Goal: Transaction & Acquisition: Purchase product/service

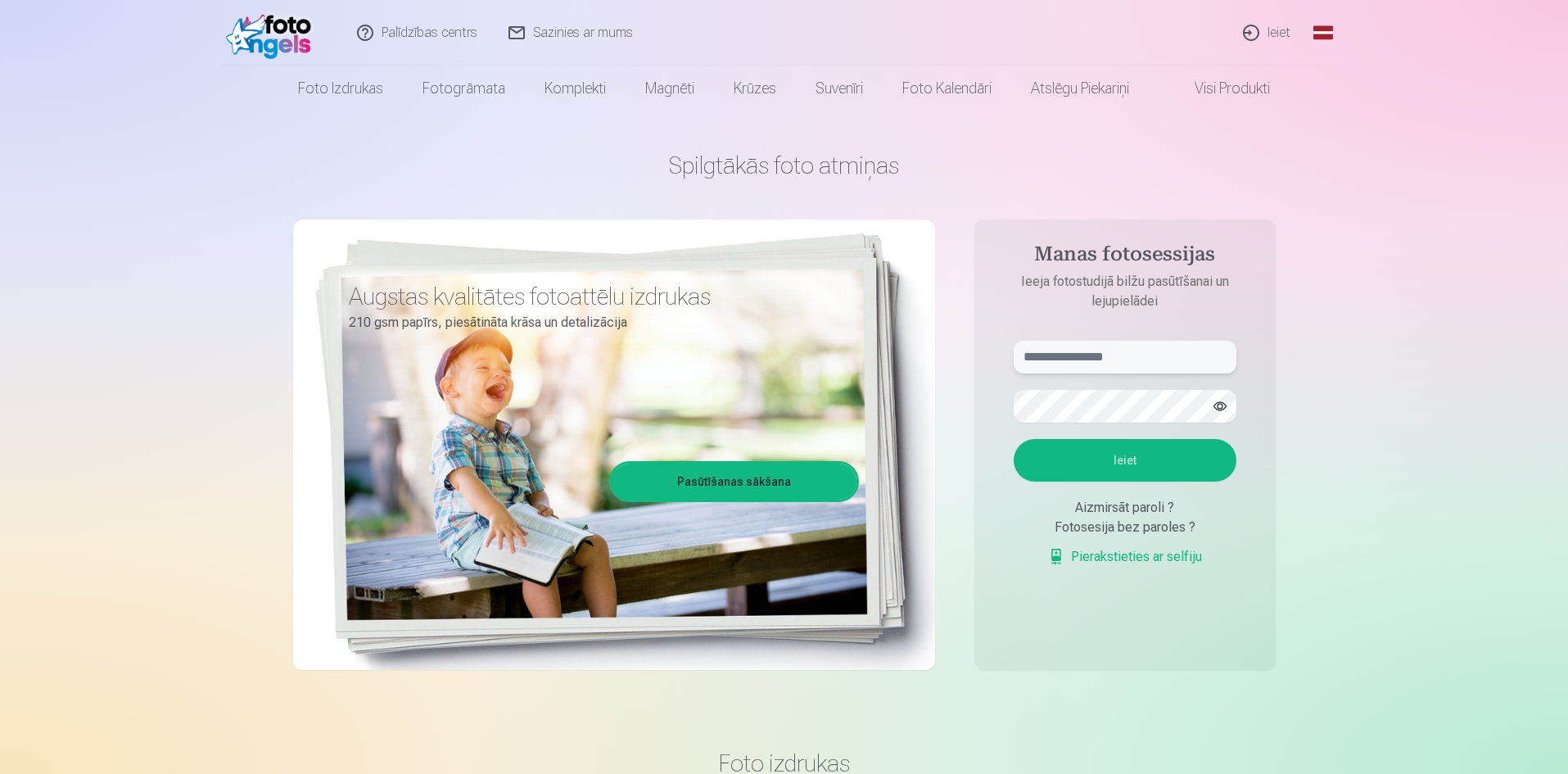
click at [1143, 358] on input "text" at bounding box center [1125, 357] width 223 height 33
click at [1070, 456] on button "Ieiet" at bounding box center [1125, 460] width 223 height 43
click at [1089, 384] on form "**********" at bounding box center [1125, 461] width 256 height 243
click at [1122, 458] on button "Ieiet" at bounding box center [1125, 460] width 223 height 43
click at [1130, 366] on input "**********" at bounding box center [1125, 357] width 223 height 33
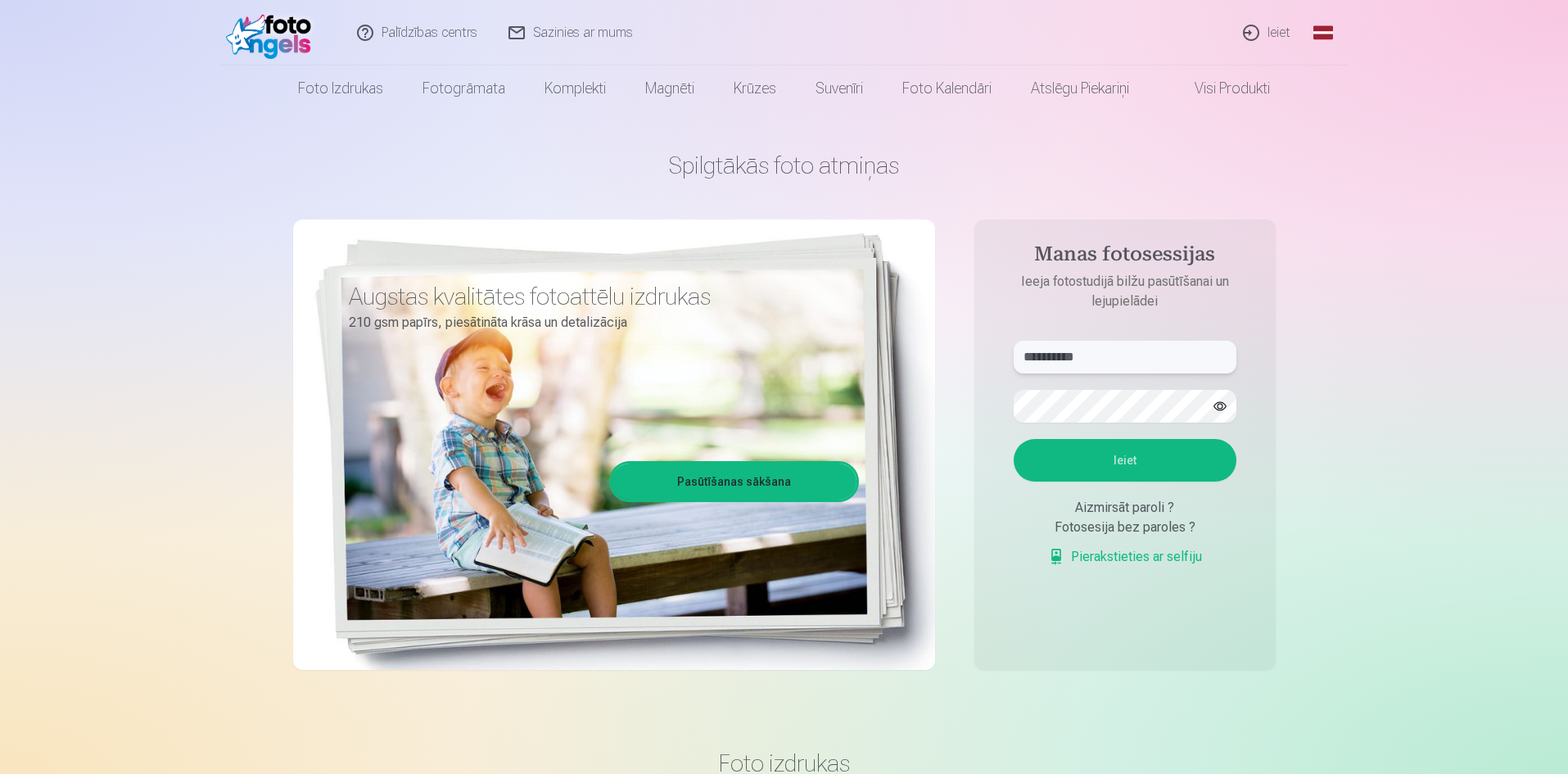
type input "**********"
click at [1223, 407] on button "button" at bounding box center [1220, 407] width 31 height 31
click at [1122, 461] on button "Ieiet" at bounding box center [1125, 460] width 223 height 43
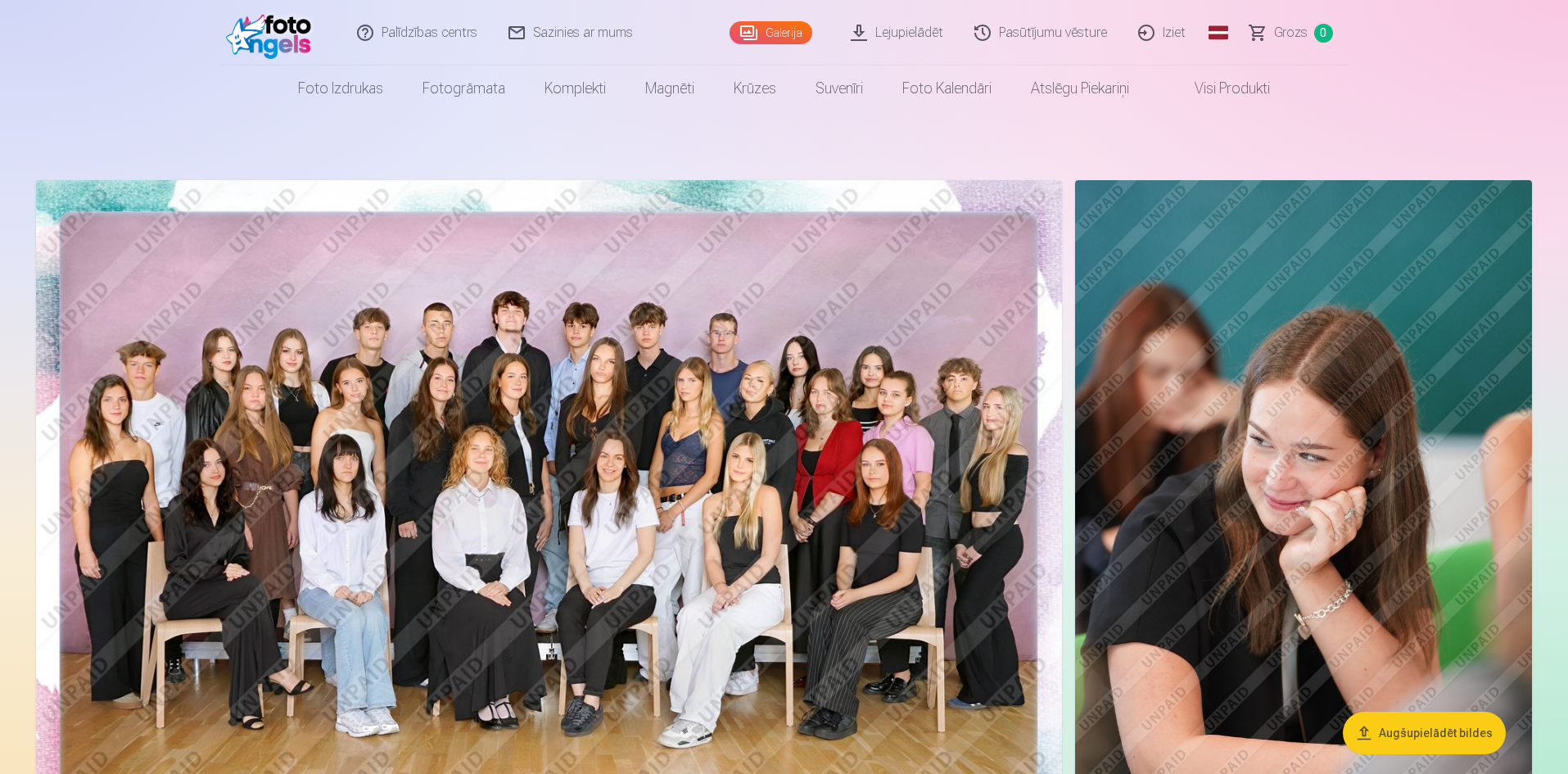
click at [629, 443] on img at bounding box center [548, 522] width 1026 height 685
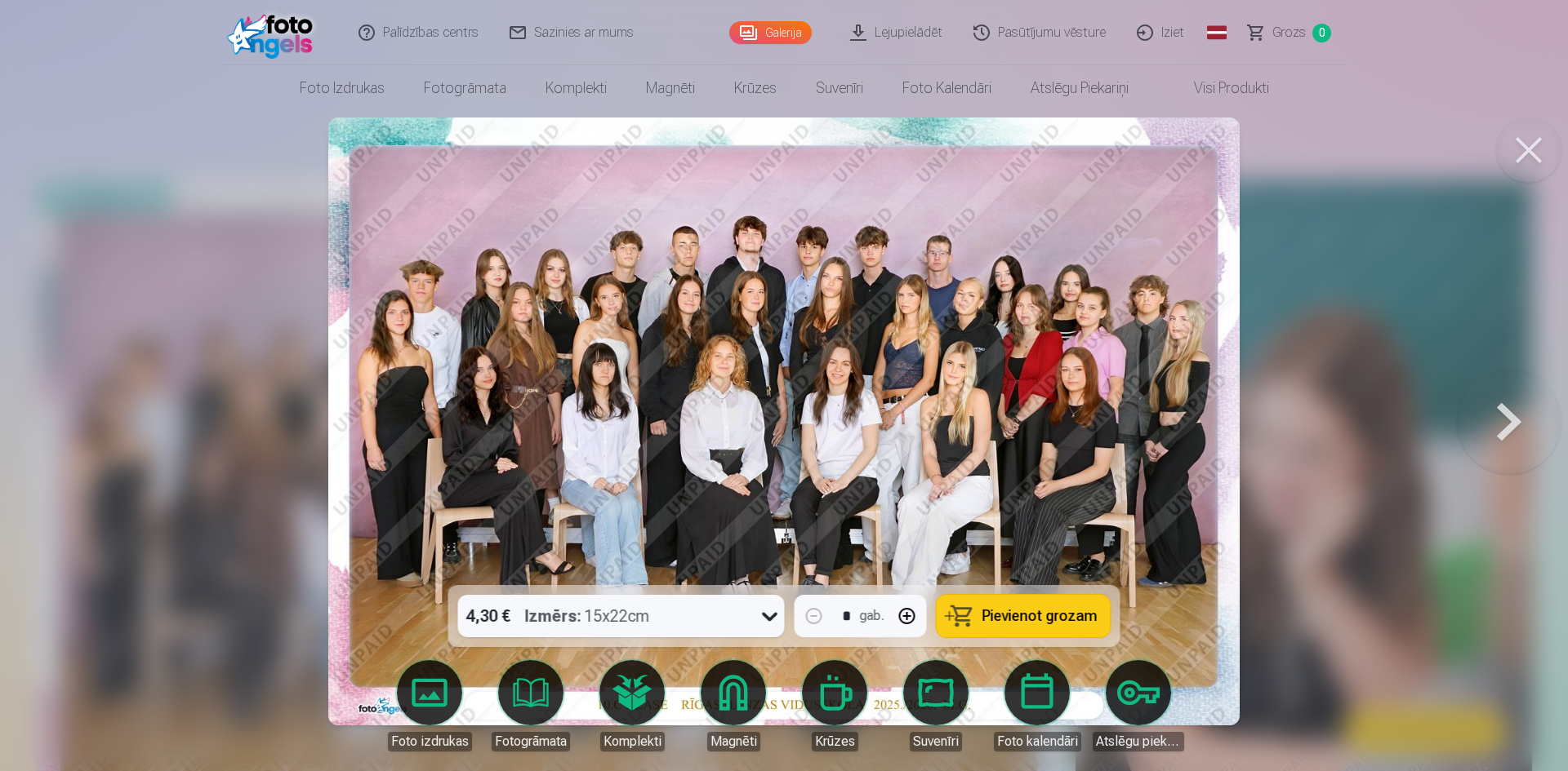
click at [1506, 416] on button at bounding box center [1509, 421] width 104 height 295
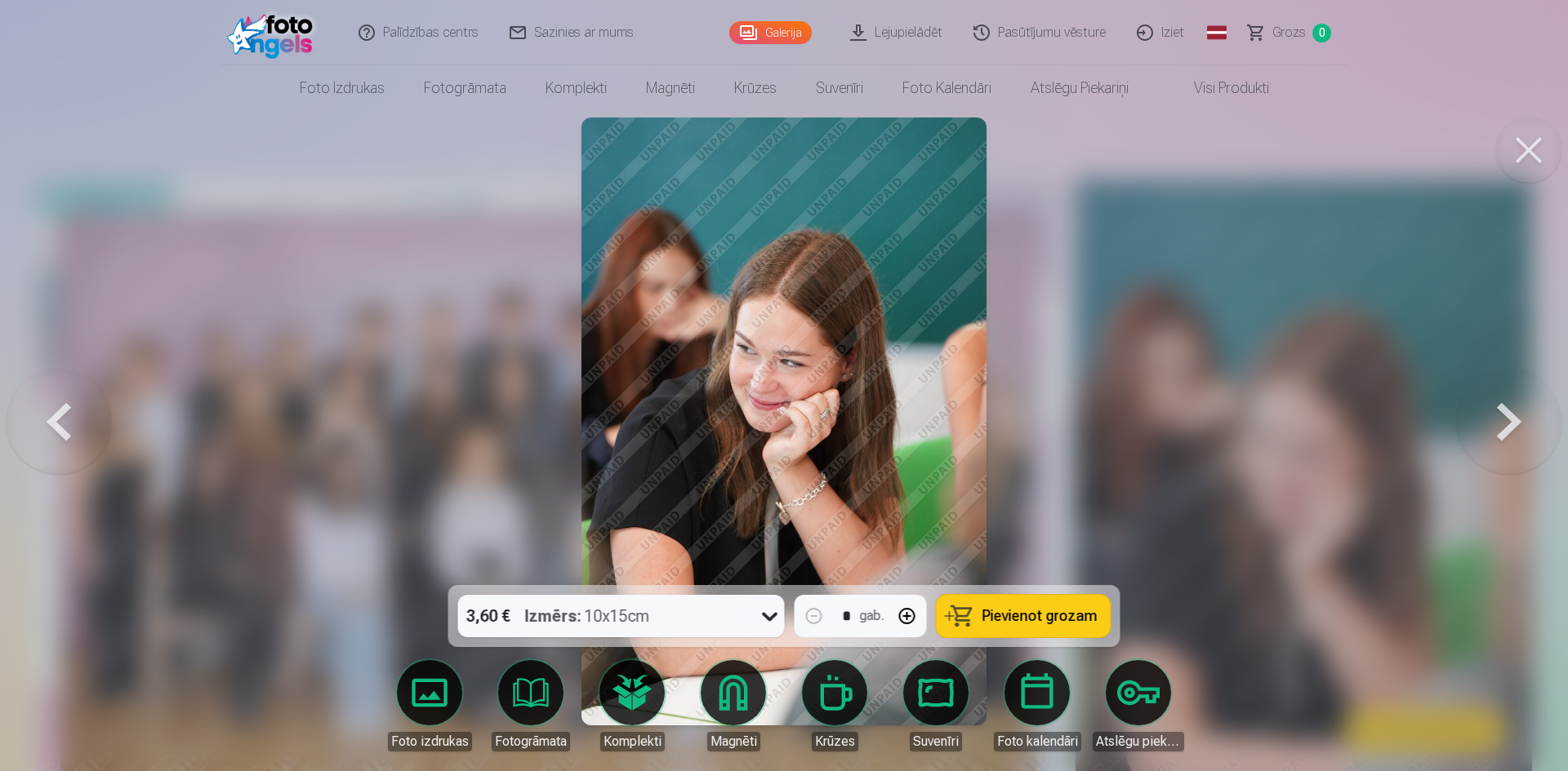
click at [52, 418] on button at bounding box center [59, 421] width 104 height 295
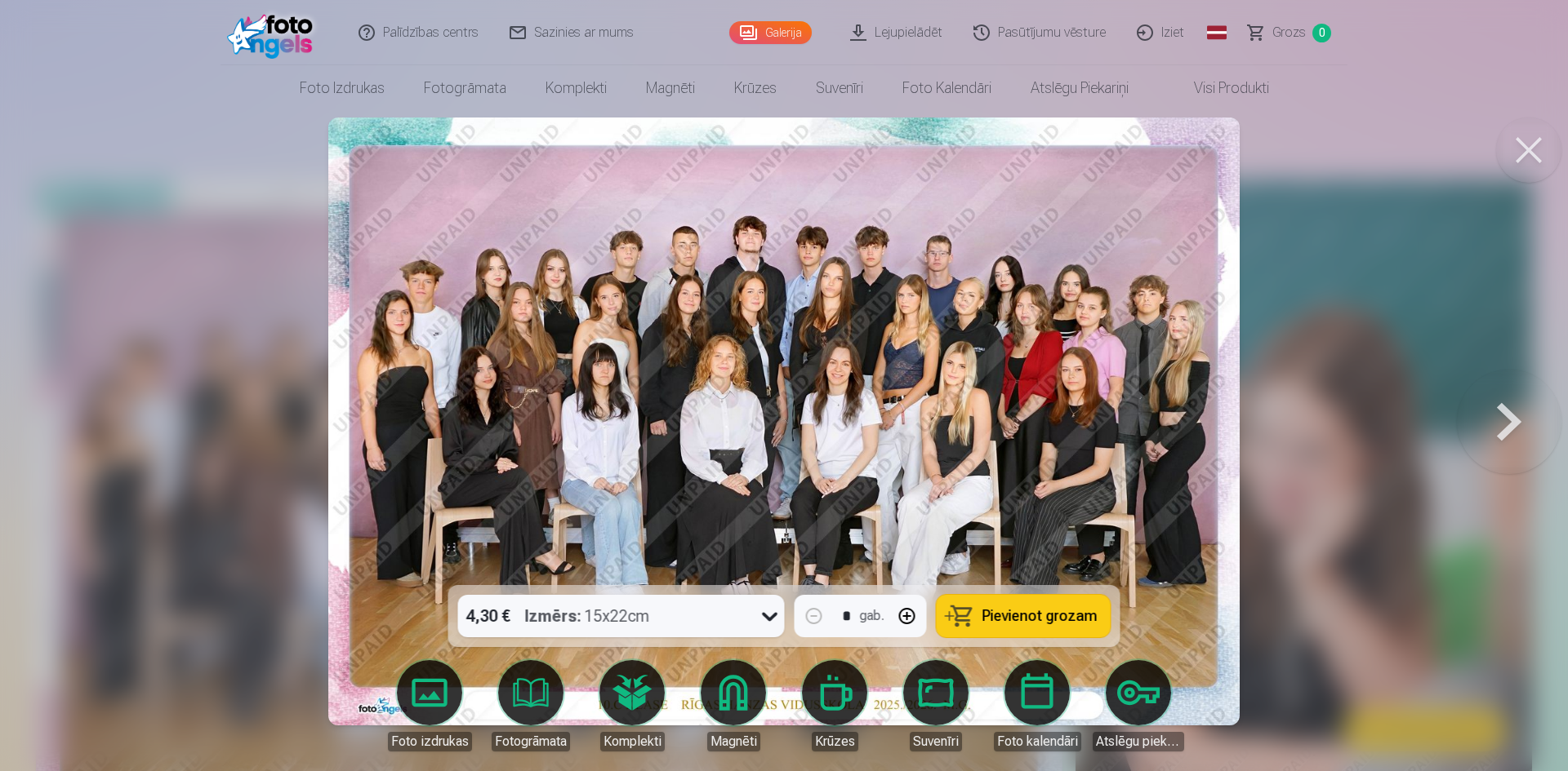
click at [1014, 616] on span "Pievienot grozam" at bounding box center [1040, 616] width 115 height 15
click at [1503, 417] on button at bounding box center [1509, 421] width 104 height 295
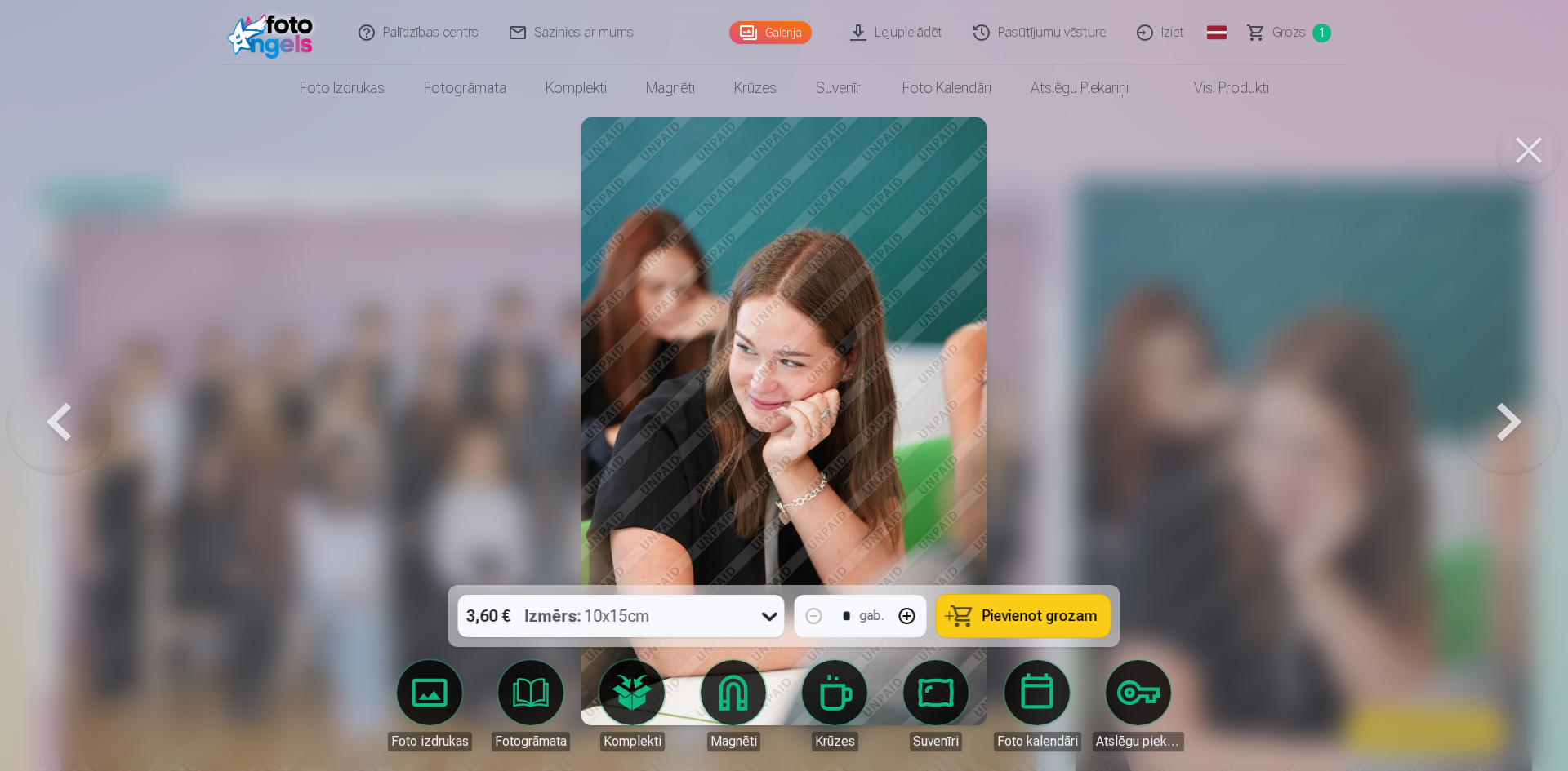
click at [1041, 612] on span "Pievienot grozam" at bounding box center [1040, 616] width 115 height 15
click at [1515, 426] on button at bounding box center [1509, 421] width 104 height 295
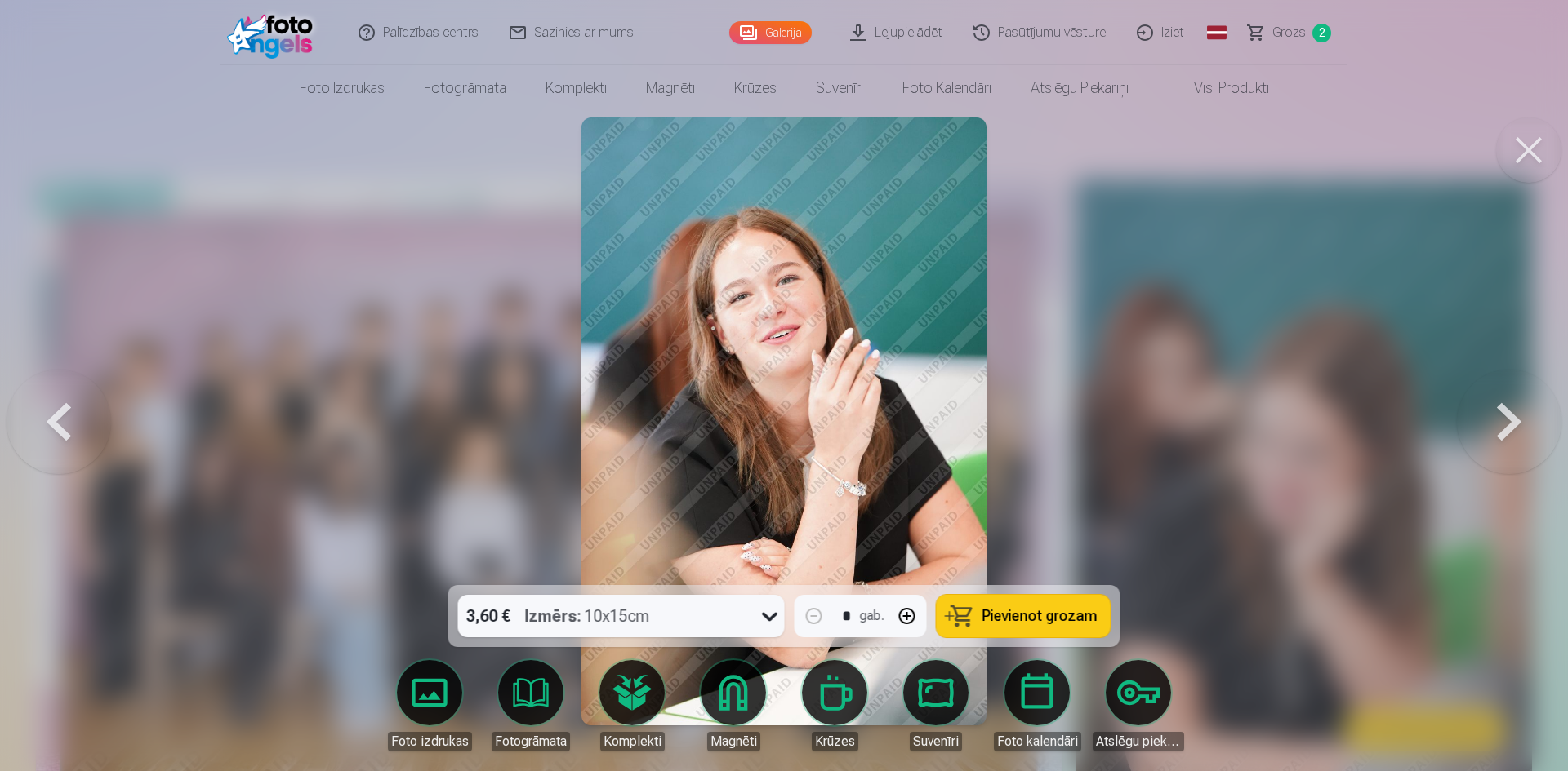
click at [1047, 609] on span "Pievienot grozam" at bounding box center [1040, 616] width 115 height 15
click at [1504, 409] on button at bounding box center [1509, 421] width 104 height 295
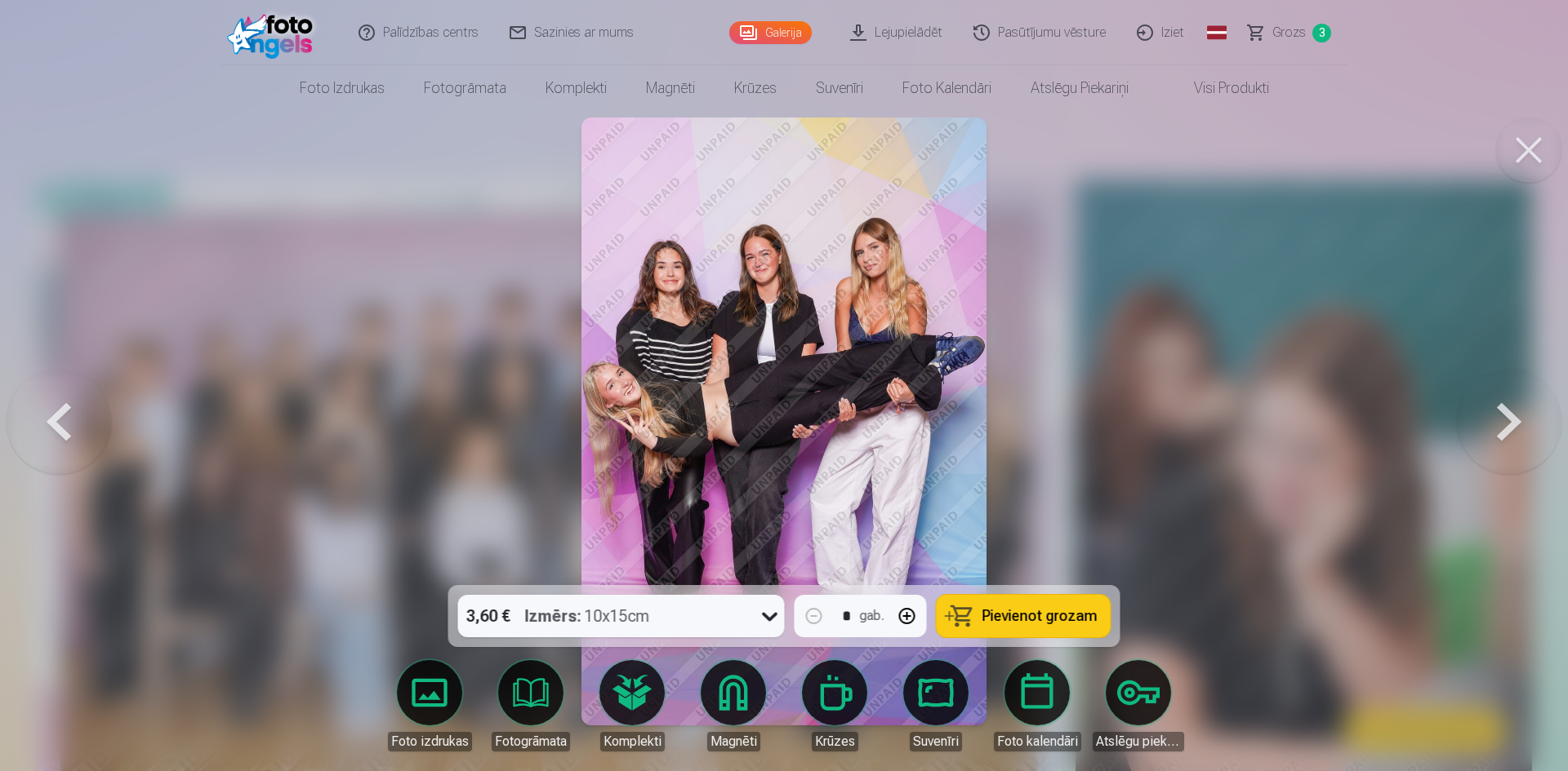
click at [1011, 609] on span "Pievienot grozam" at bounding box center [1040, 616] width 115 height 15
click at [1501, 426] on button at bounding box center [1509, 421] width 104 height 295
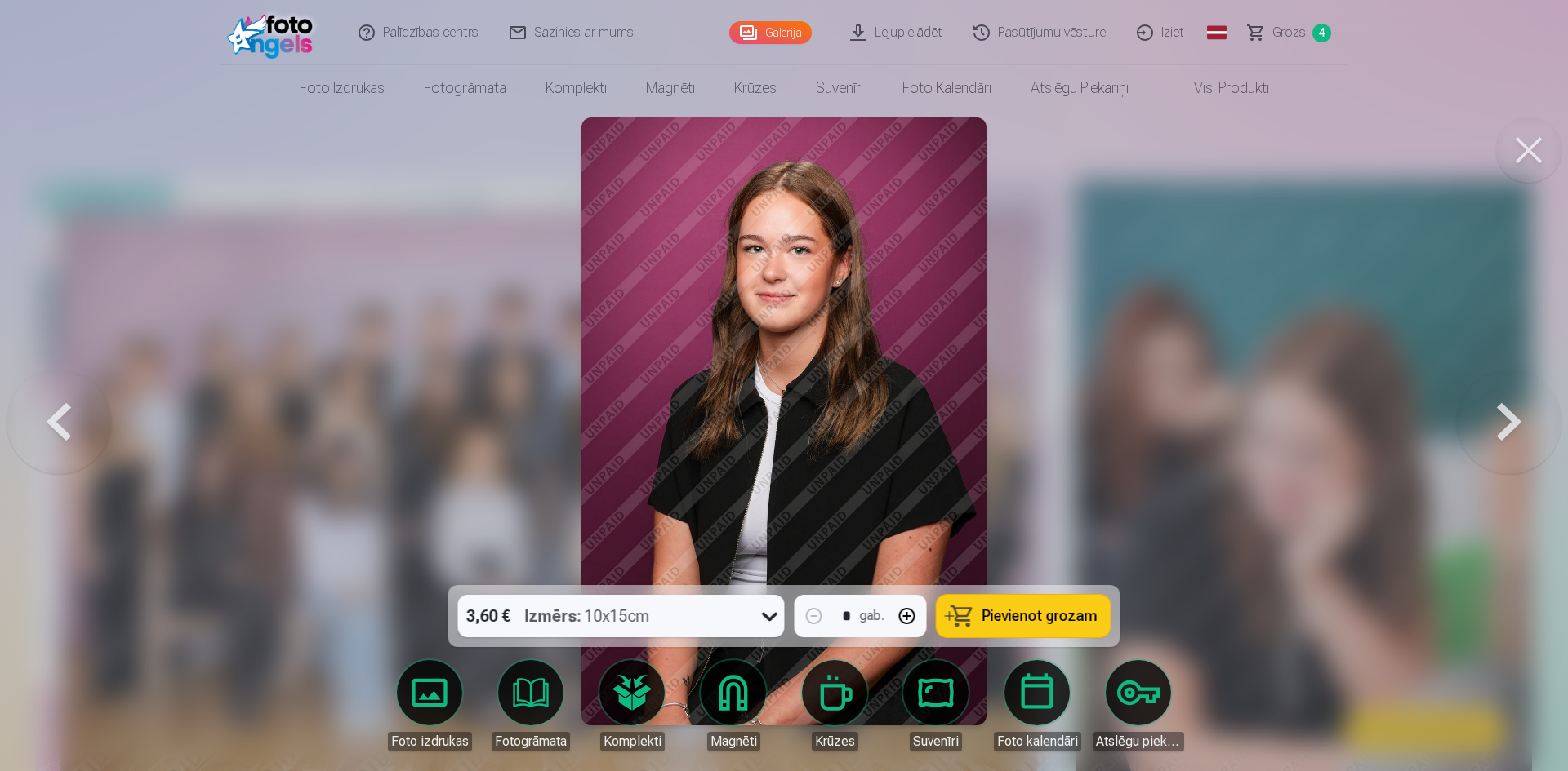
click at [1501, 426] on button at bounding box center [1509, 421] width 104 height 295
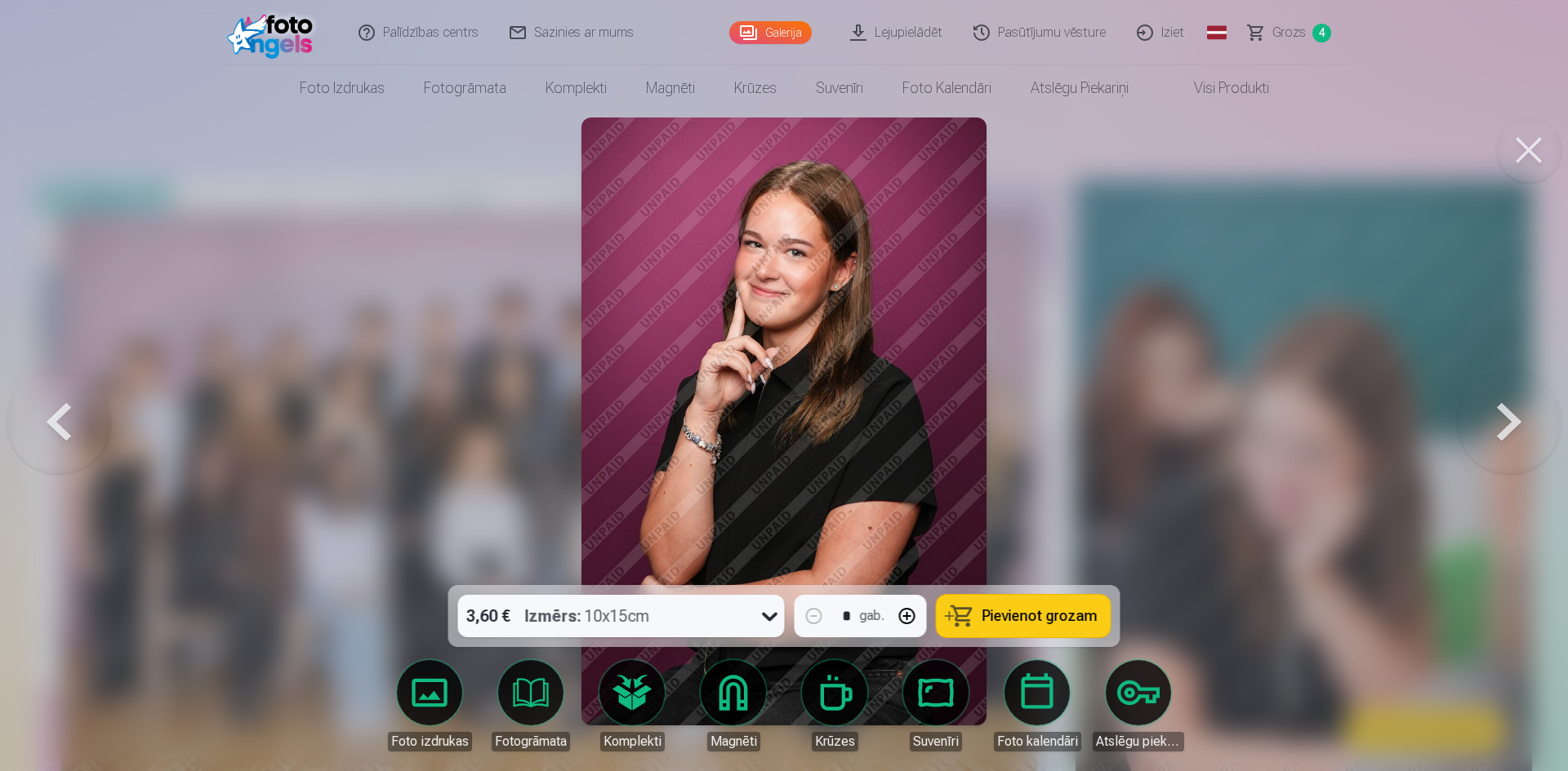
click at [1047, 616] on span "Pievienot grozam" at bounding box center [1040, 616] width 115 height 15
click at [1507, 420] on button at bounding box center [1509, 421] width 104 height 295
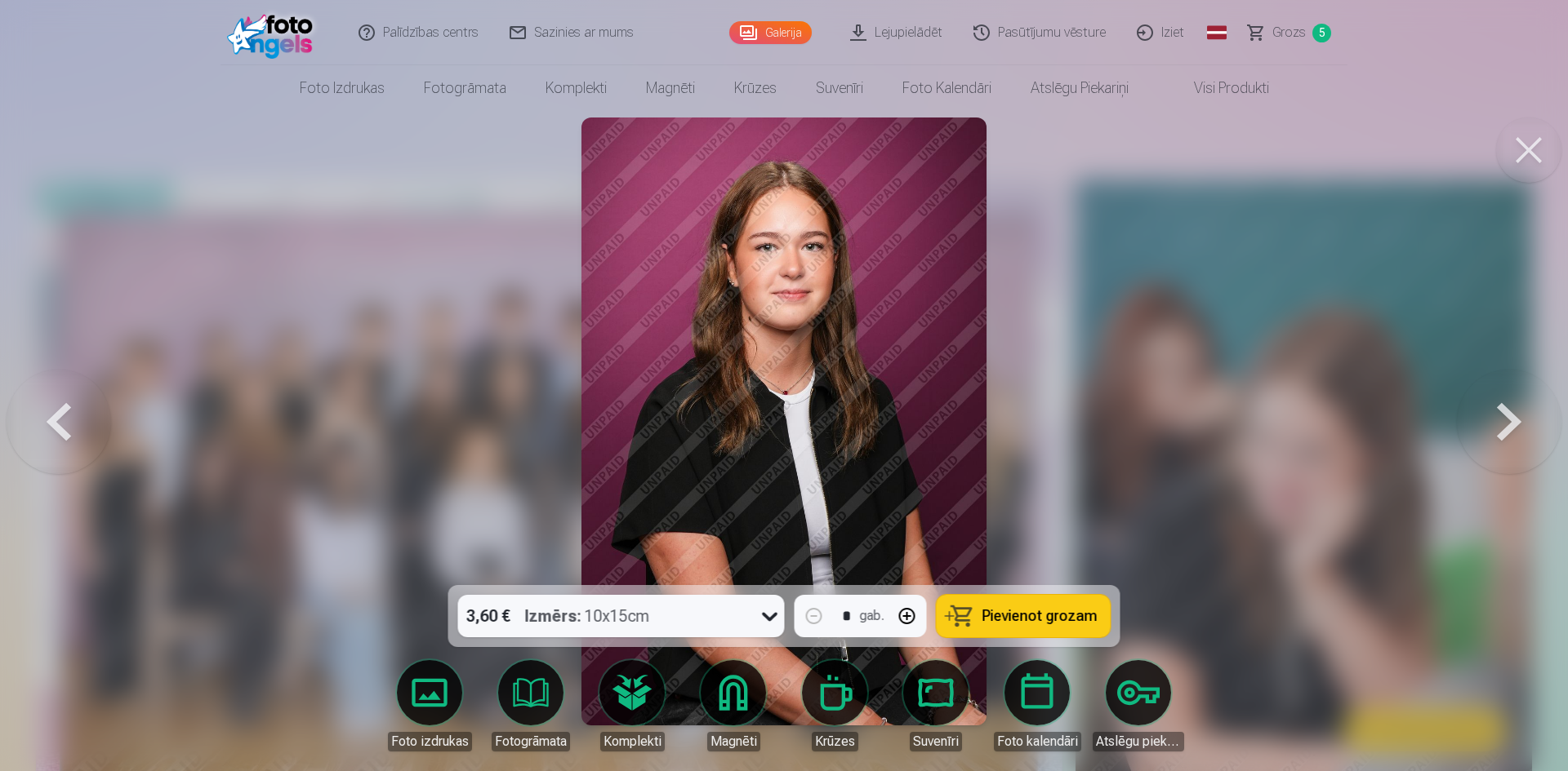
click at [1504, 418] on button at bounding box center [1509, 421] width 104 height 295
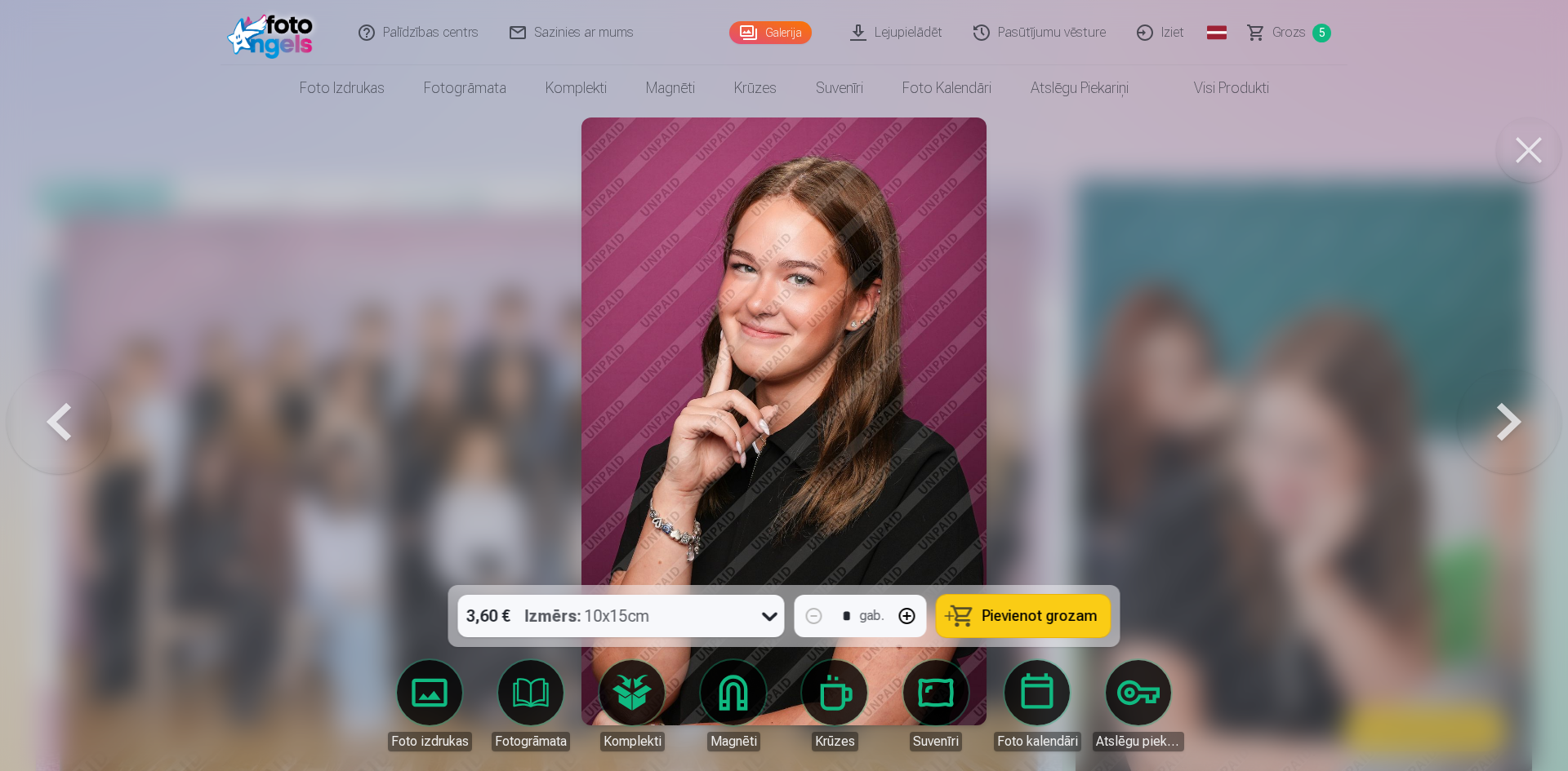
click at [62, 423] on button at bounding box center [59, 421] width 104 height 295
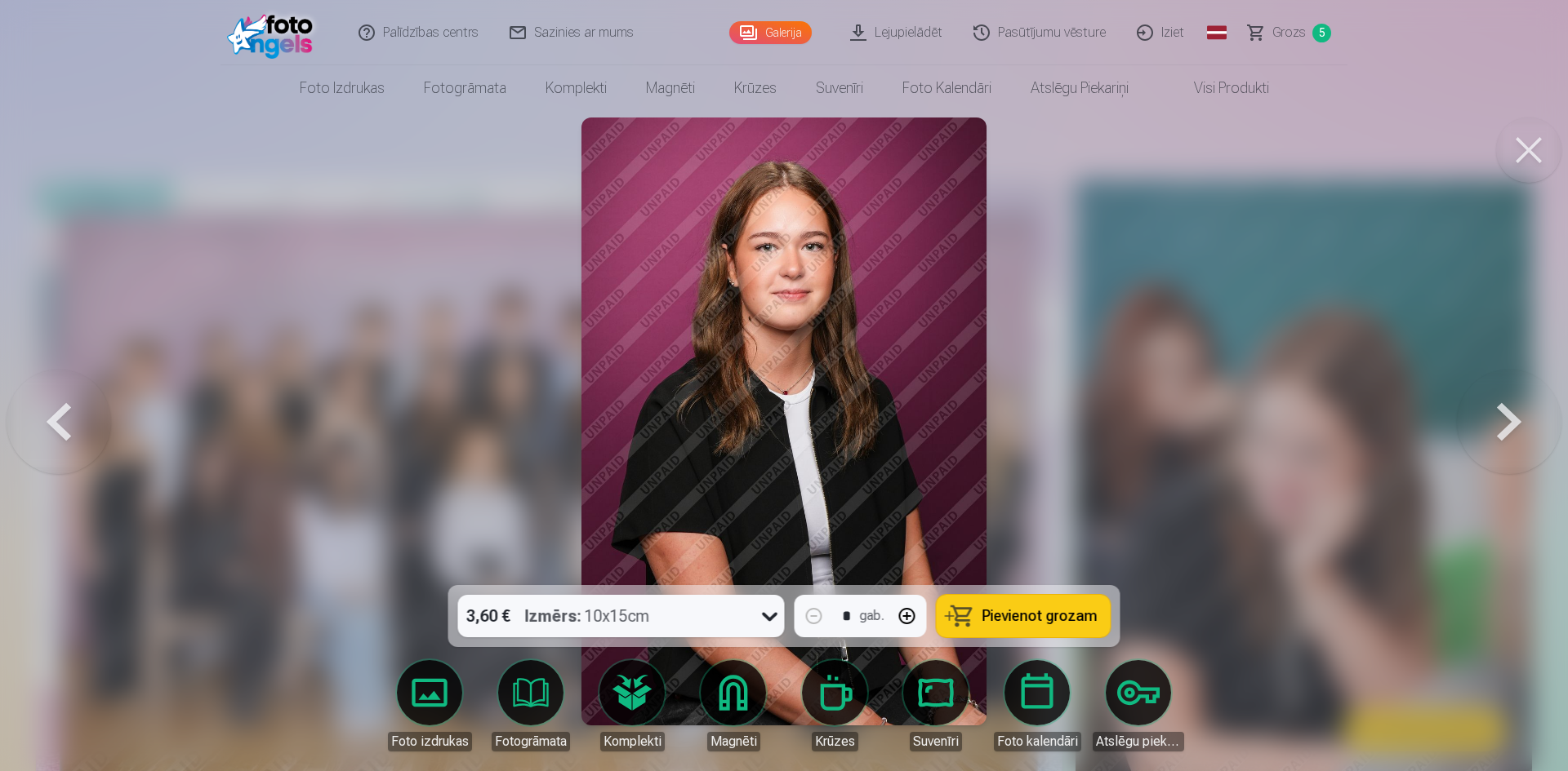
click at [1506, 421] on button at bounding box center [1509, 421] width 104 height 295
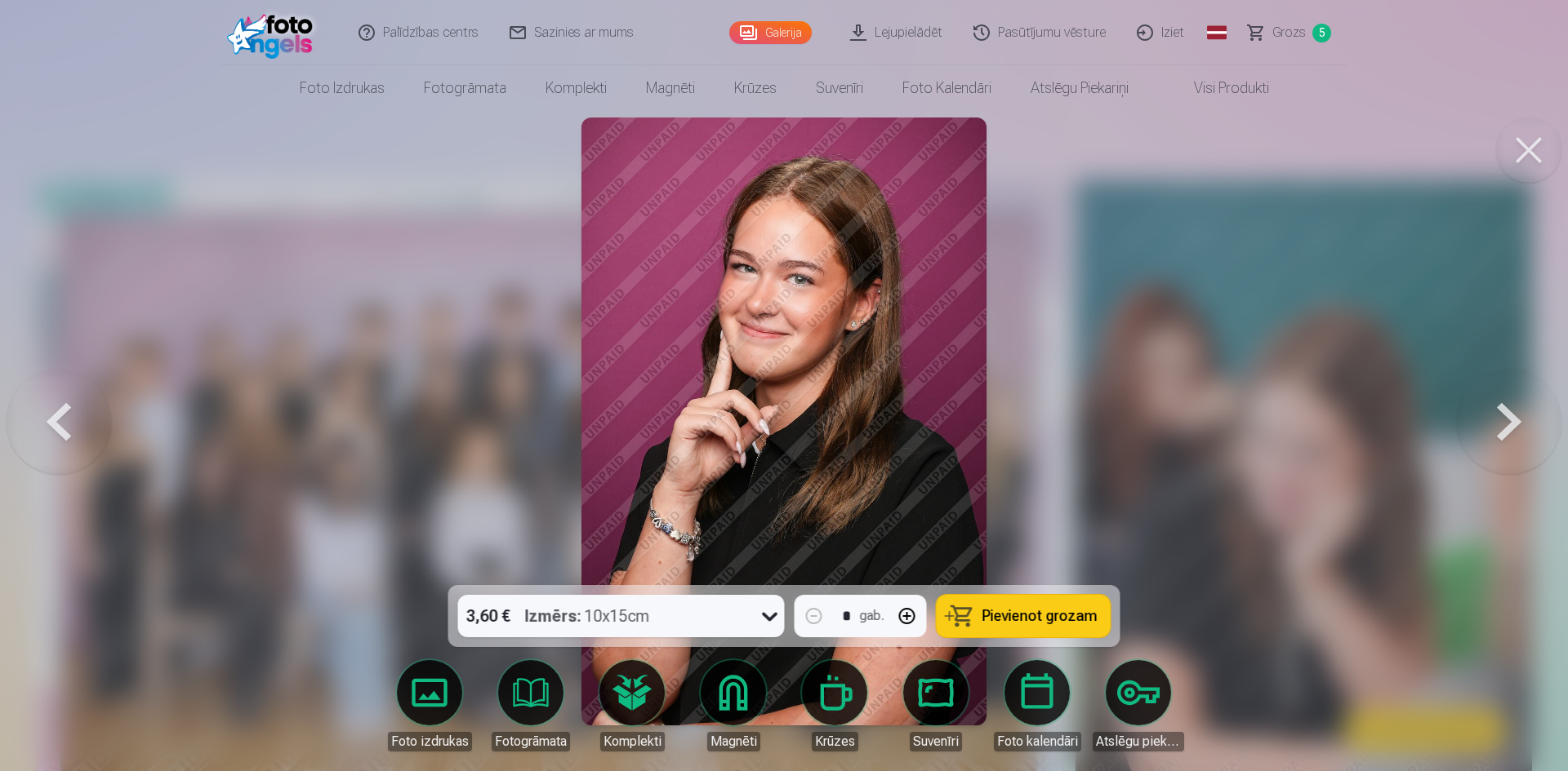
click at [1506, 421] on button at bounding box center [1509, 421] width 104 height 295
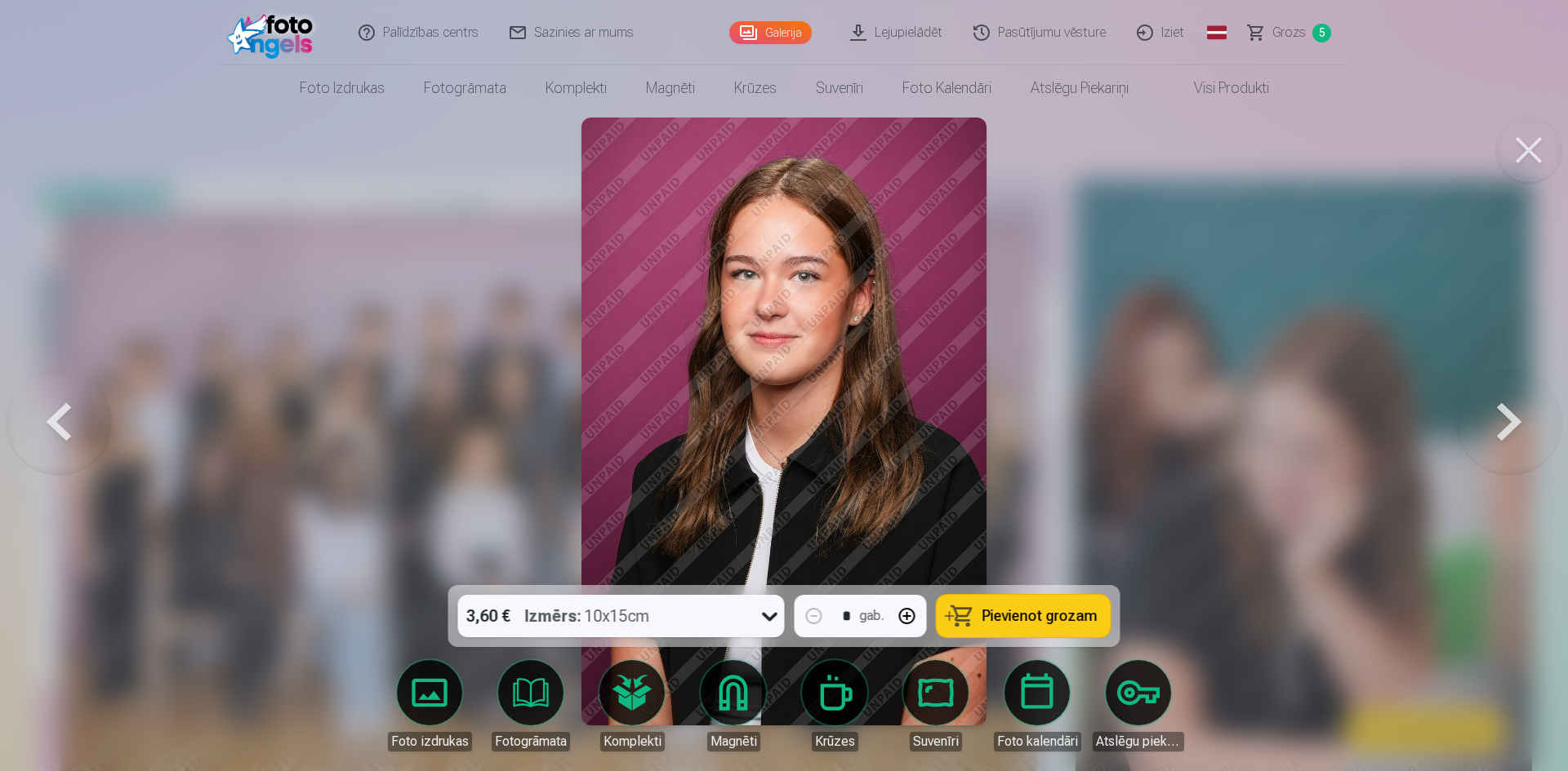
click at [1506, 421] on button at bounding box center [1509, 421] width 104 height 295
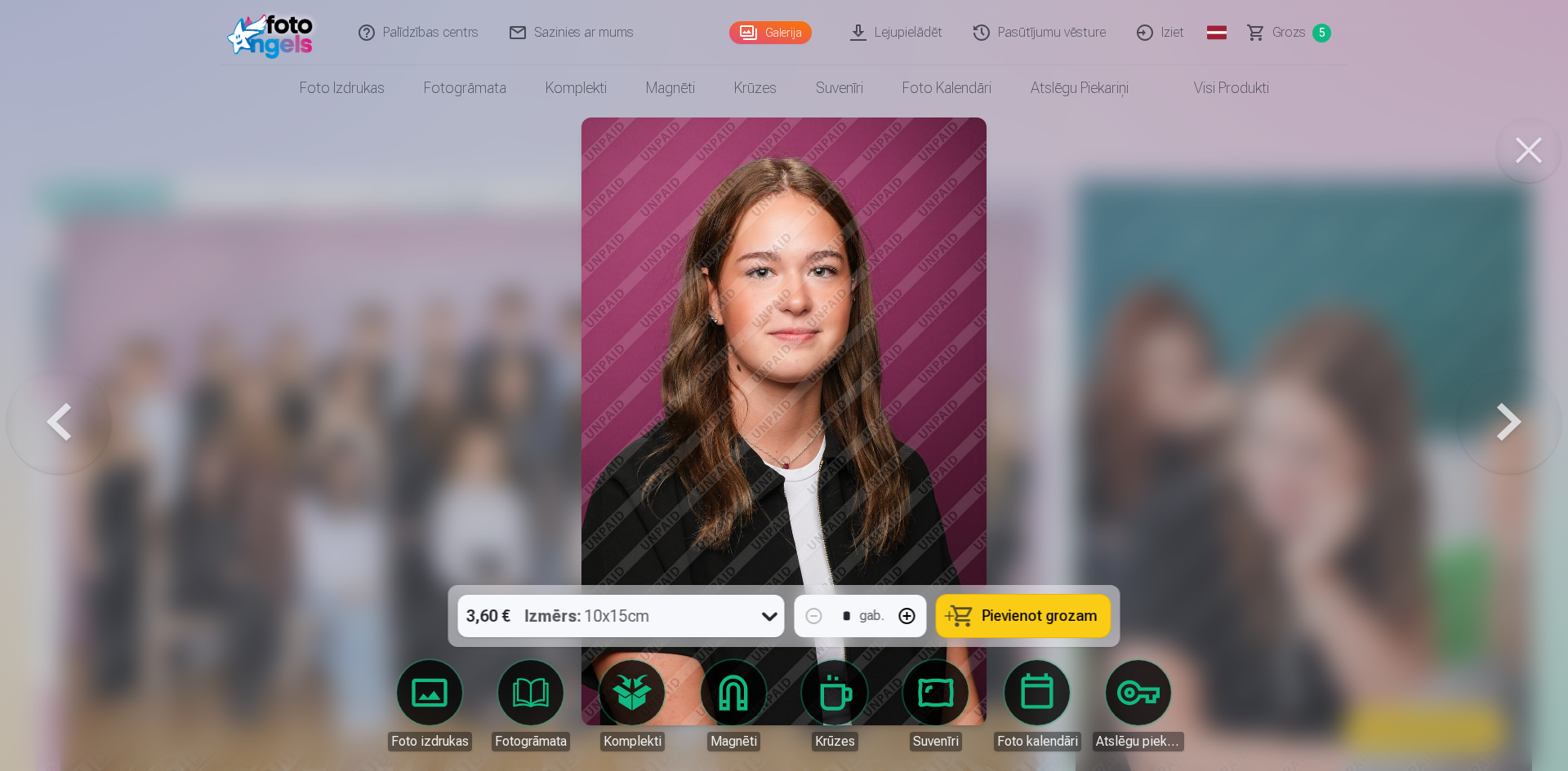
click at [1506, 421] on button at bounding box center [1509, 421] width 104 height 295
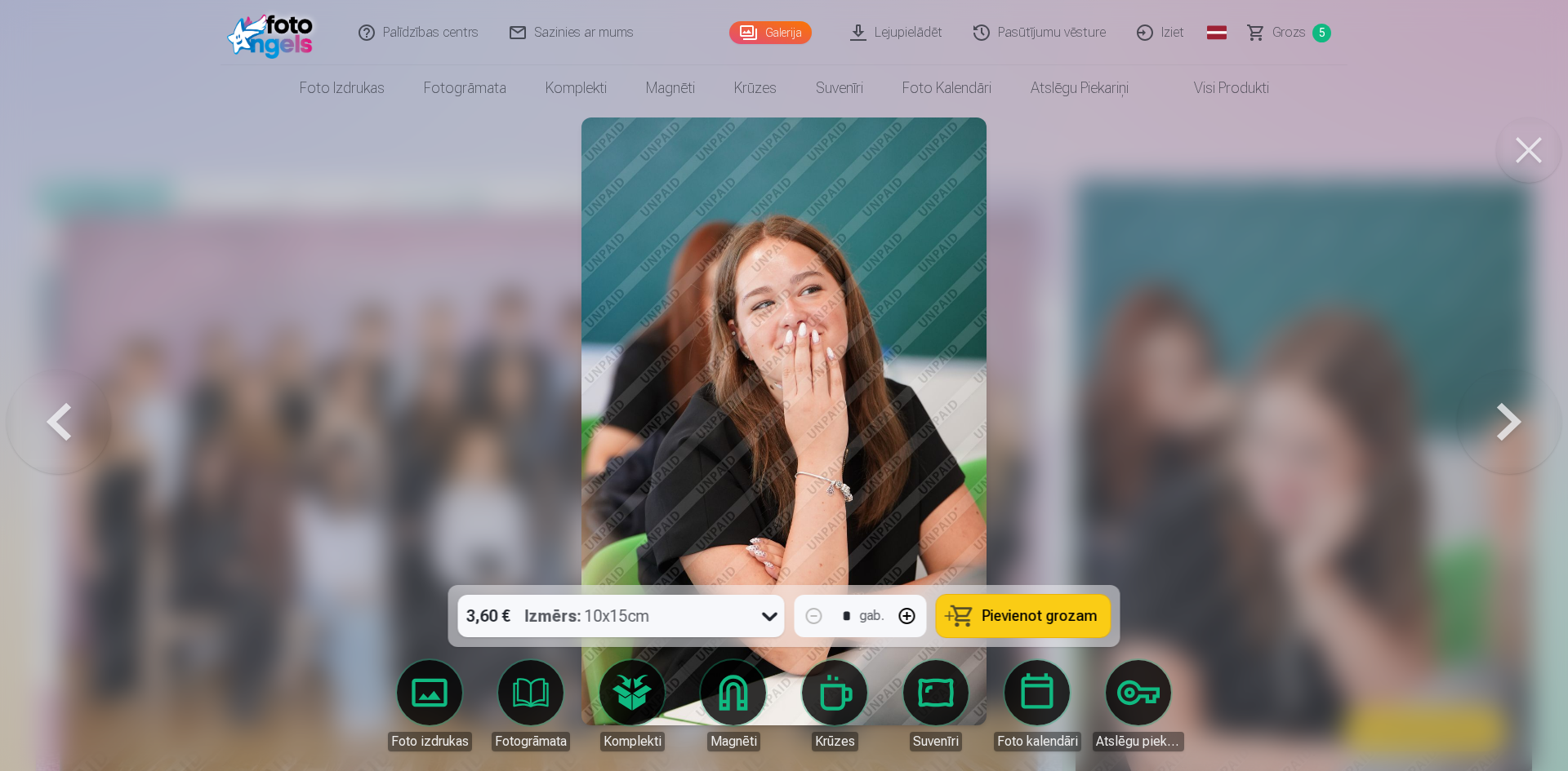
click at [51, 414] on button at bounding box center [59, 421] width 104 height 295
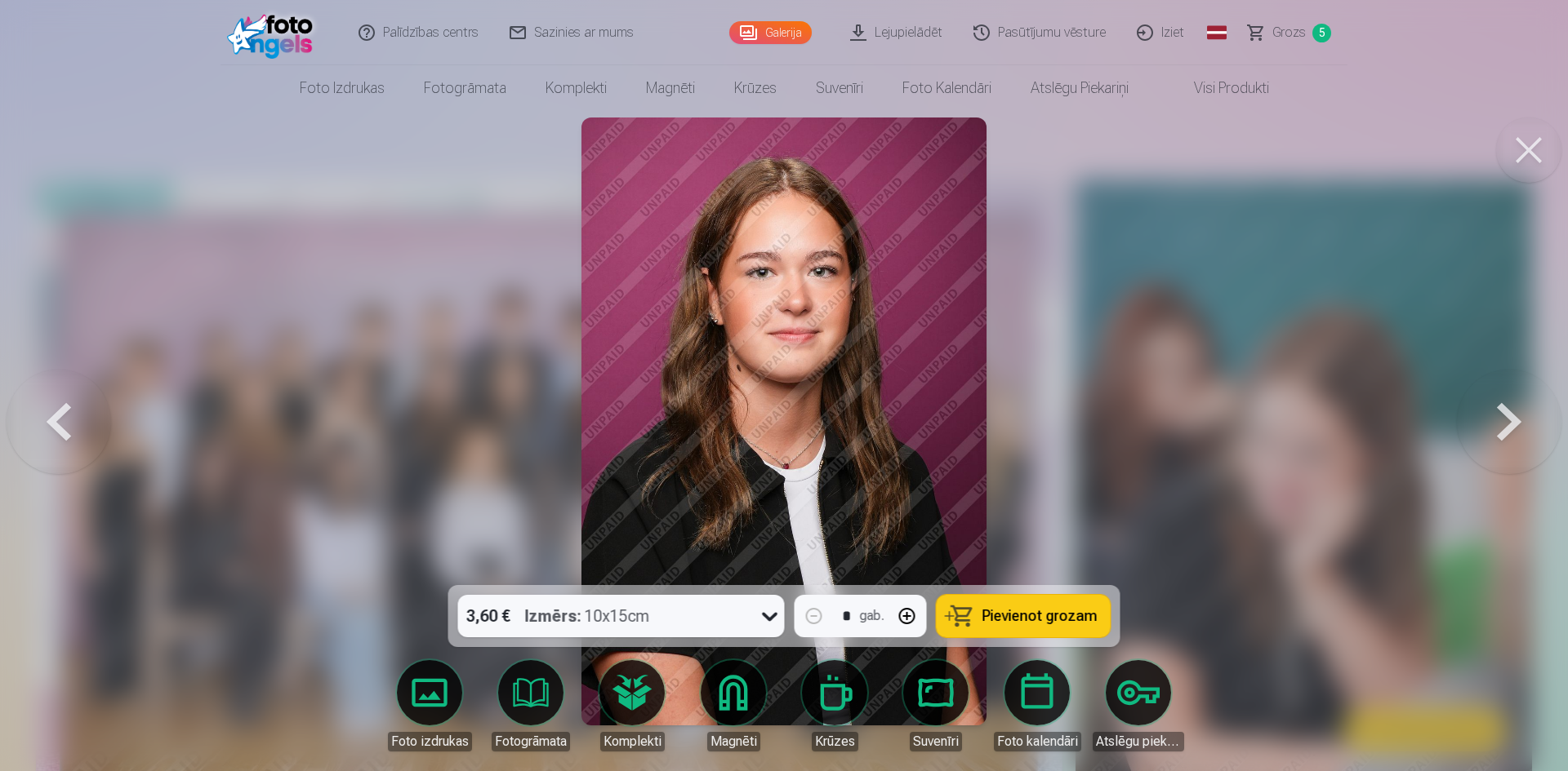
click at [51, 414] on button at bounding box center [59, 421] width 104 height 295
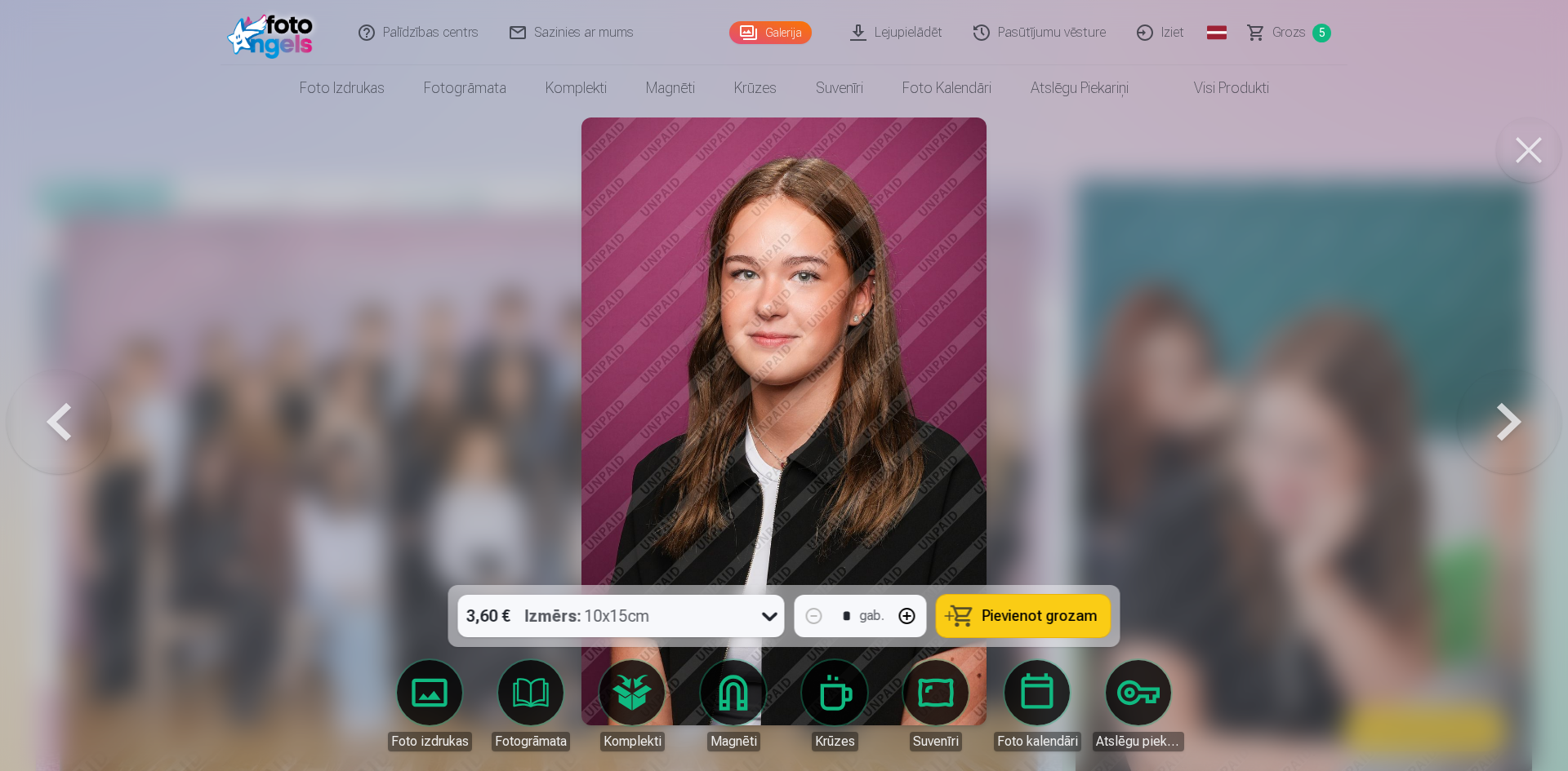
click at [51, 414] on button at bounding box center [59, 421] width 104 height 295
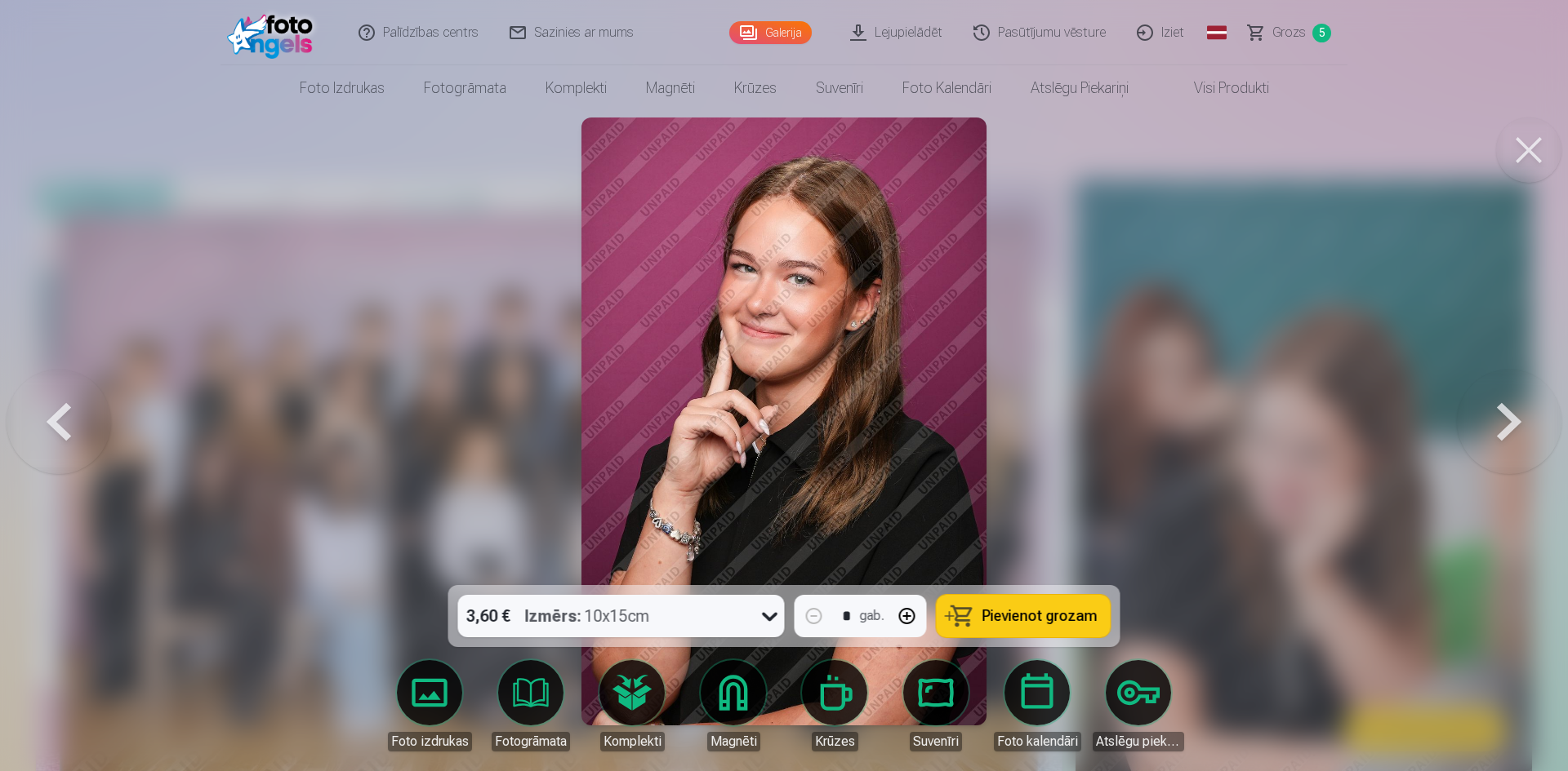
click at [51, 414] on button at bounding box center [59, 421] width 104 height 295
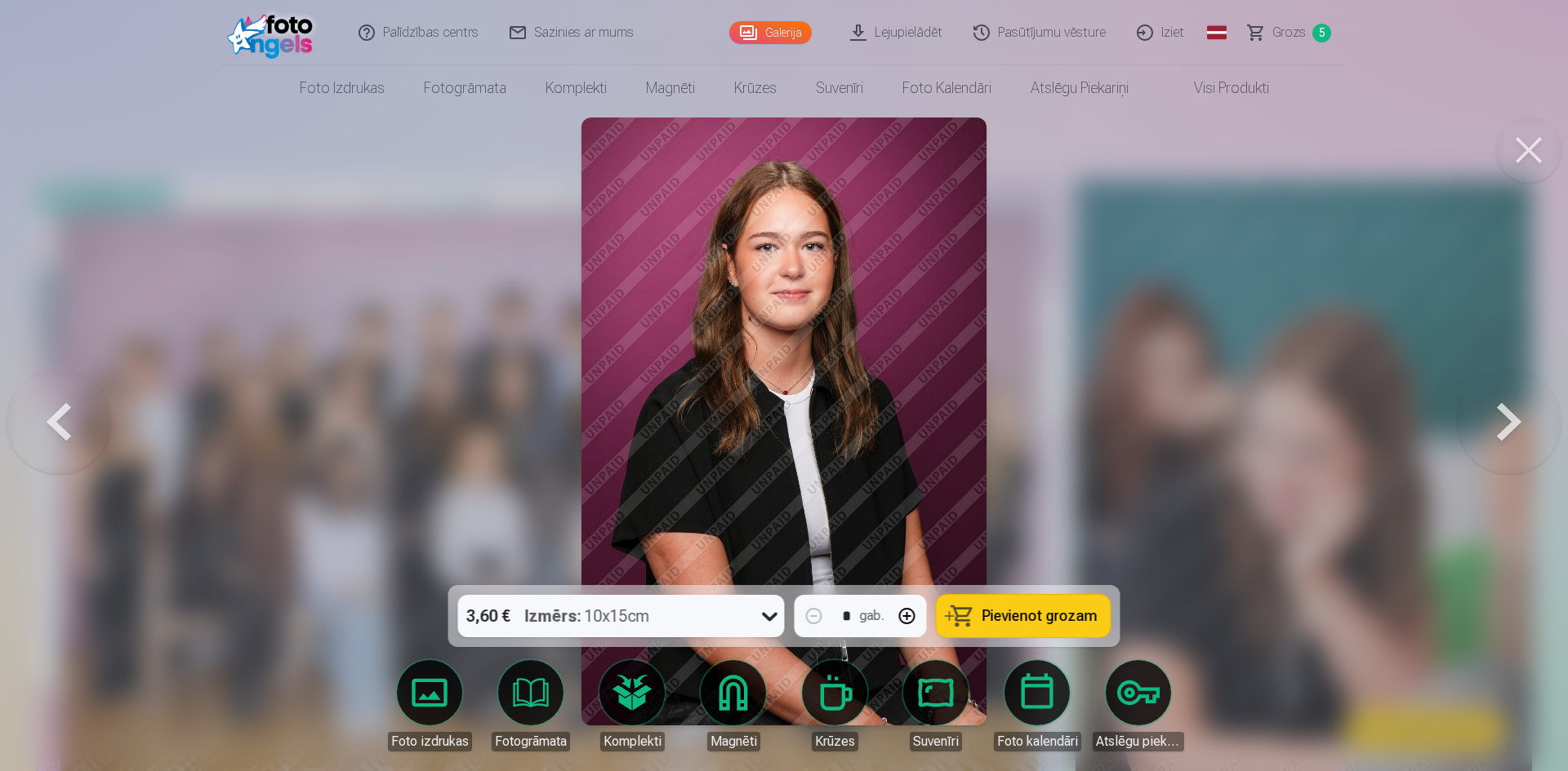
click at [51, 414] on button at bounding box center [59, 421] width 104 height 295
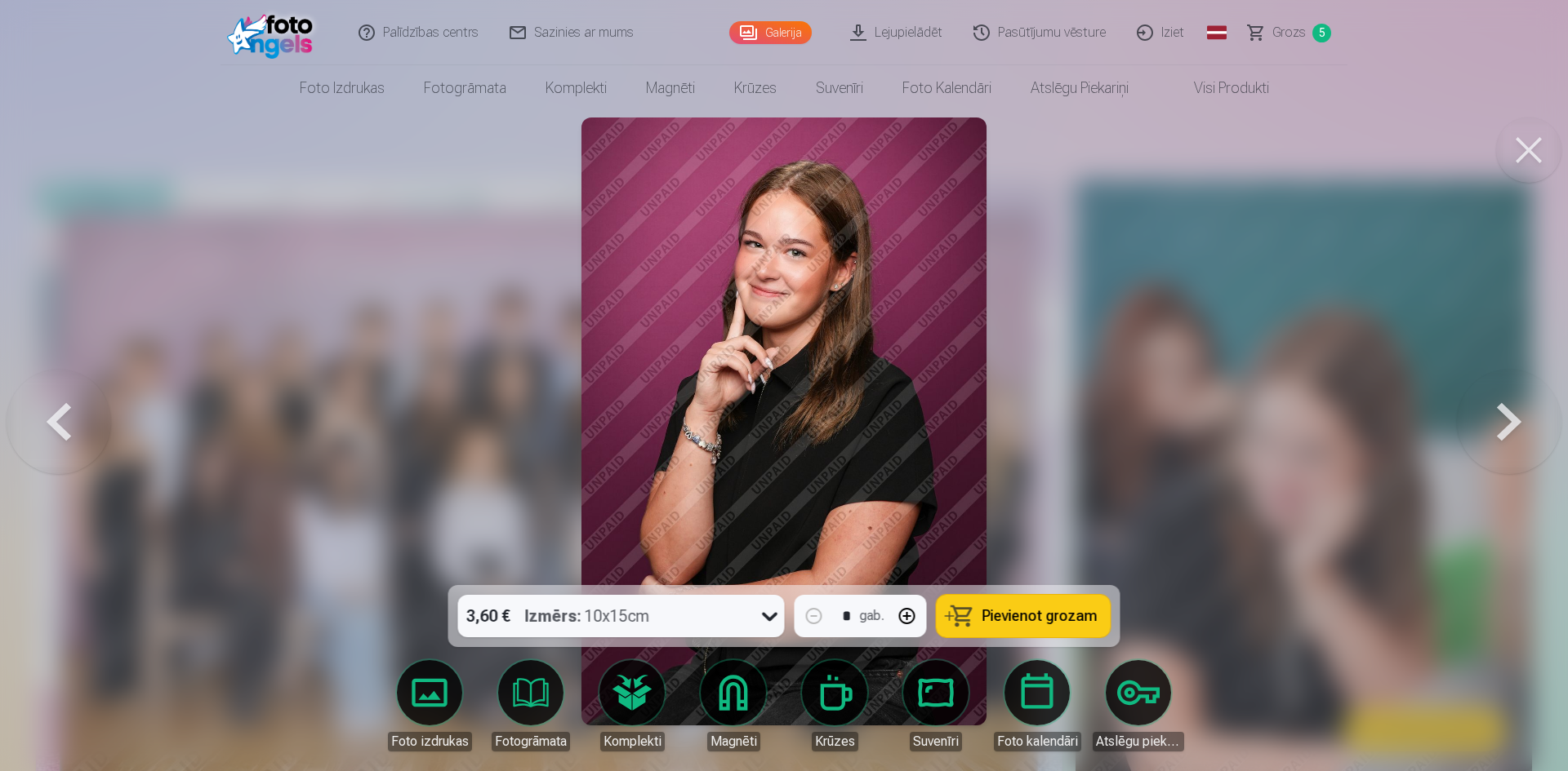
click at [1506, 419] on button at bounding box center [1509, 421] width 104 height 295
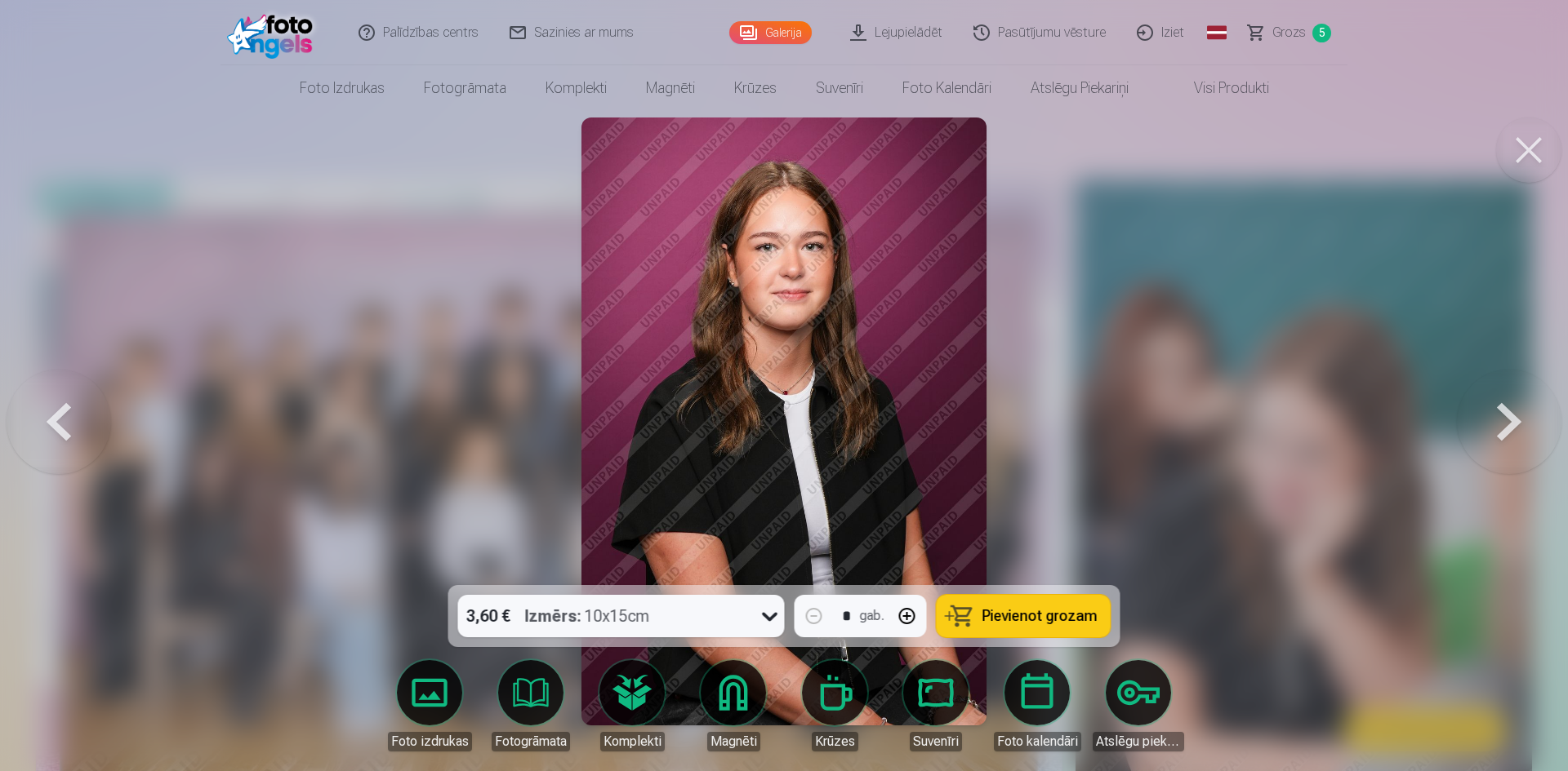
click at [1506, 419] on button at bounding box center [1509, 421] width 104 height 295
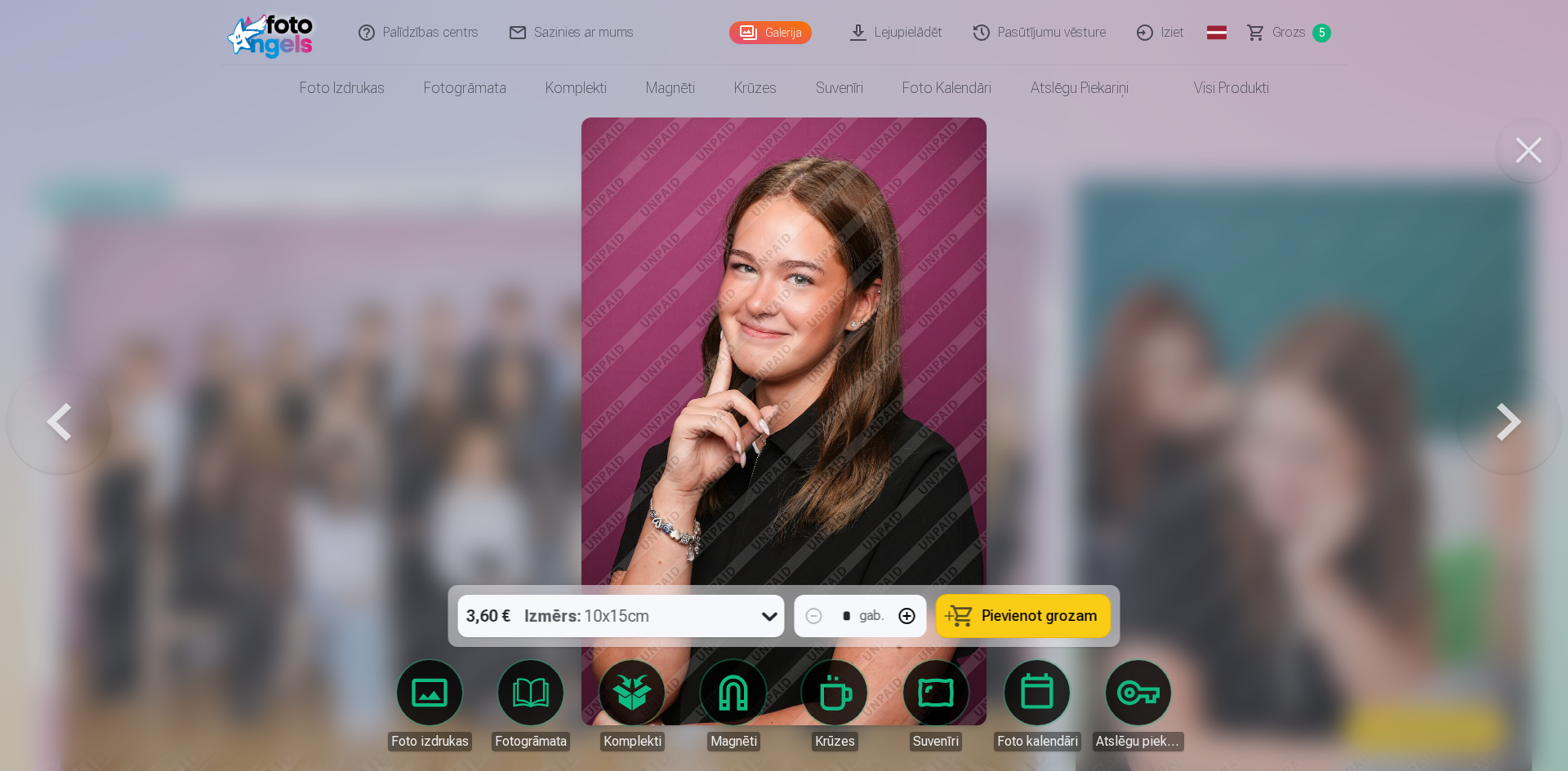
click at [1017, 610] on span "Pievienot grozam" at bounding box center [1040, 616] width 115 height 15
click at [1509, 426] on button at bounding box center [1509, 421] width 104 height 295
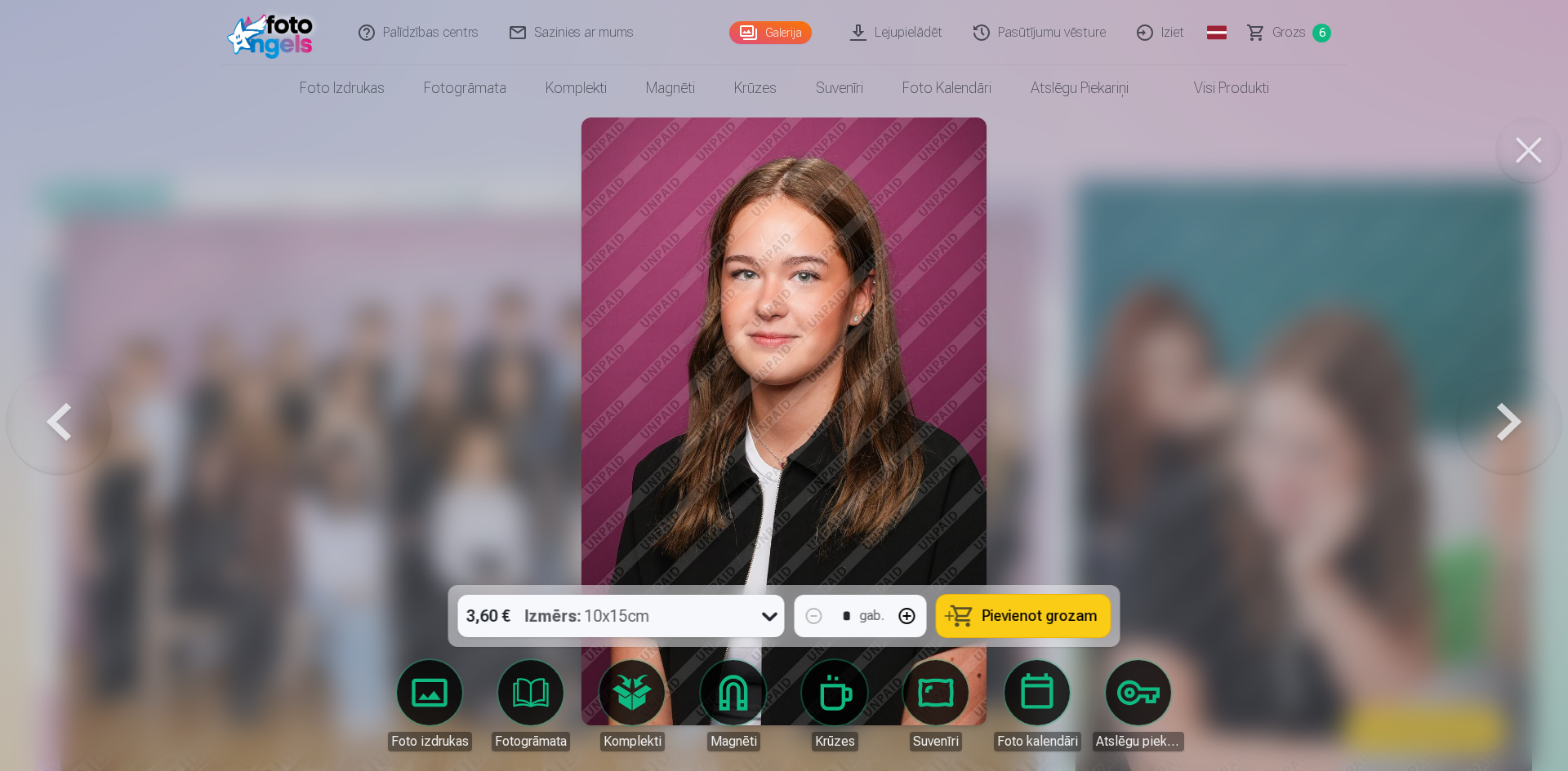
click at [1509, 426] on button at bounding box center [1509, 421] width 104 height 295
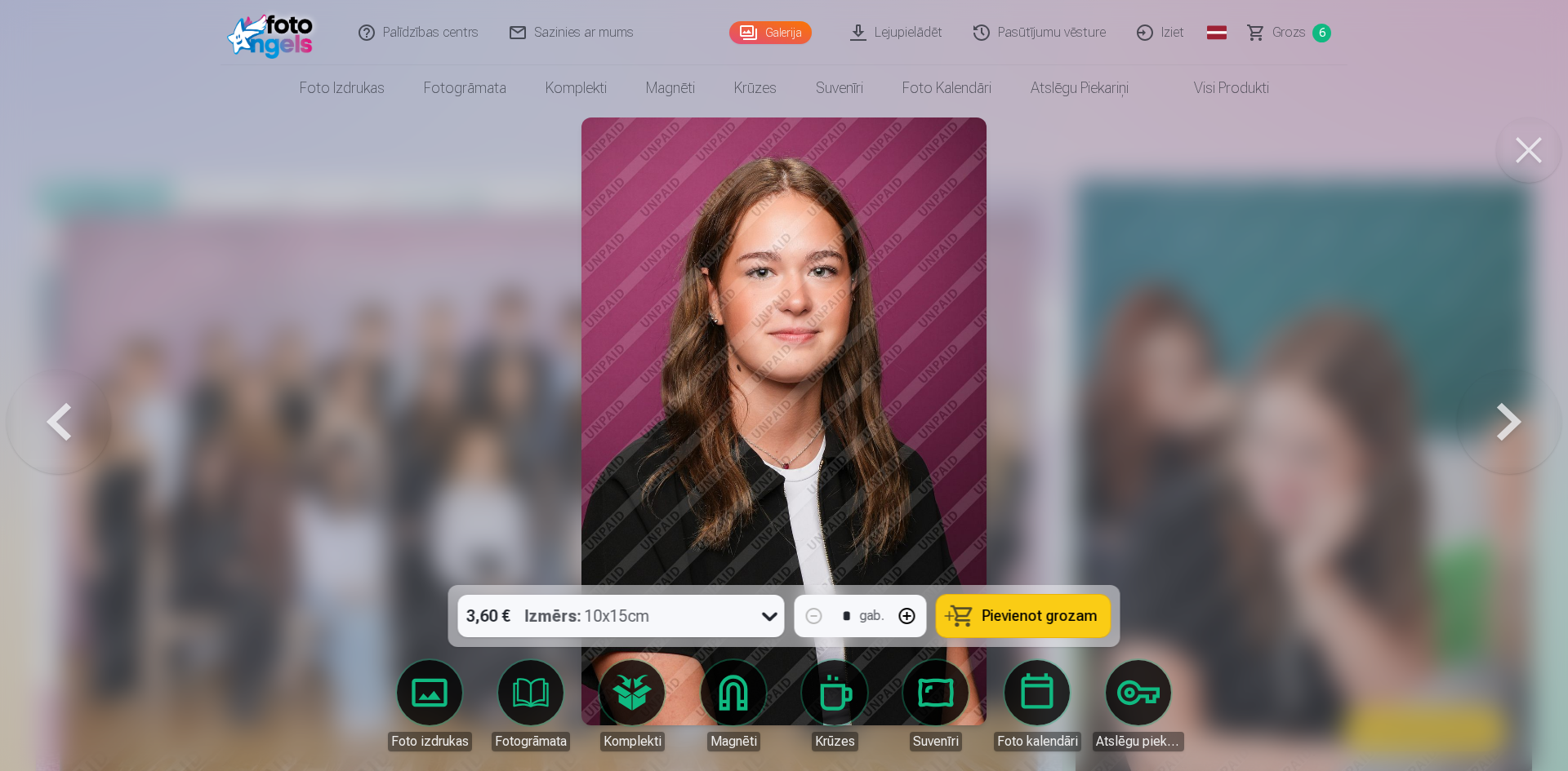
click at [1510, 426] on button at bounding box center [1509, 421] width 104 height 295
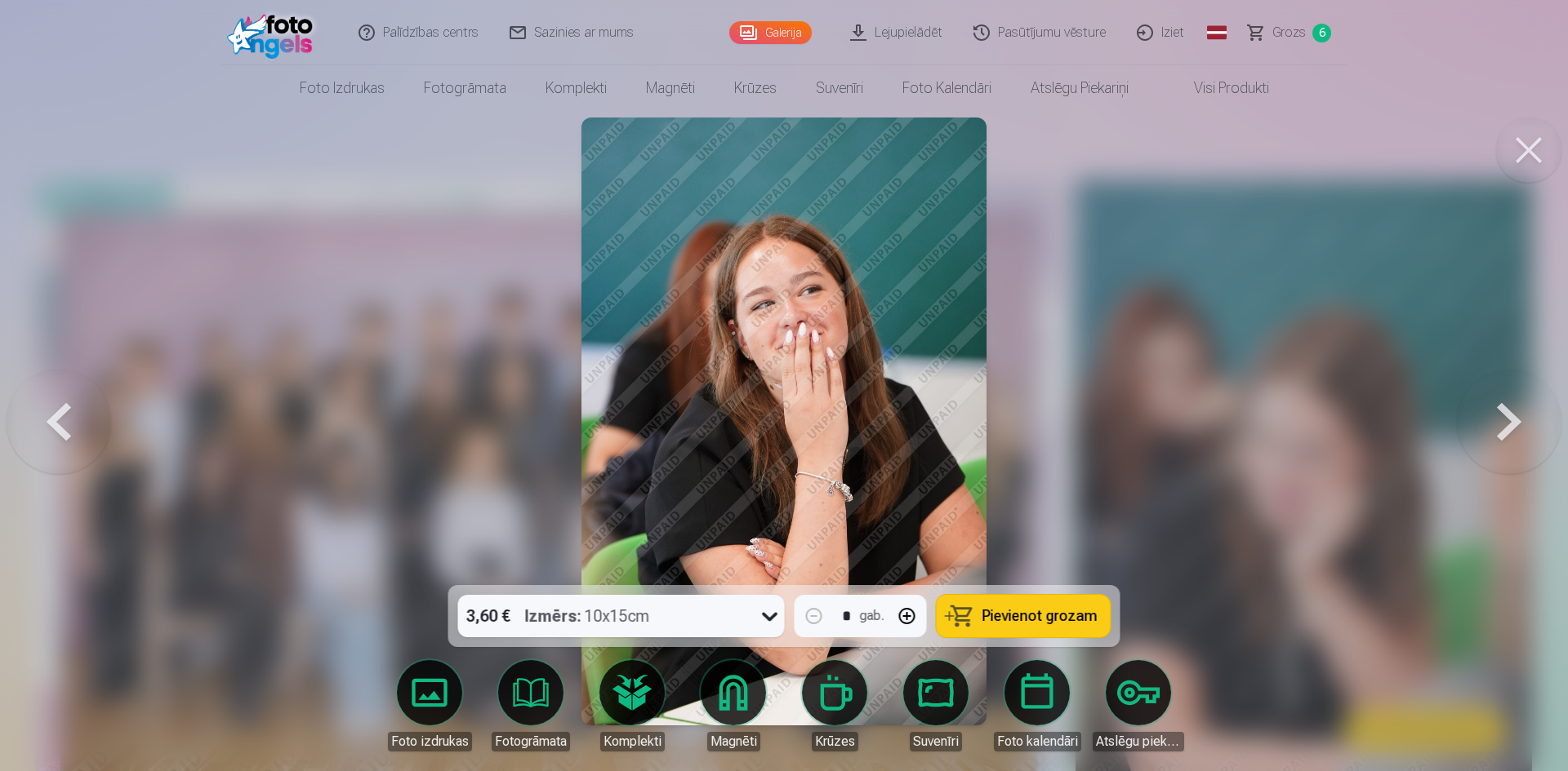
click at [1510, 426] on button at bounding box center [1509, 421] width 104 height 295
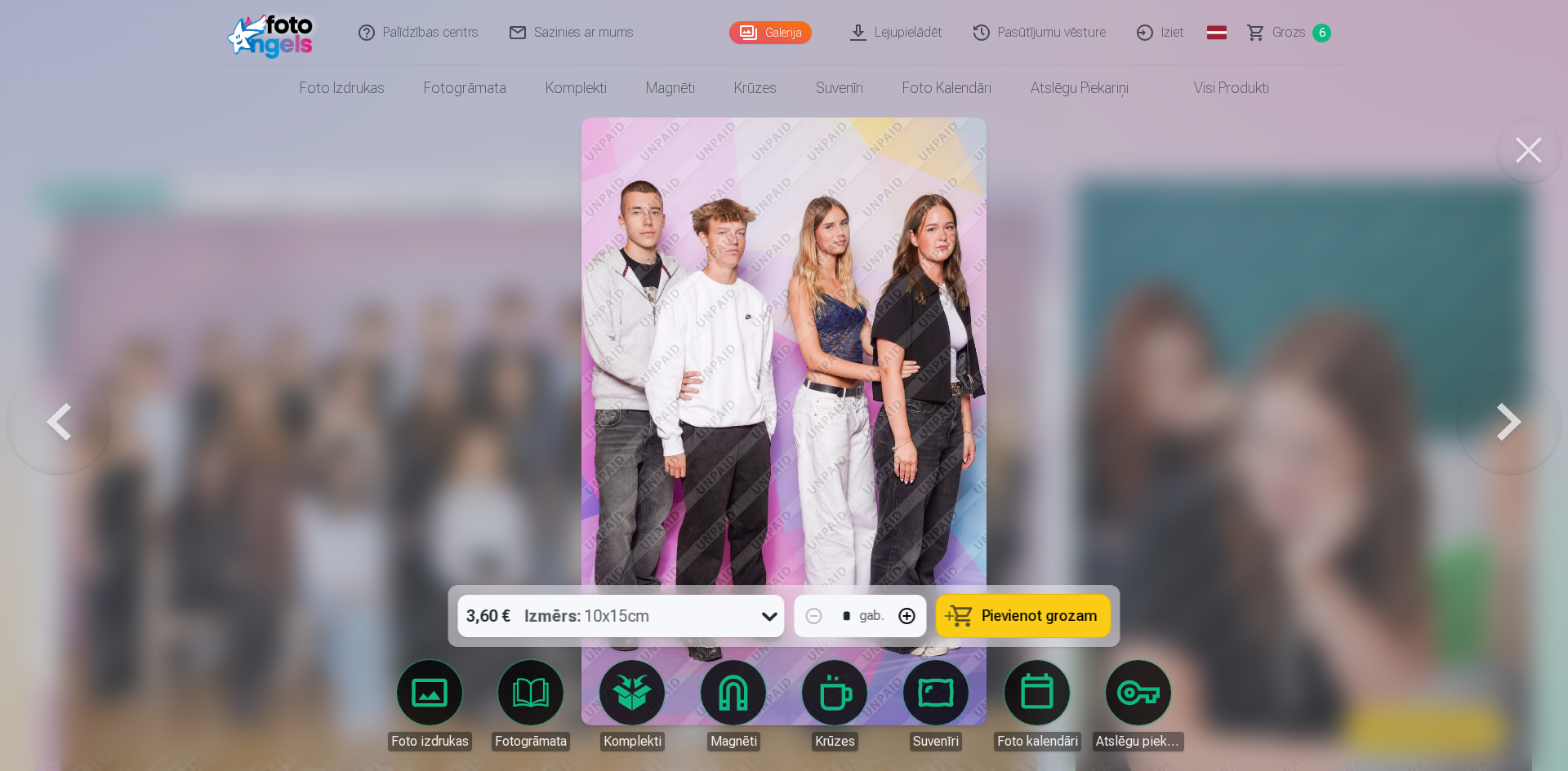
click at [1051, 610] on span "Pievienot grozam" at bounding box center [1040, 616] width 115 height 15
click at [1502, 416] on button at bounding box center [1509, 421] width 104 height 295
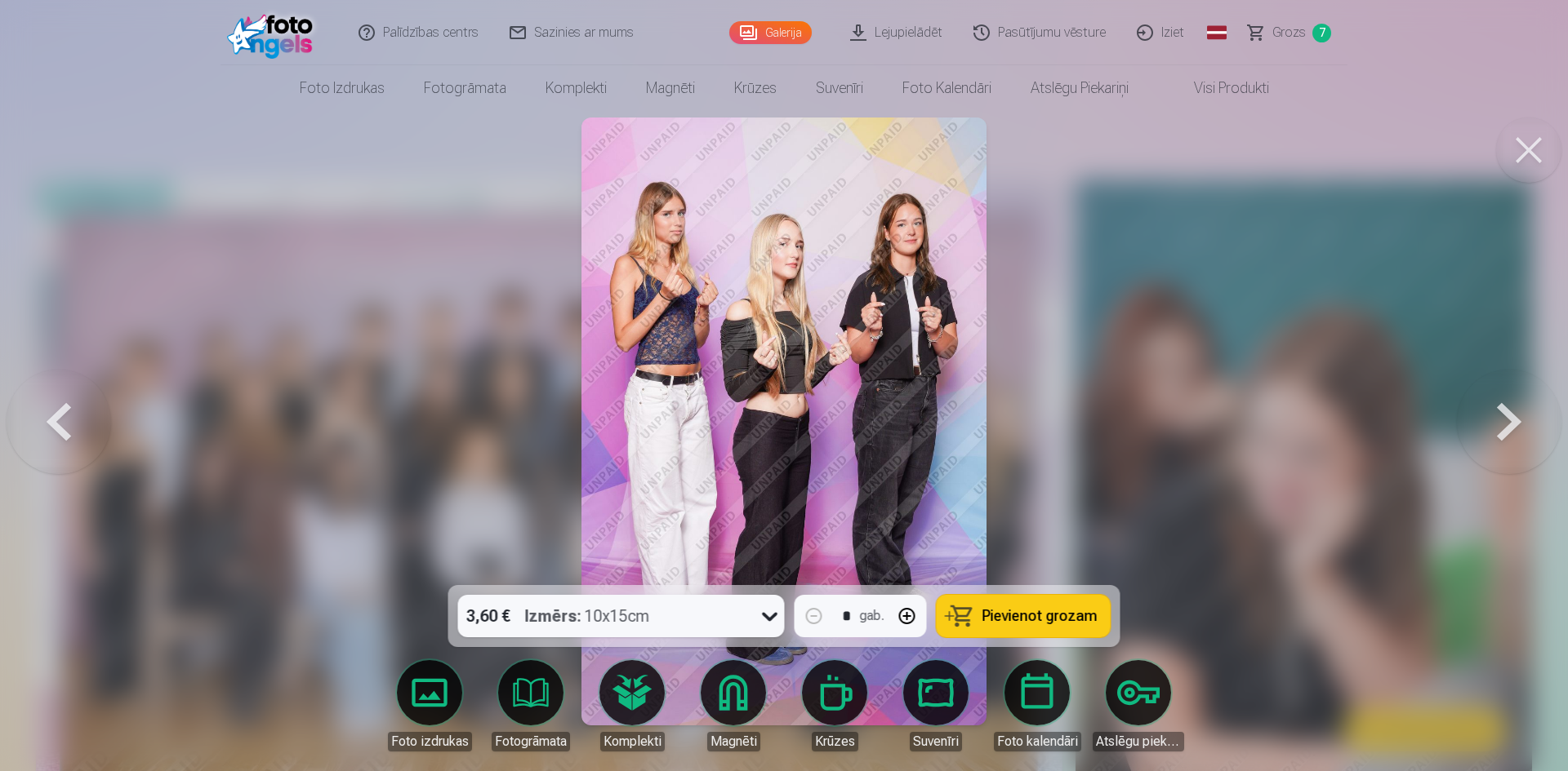
click at [1064, 612] on span "Pievienot grozam" at bounding box center [1040, 616] width 115 height 15
click at [1514, 422] on button at bounding box center [1509, 421] width 104 height 295
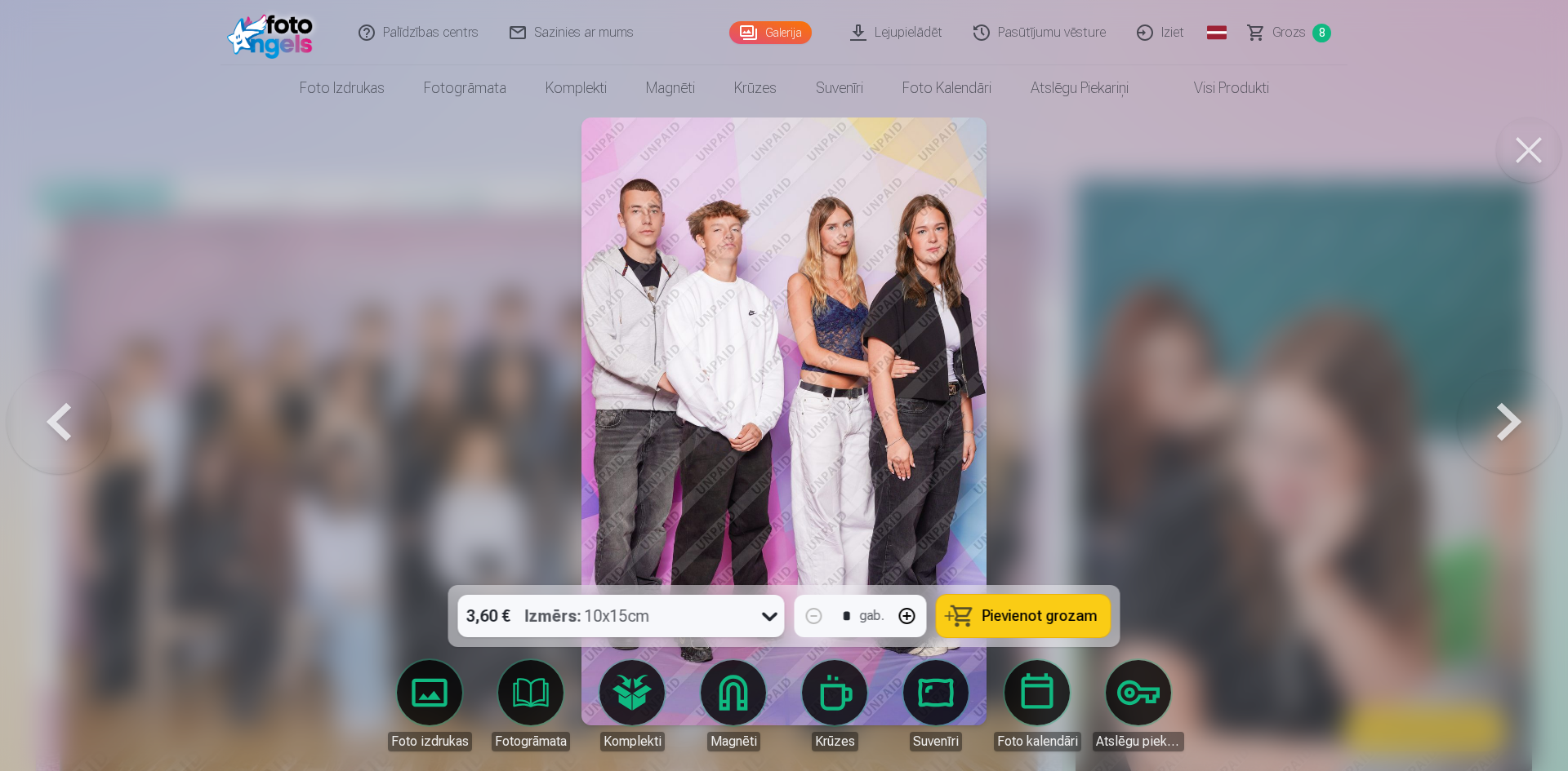
click at [1040, 610] on span "Pievienot grozam" at bounding box center [1040, 616] width 115 height 15
click at [1496, 427] on button at bounding box center [1509, 421] width 104 height 295
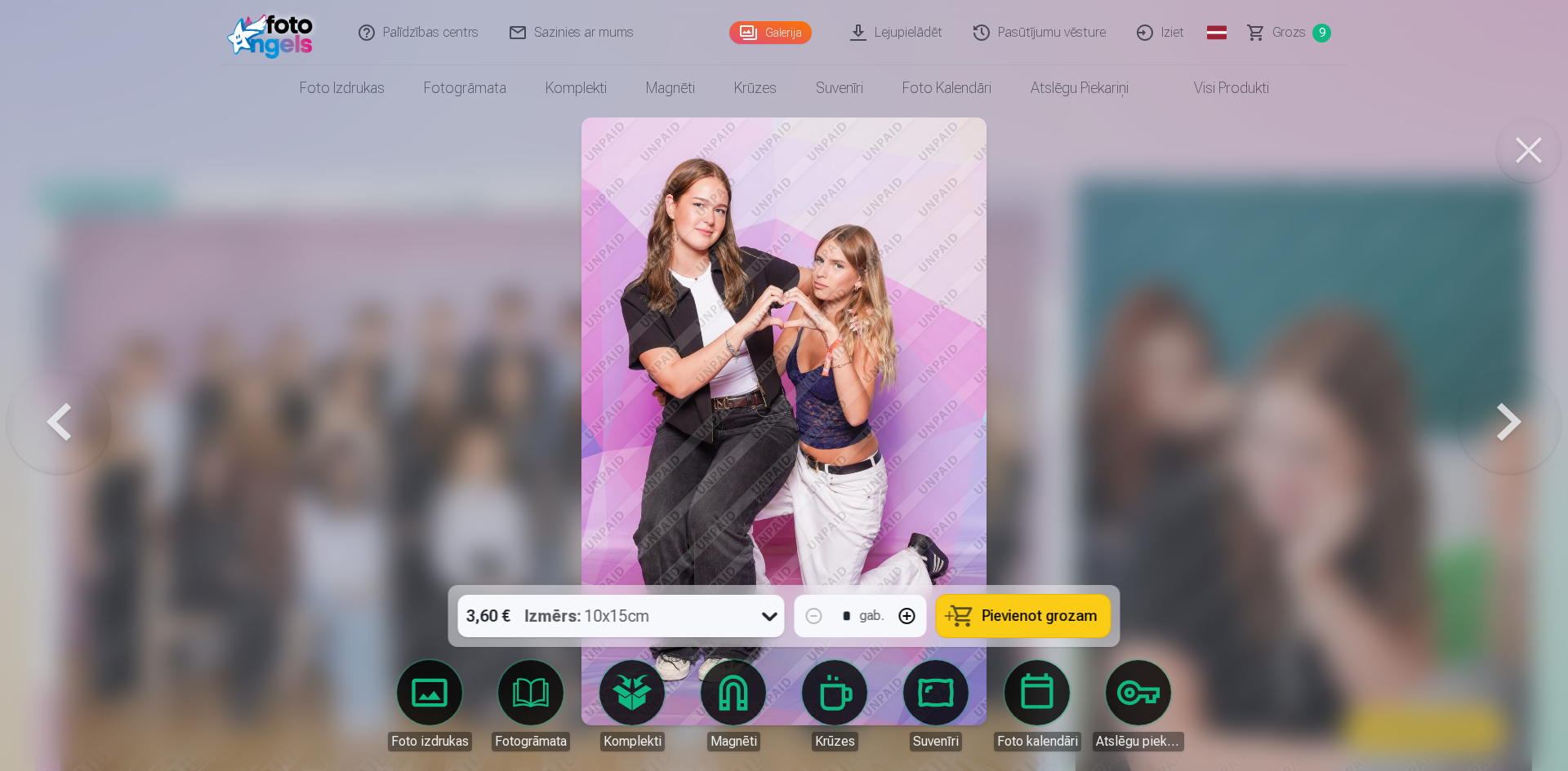
click at [1039, 612] on span "Pievienot grozam" at bounding box center [1040, 616] width 115 height 15
click at [1506, 420] on button at bounding box center [1509, 421] width 104 height 295
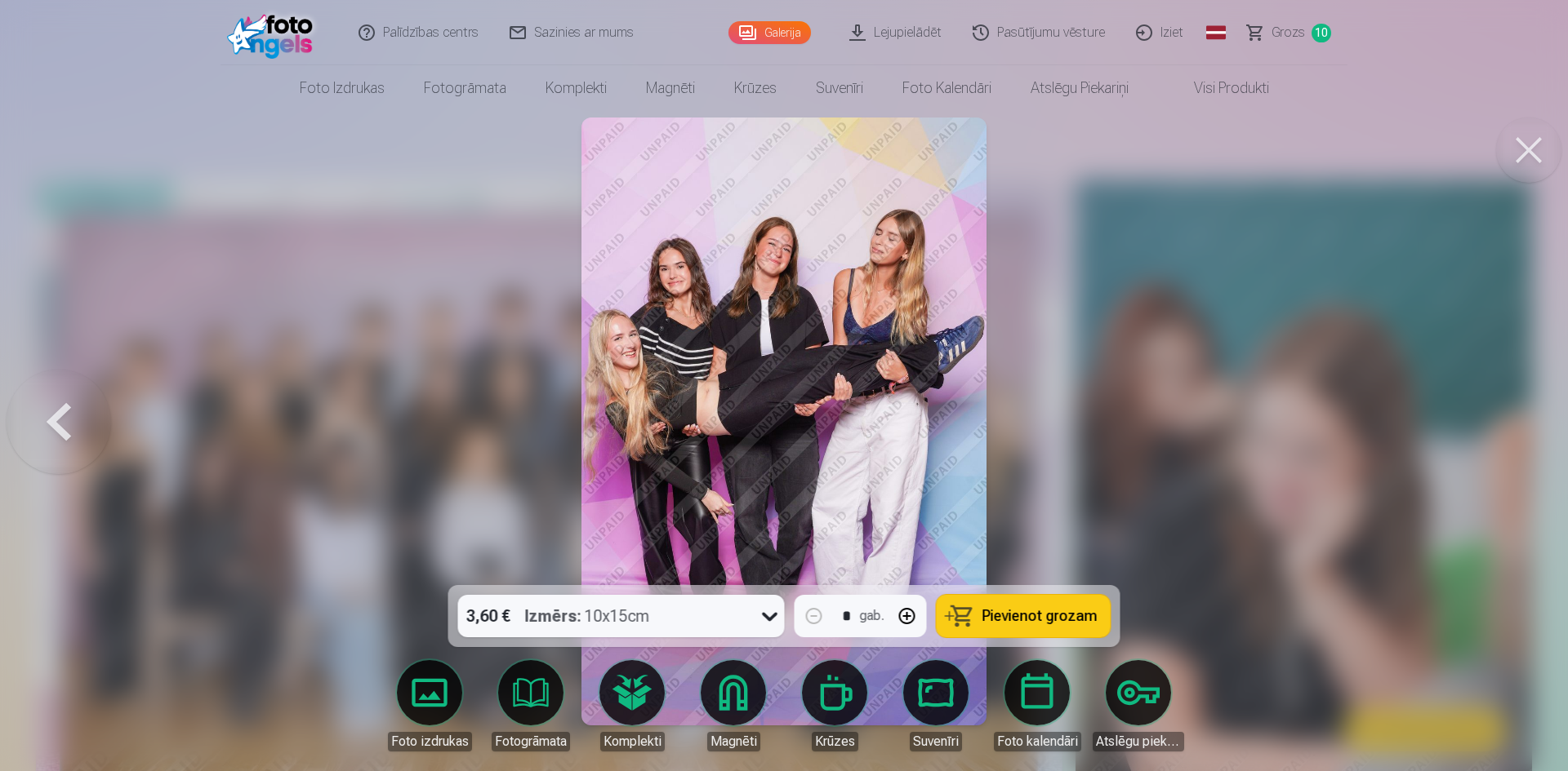
click at [1049, 611] on span "Pievienot grozam" at bounding box center [1040, 616] width 115 height 15
click at [58, 411] on button at bounding box center [59, 421] width 104 height 295
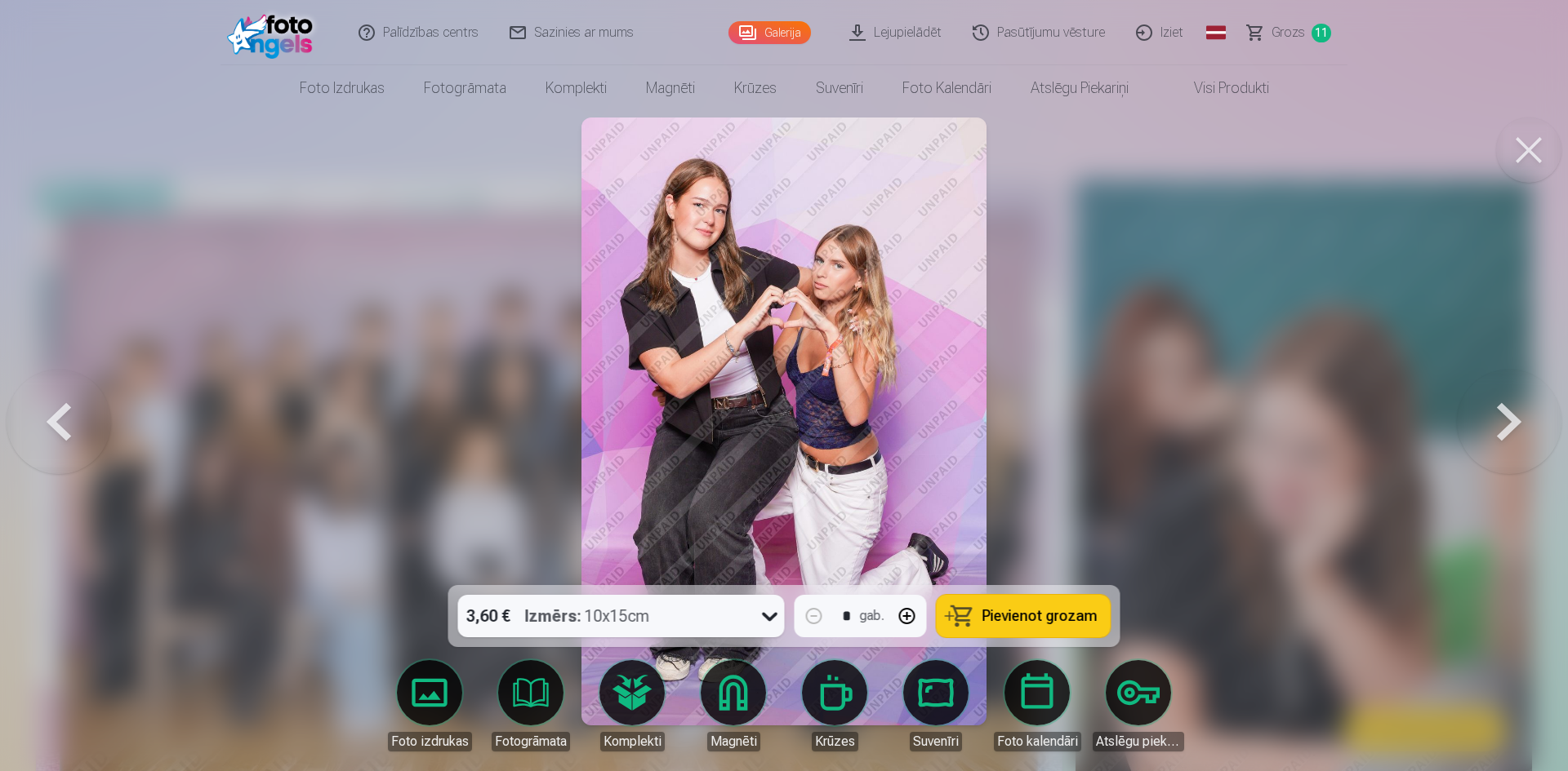
click at [58, 411] on button at bounding box center [59, 421] width 104 height 295
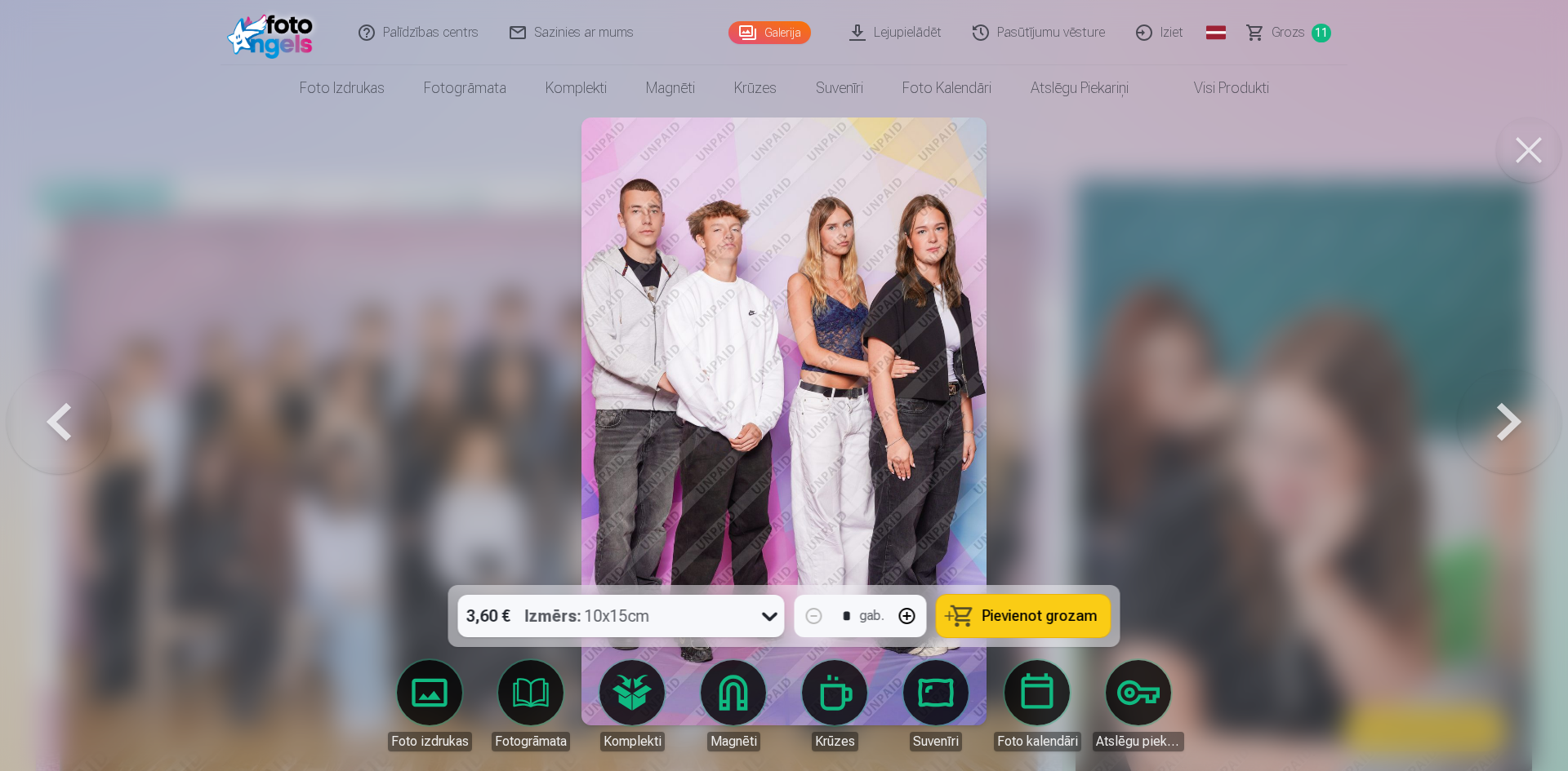
click at [58, 411] on button at bounding box center [59, 421] width 104 height 295
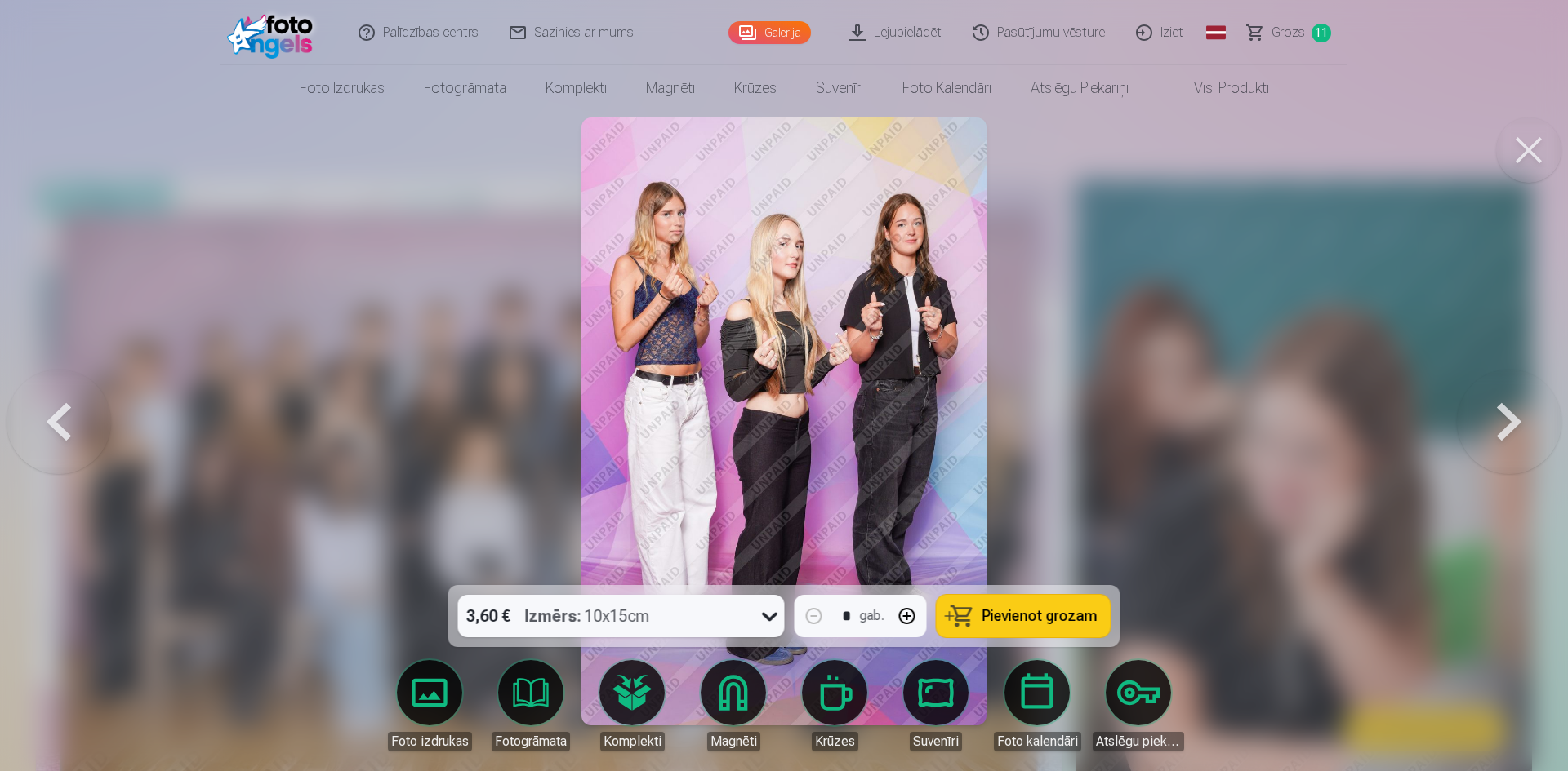
click at [58, 411] on button at bounding box center [59, 421] width 104 height 295
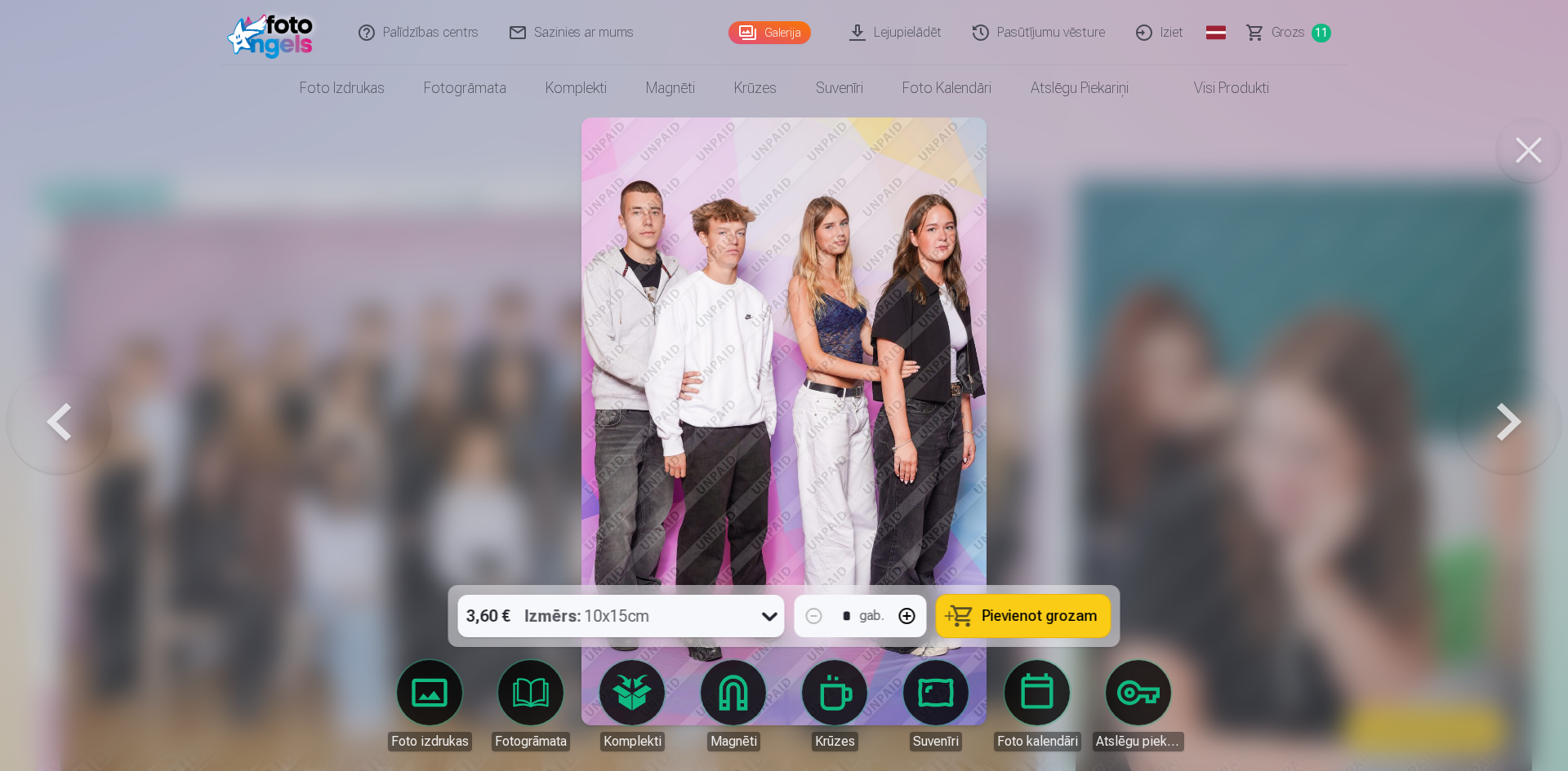
click at [58, 411] on button at bounding box center [59, 421] width 104 height 295
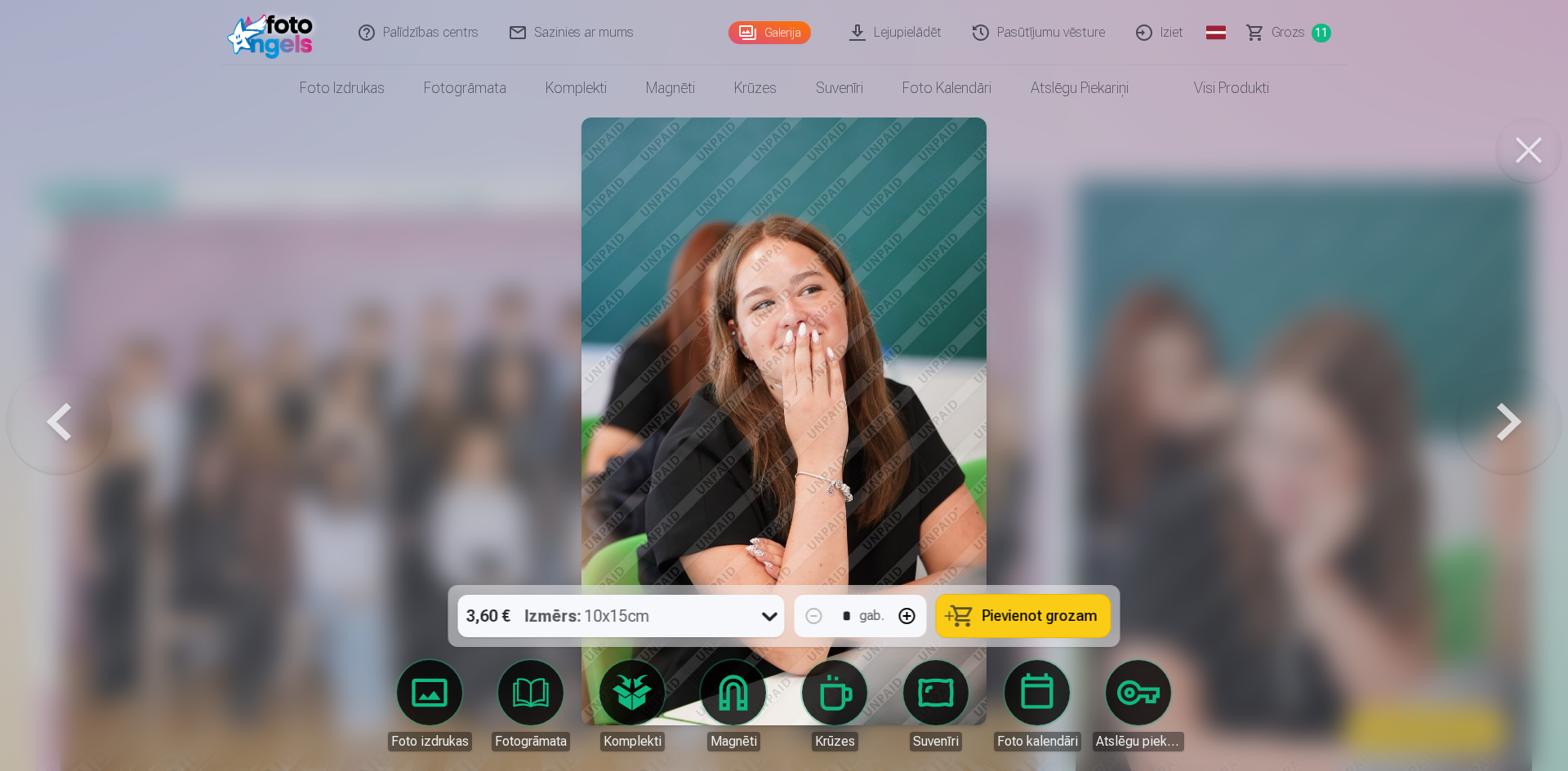
click at [58, 411] on button at bounding box center [59, 421] width 104 height 295
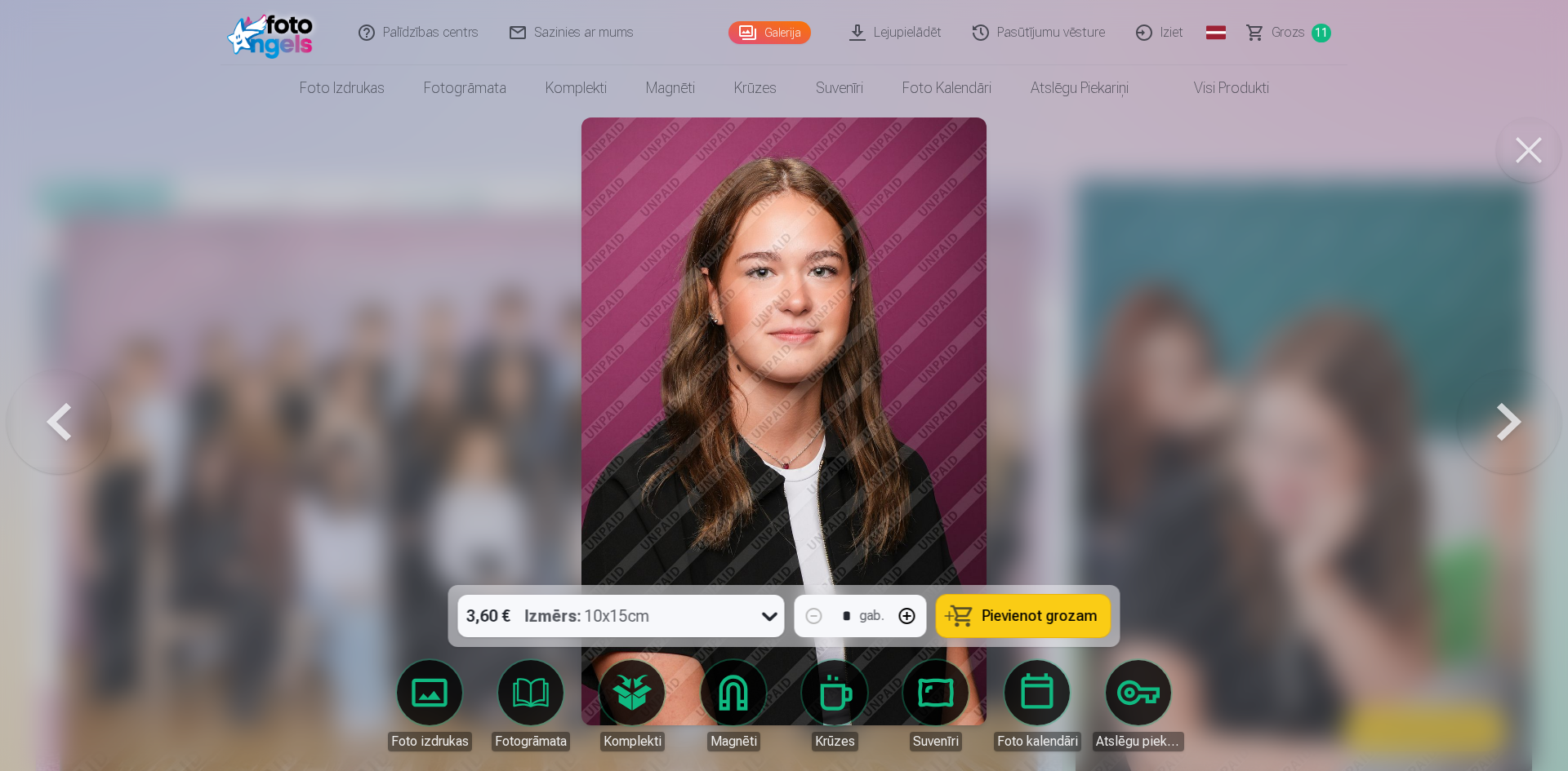
click at [58, 411] on button at bounding box center [59, 421] width 104 height 295
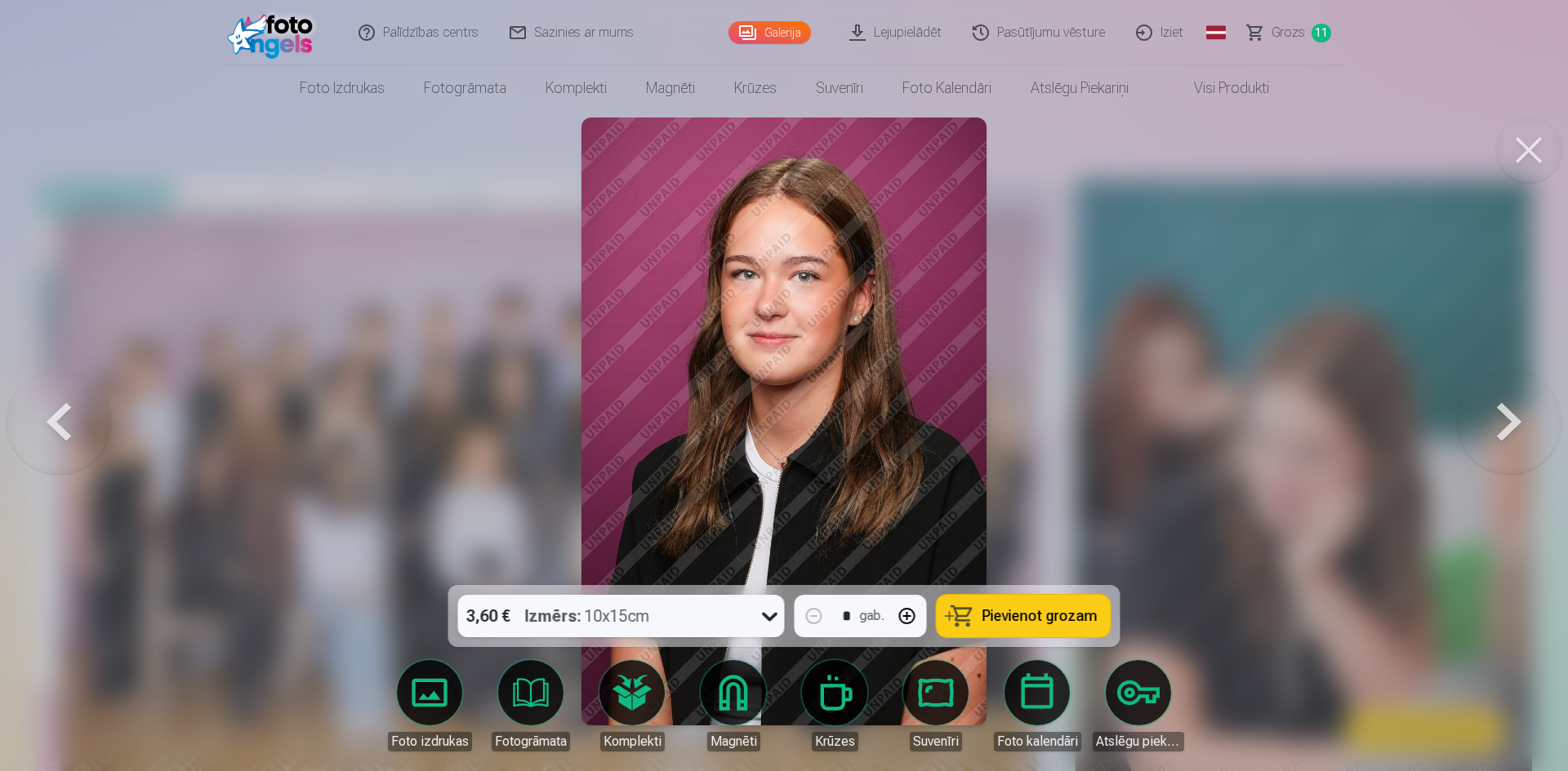
click at [58, 411] on button at bounding box center [59, 421] width 104 height 295
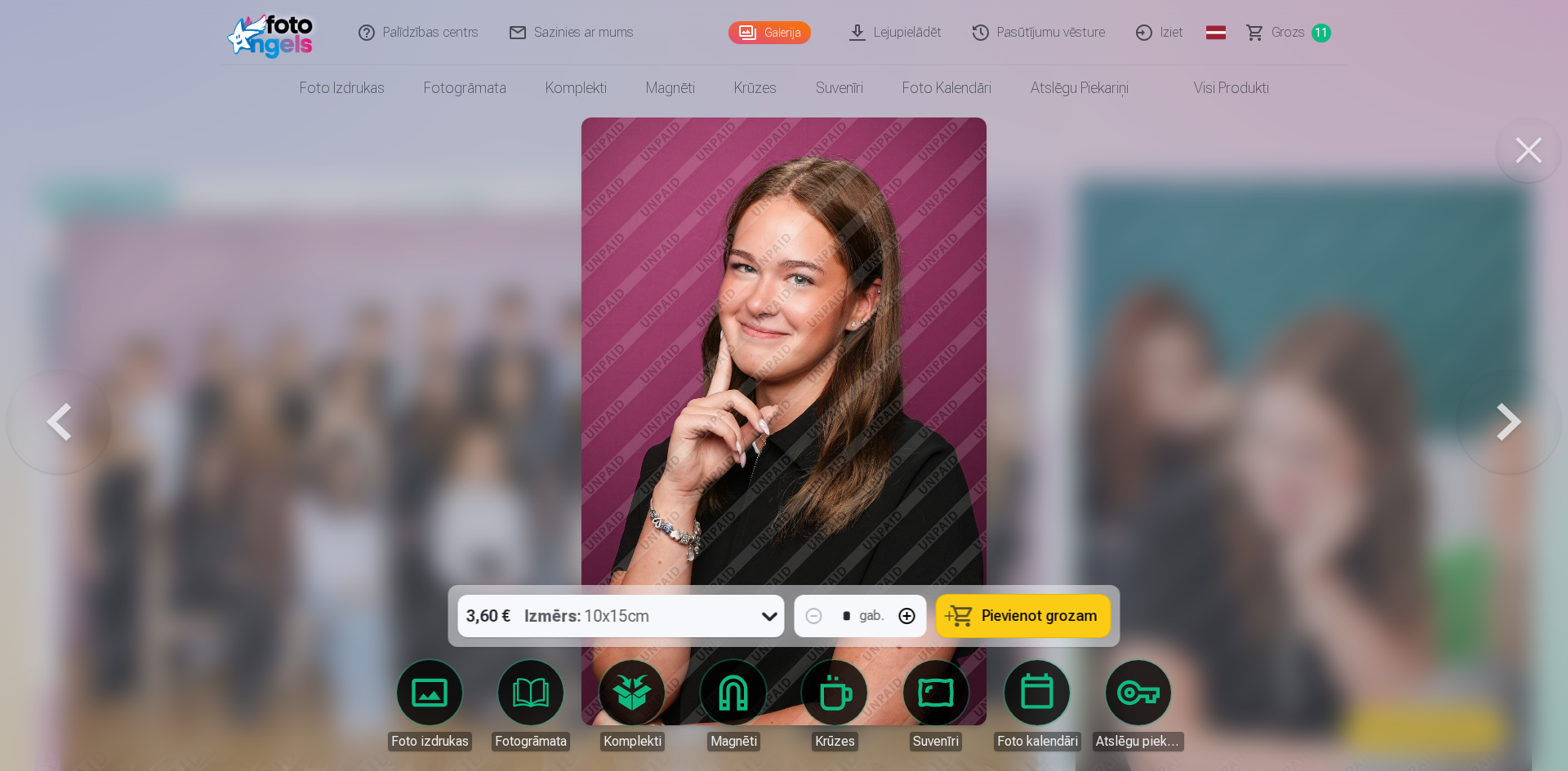
click at [58, 411] on button at bounding box center [59, 421] width 104 height 295
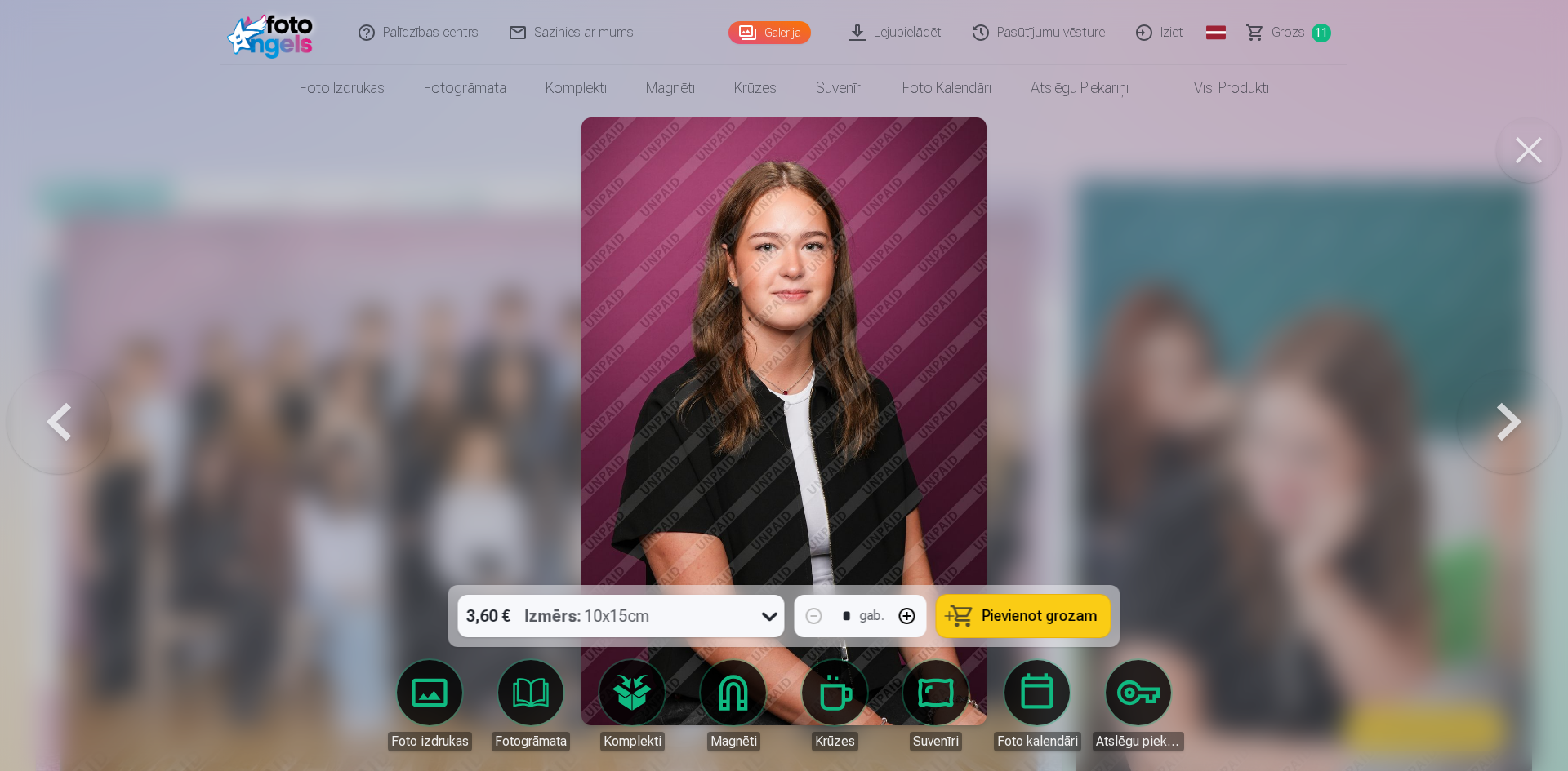
click at [58, 411] on button at bounding box center [59, 421] width 104 height 295
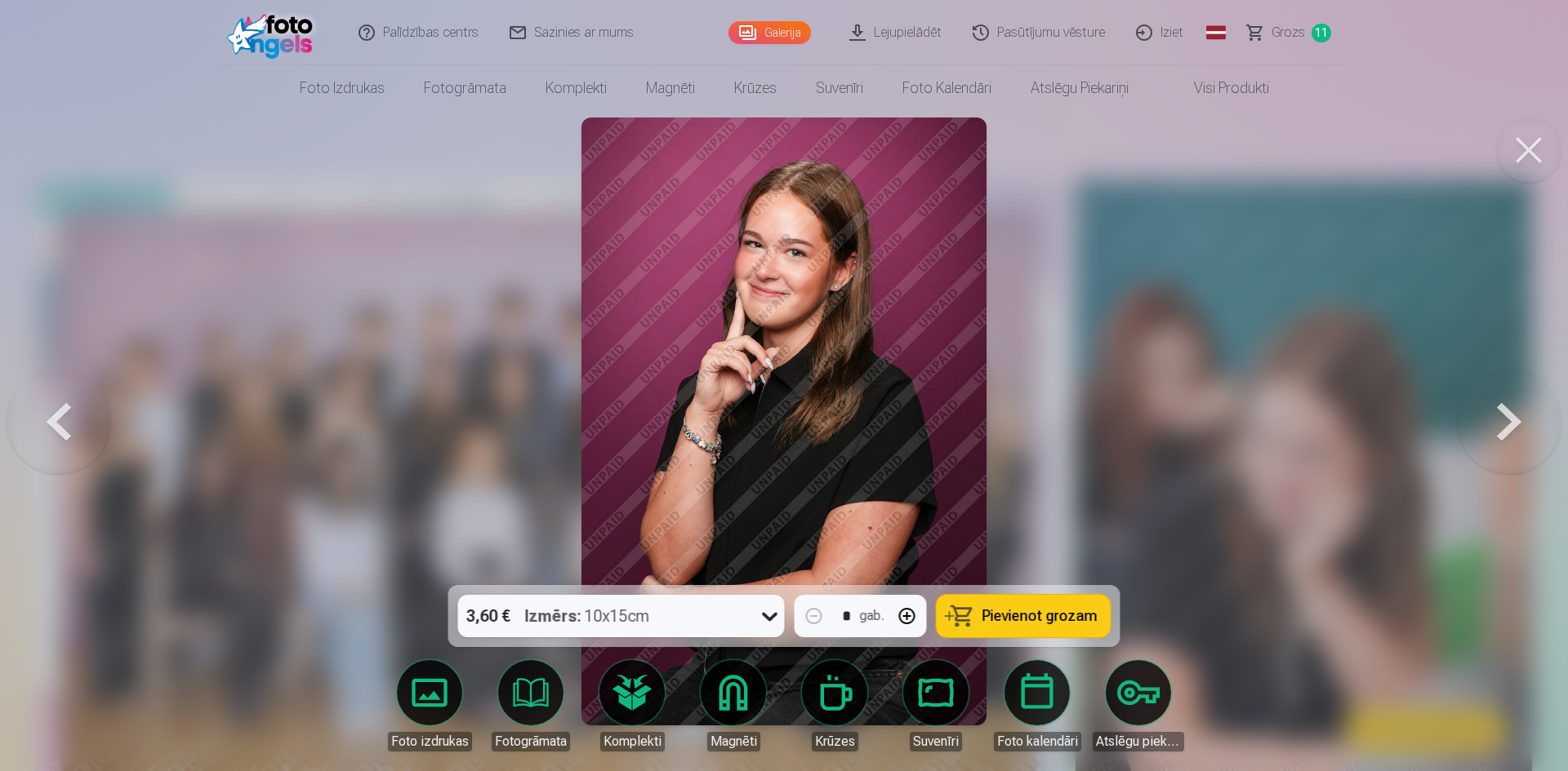
click at [58, 411] on button at bounding box center [59, 421] width 104 height 295
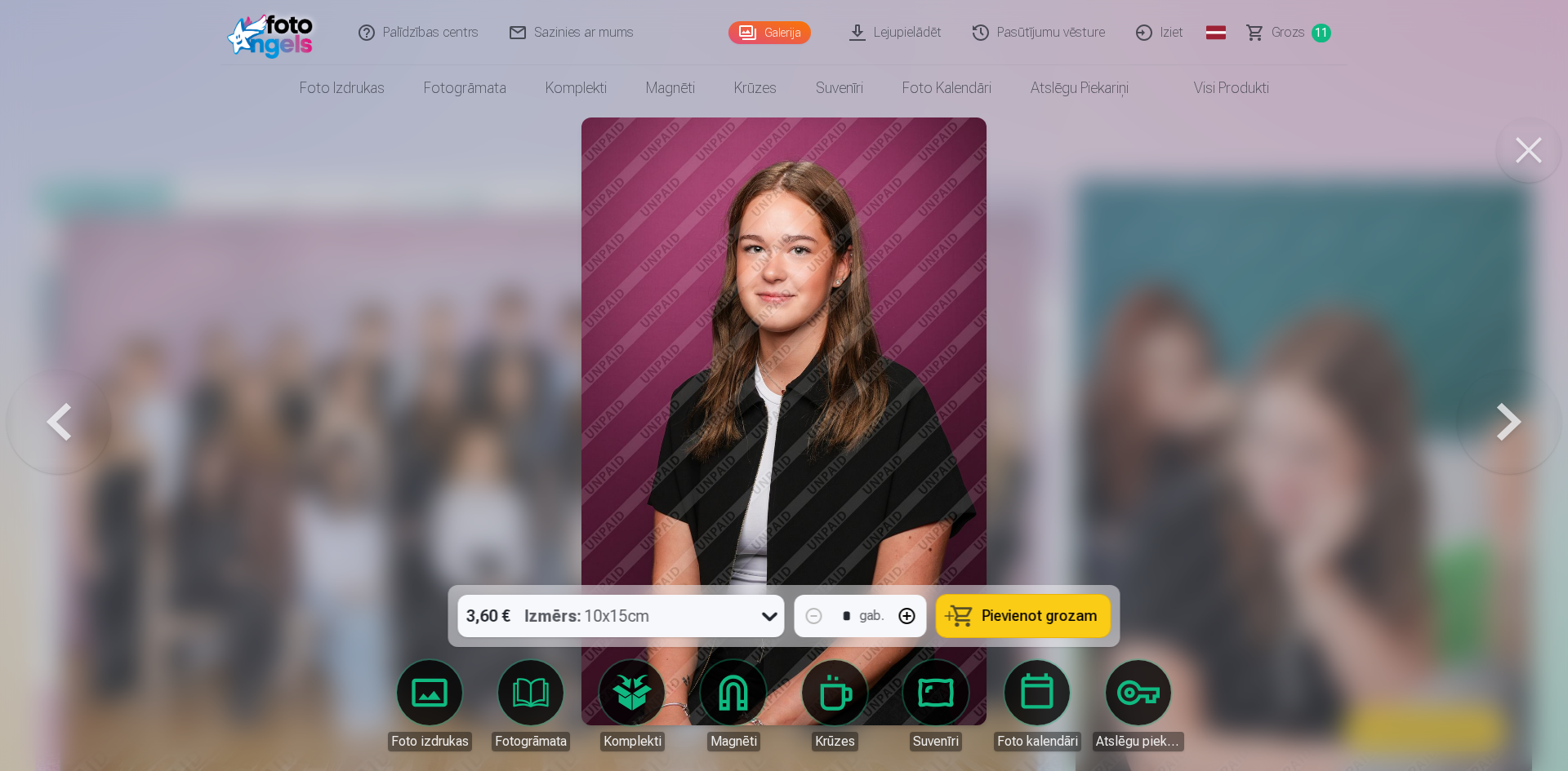
click at [1506, 425] on button at bounding box center [1509, 421] width 104 height 295
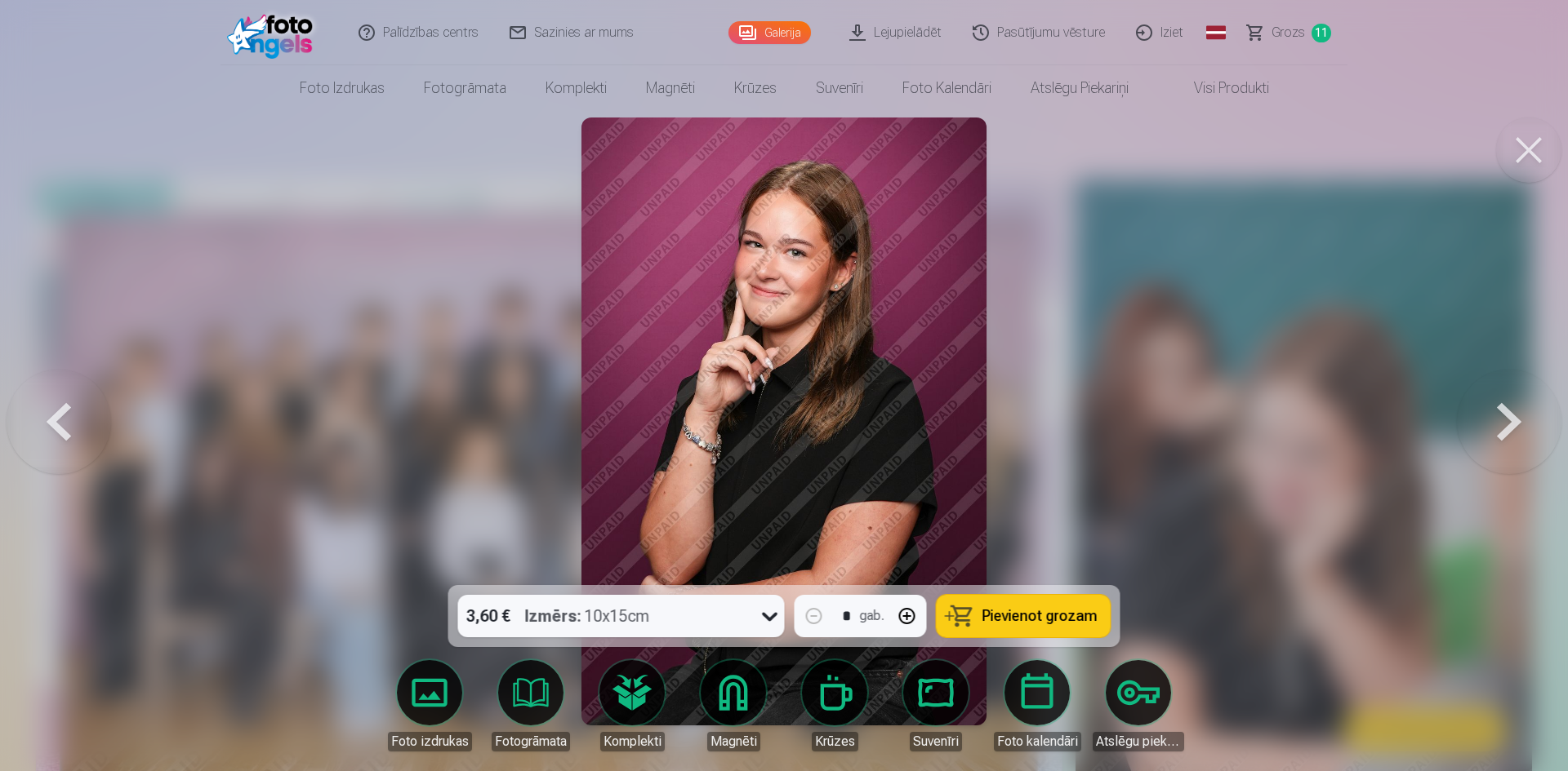
click at [1506, 425] on button at bounding box center [1509, 421] width 104 height 295
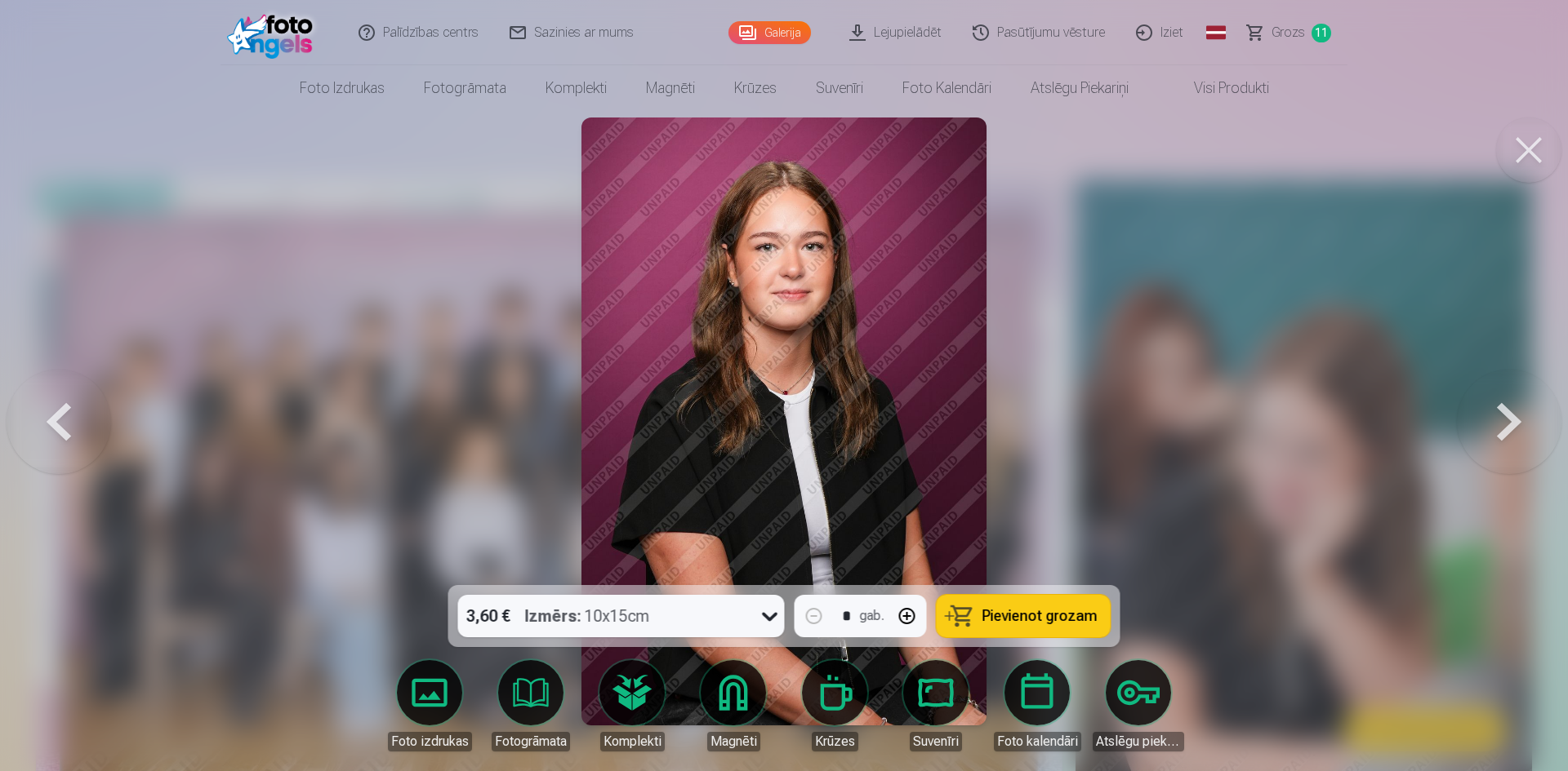
click at [1506, 425] on button at bounding box center [1509, 421] width 104 height 295
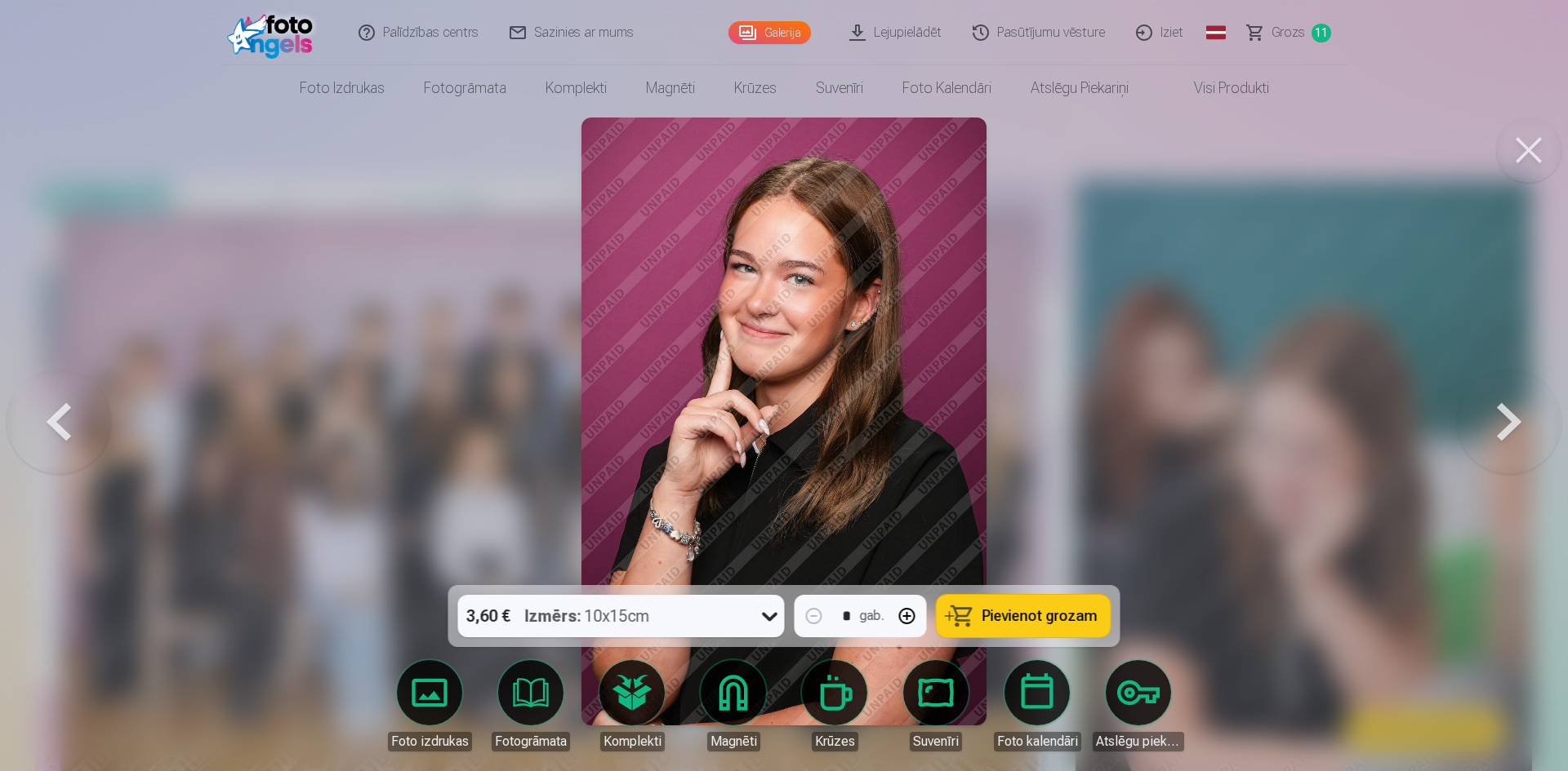
click at [1506, 425] on button at bounding box center [1509, 421] width 104 height 295
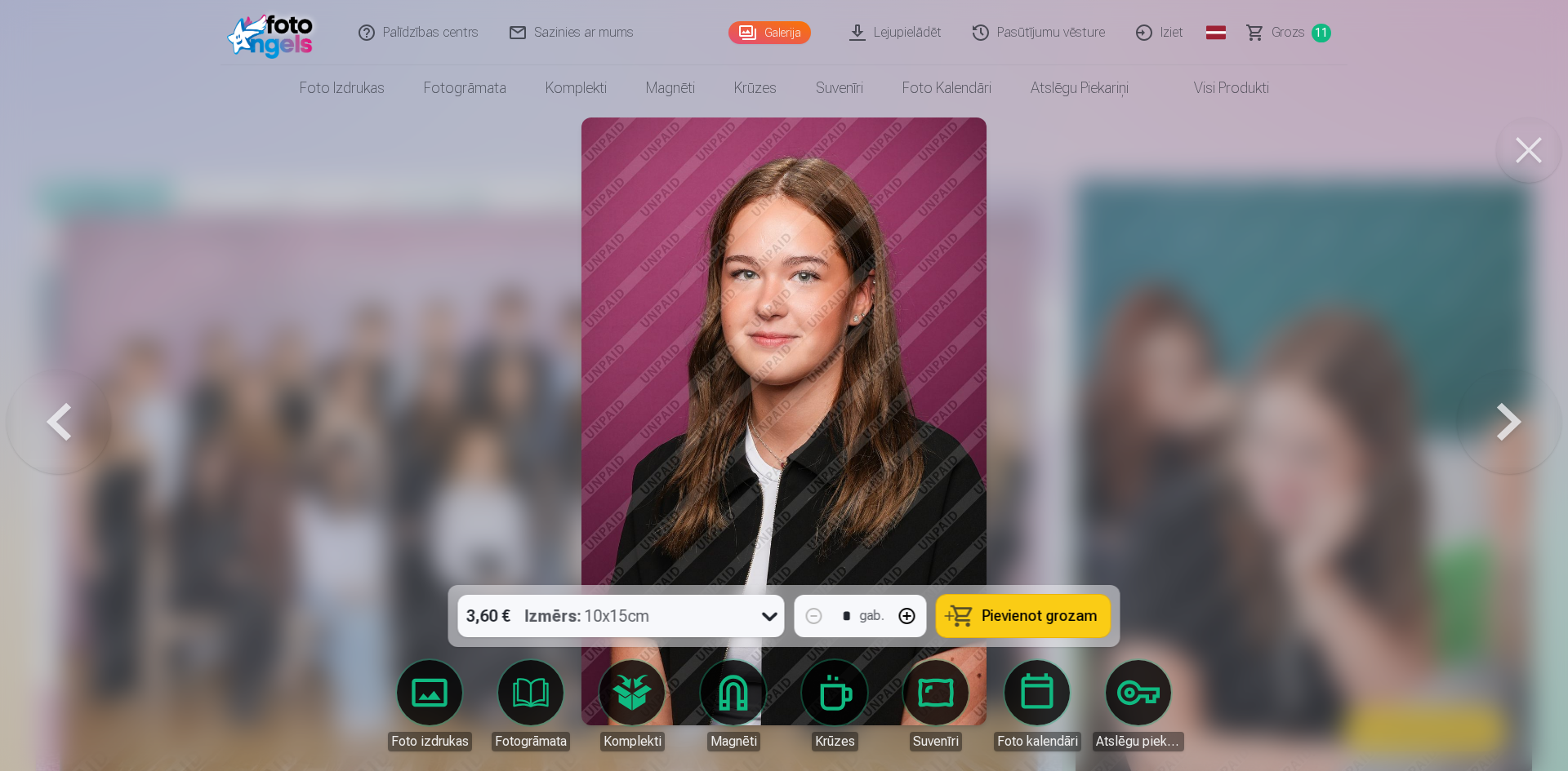
click at [1049, 614] on span "Pievienot grozam" at bounding box center [1040, 616] width 115 height 15
click at [1306, 26] on link "Grozs 12" at bounding box center [1289, 32] width 115 height 65
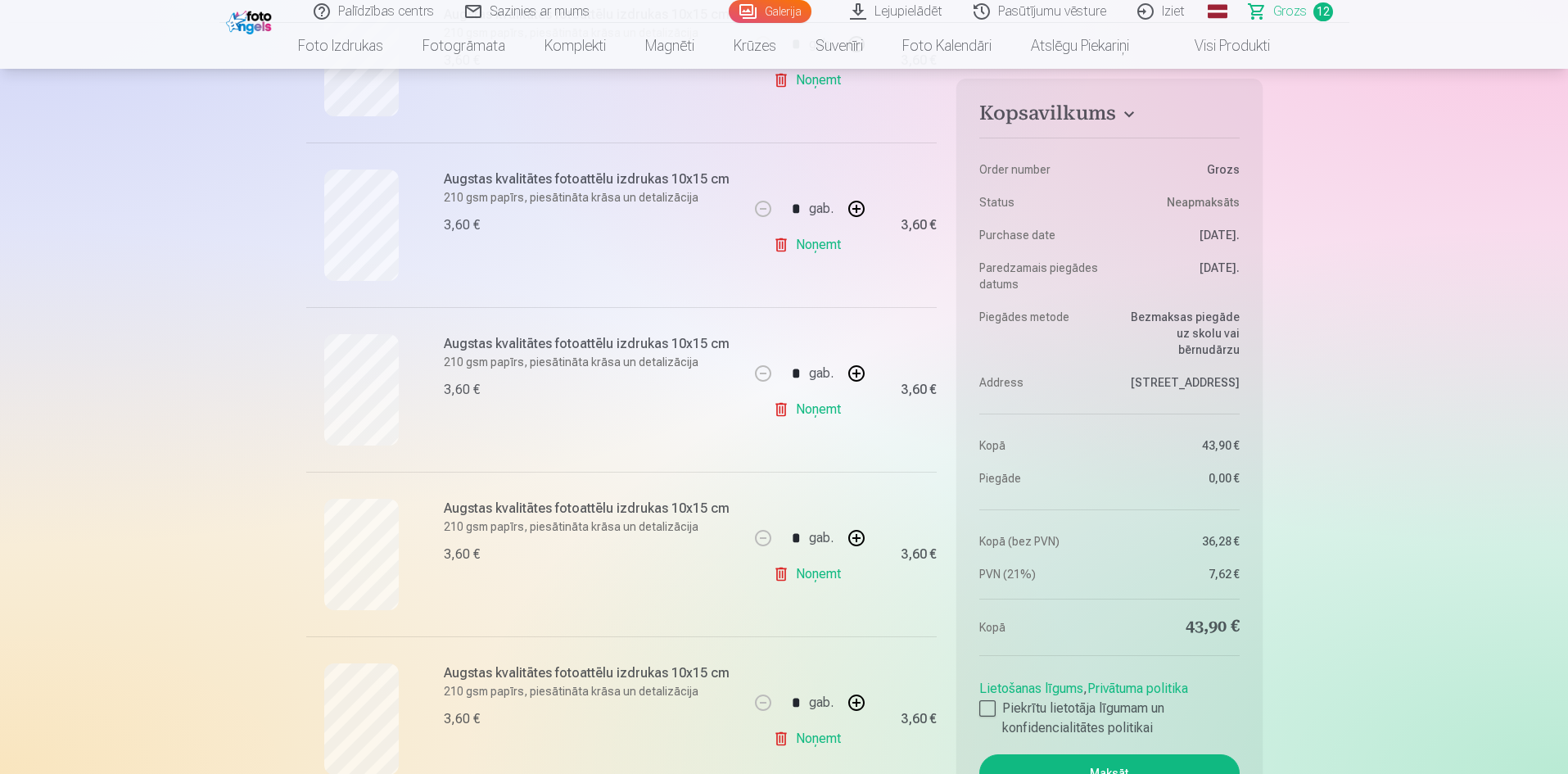
scroll to position [901, 0]
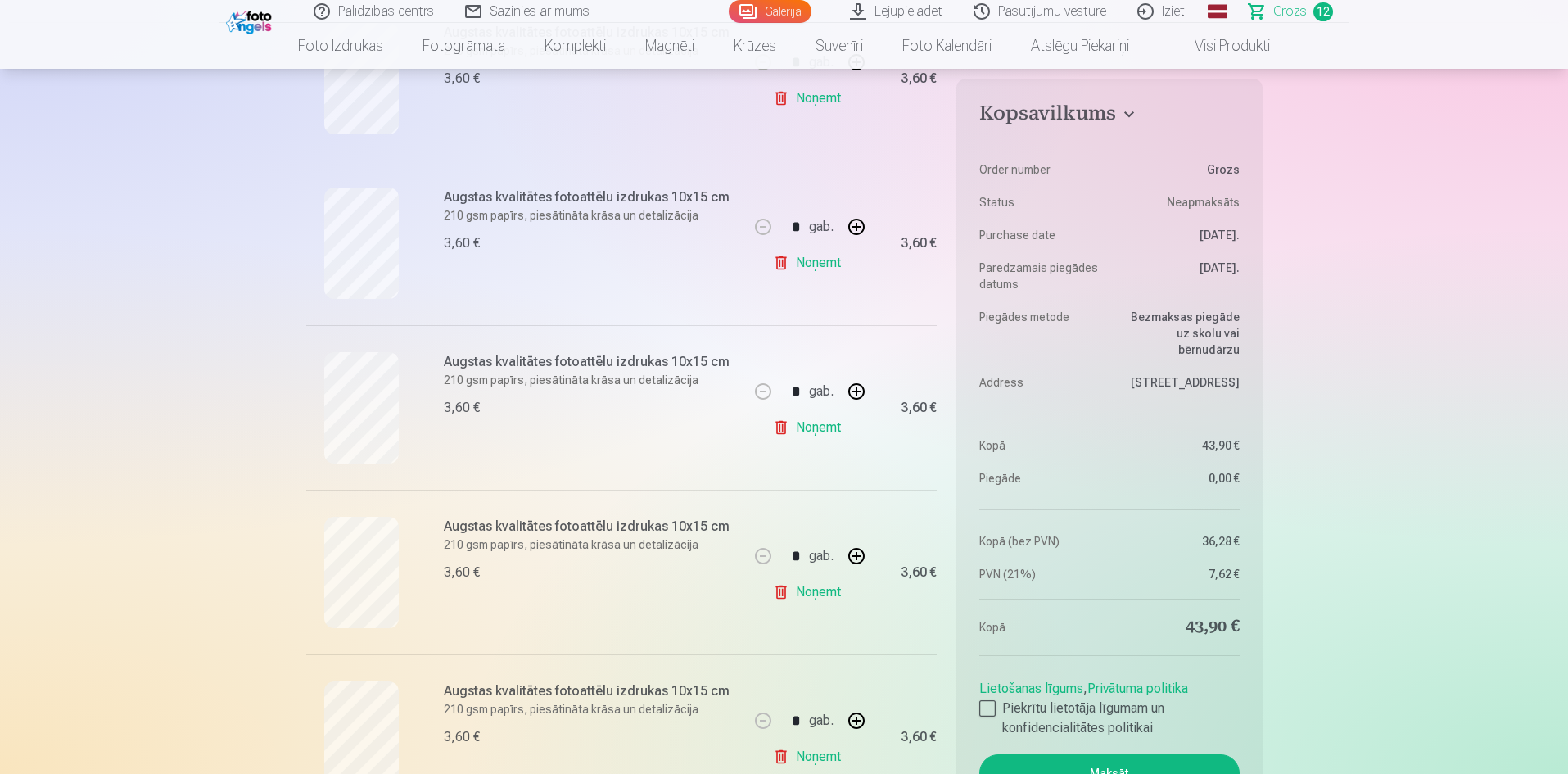
click at [814, 261] on link "Noņemt" at bounding box center [810, 263] width 75 height 33
click at [800, 257] on link "Noņemt" at bounding box center [810, 263] width 75 height 33
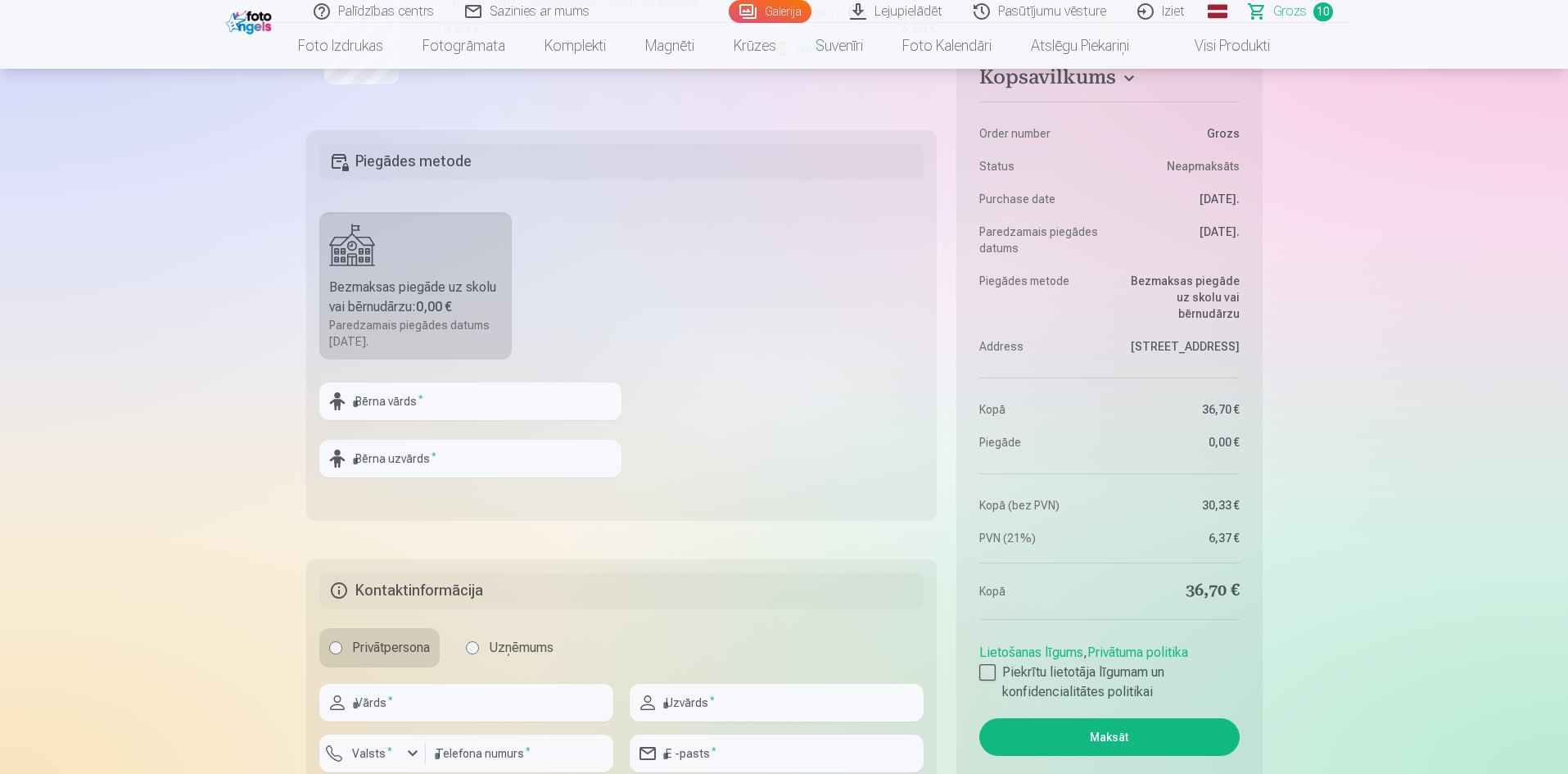
scroll to position [1966, 0]
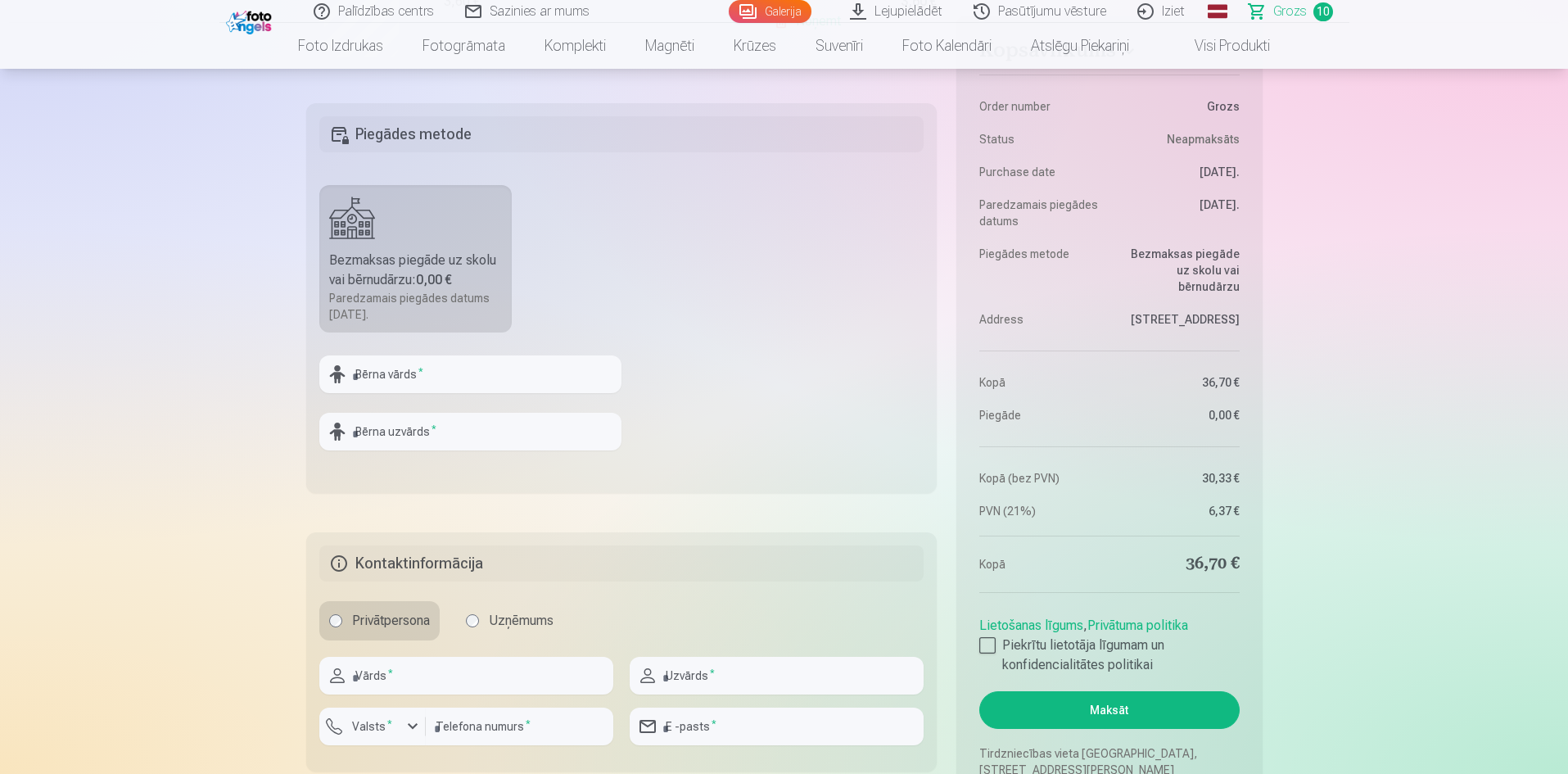
click at [766, 10] on link "Galerija" at bounding box center [769, 11] width 83 height 23
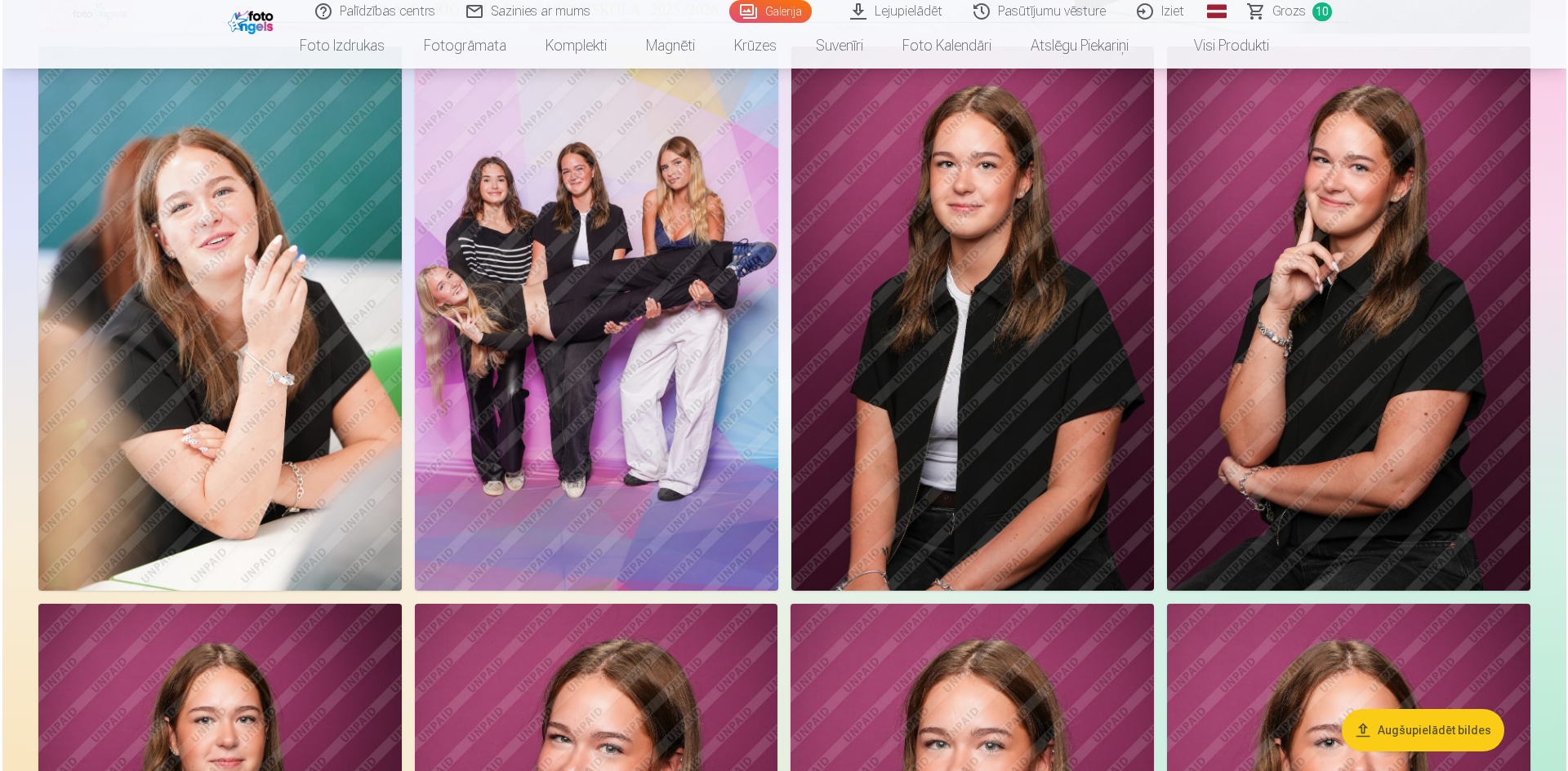
scroll to position [816, 0]
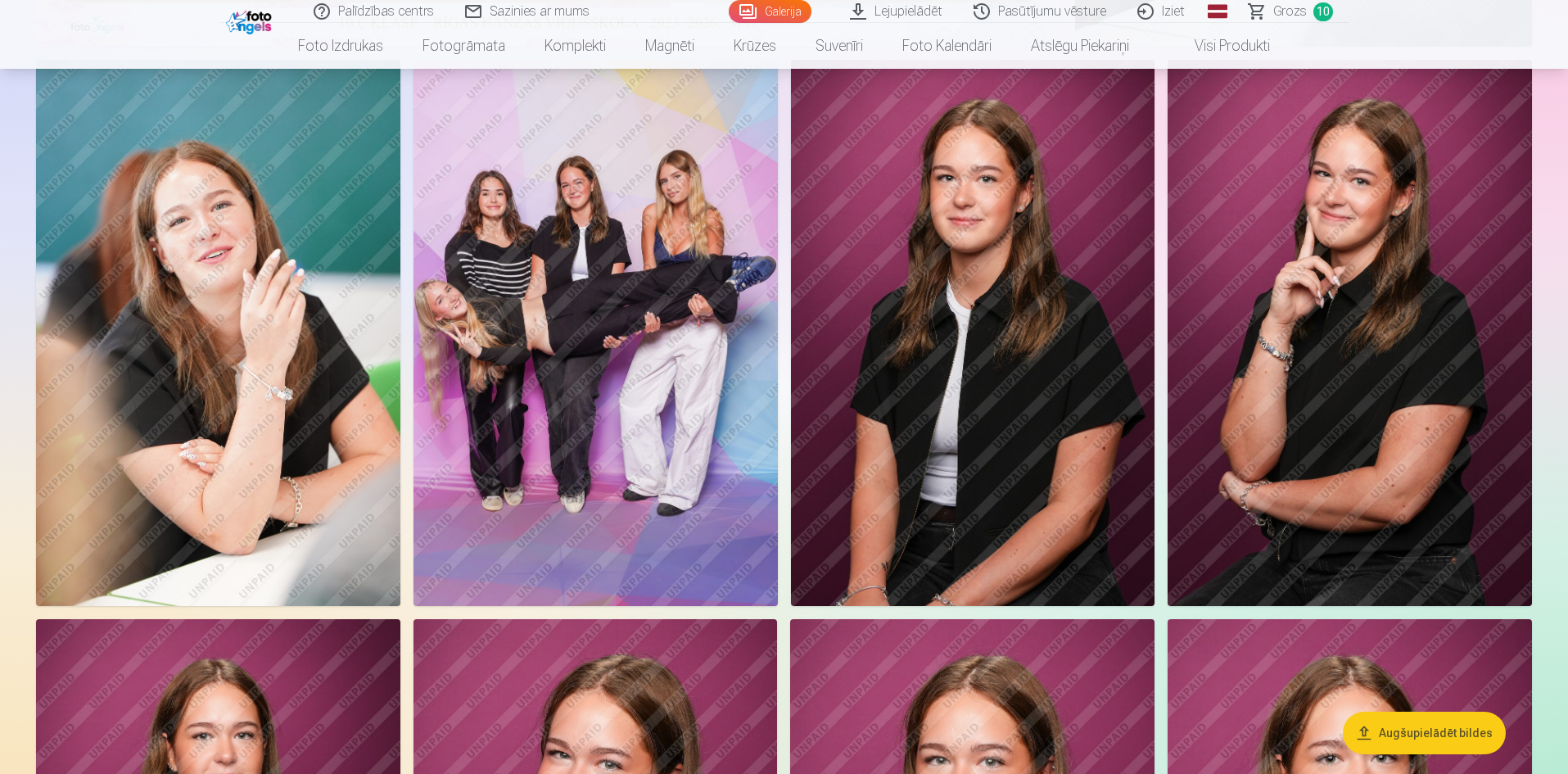
click at [1350, 254] on img at bounding box center [1350, 333] width 365 height 547
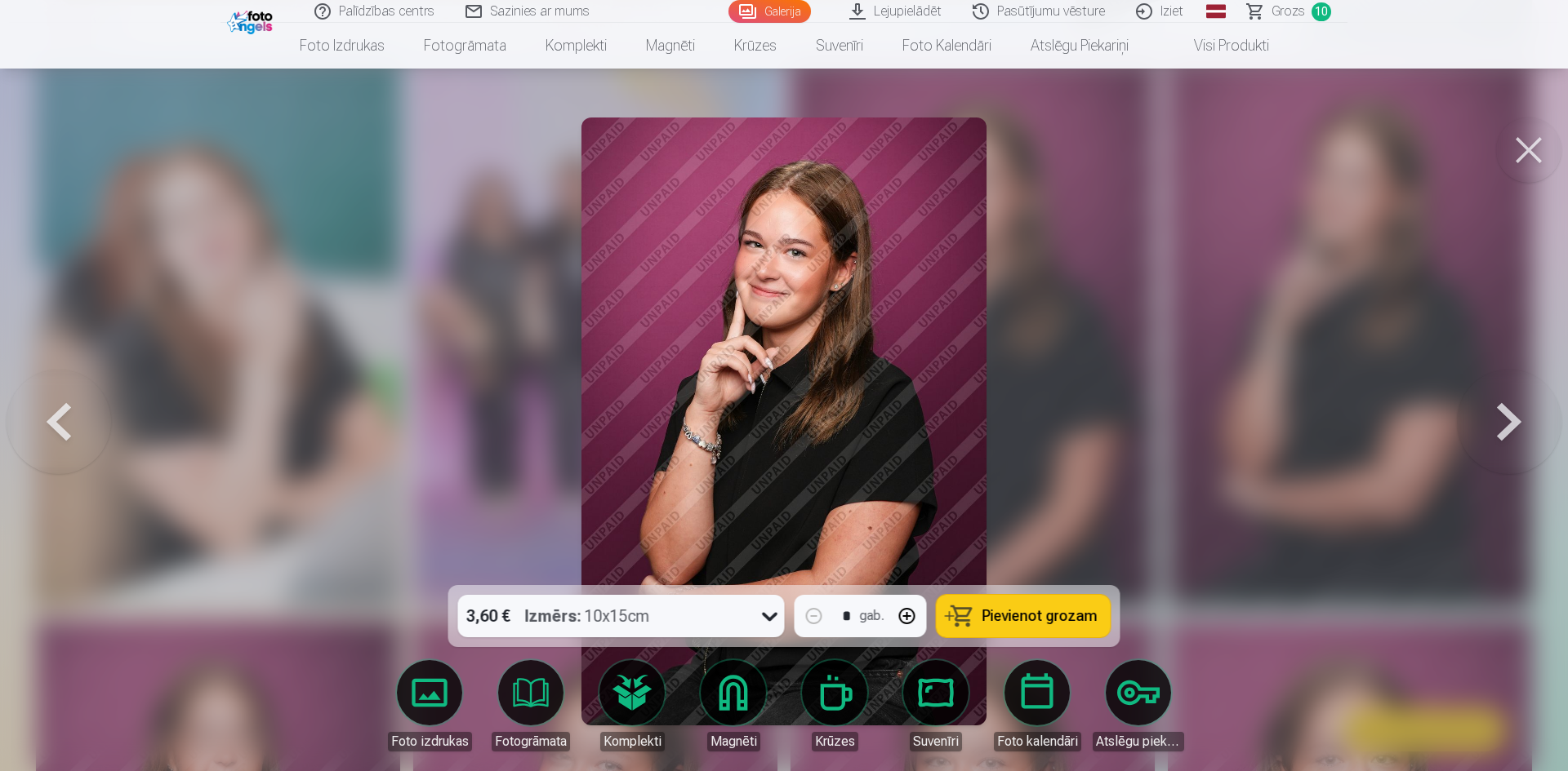
click at [1058, 611] on span "Pievienot grozam" at bounding box center [1040, 616] width 115 height 15
click at [1510, 419] on button at bounding box center [1509, 421] width 104 height 295
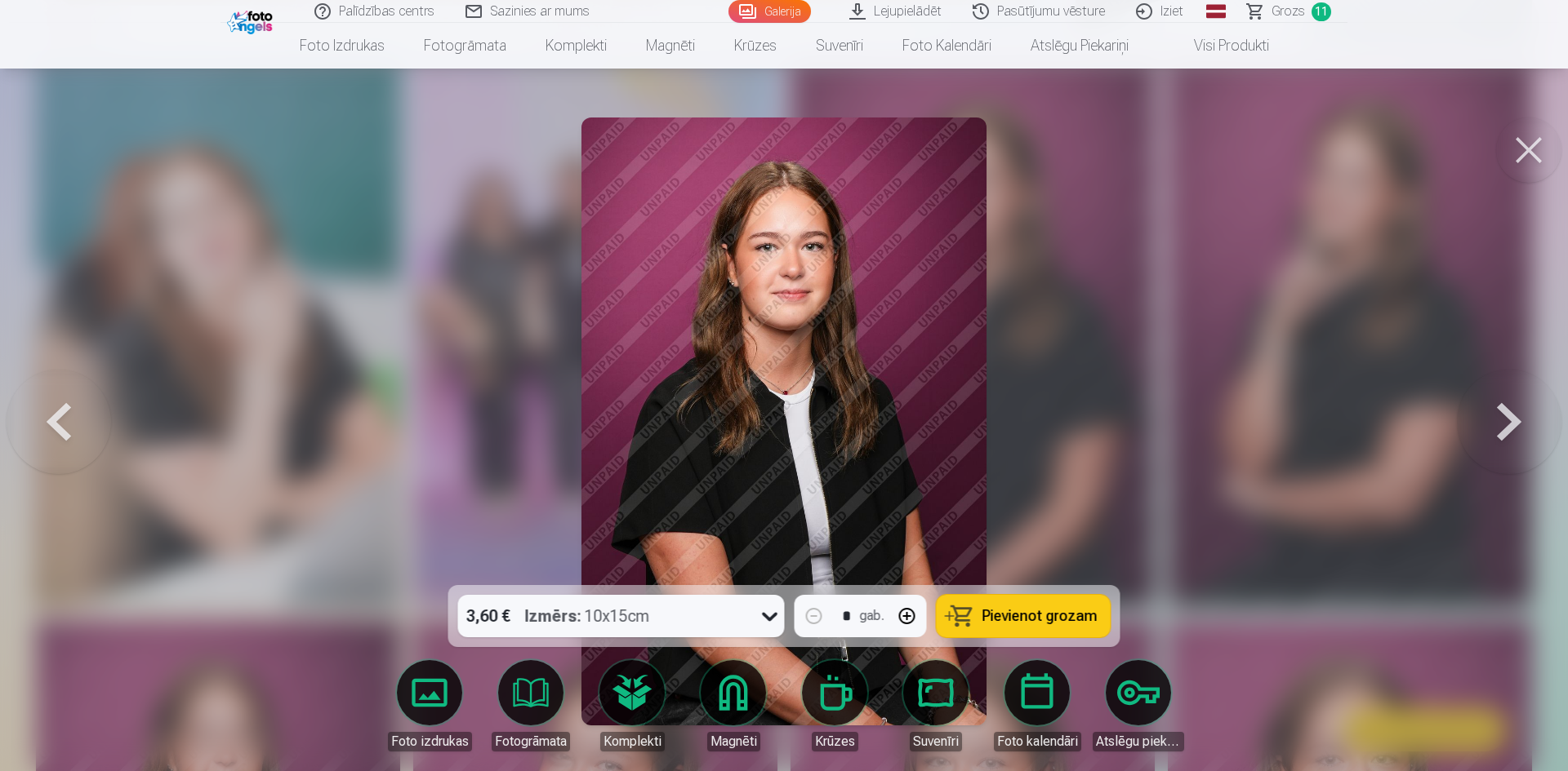
click at [1510, 419] on button at bounding box center [1509, 421] width 104 height 295
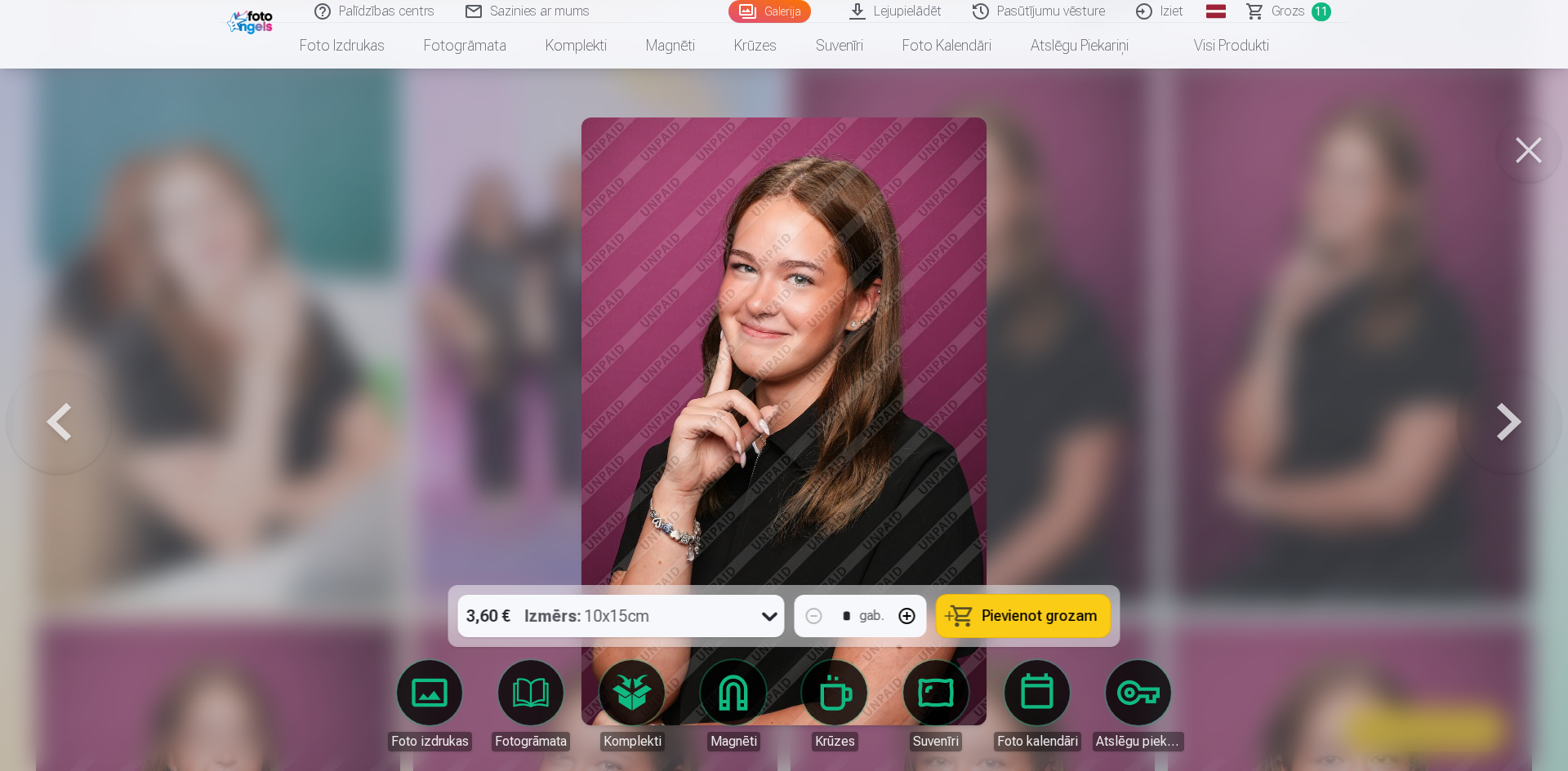
click at [1510, 419] on button at bounding box center [1509, 421] width 104 height 295
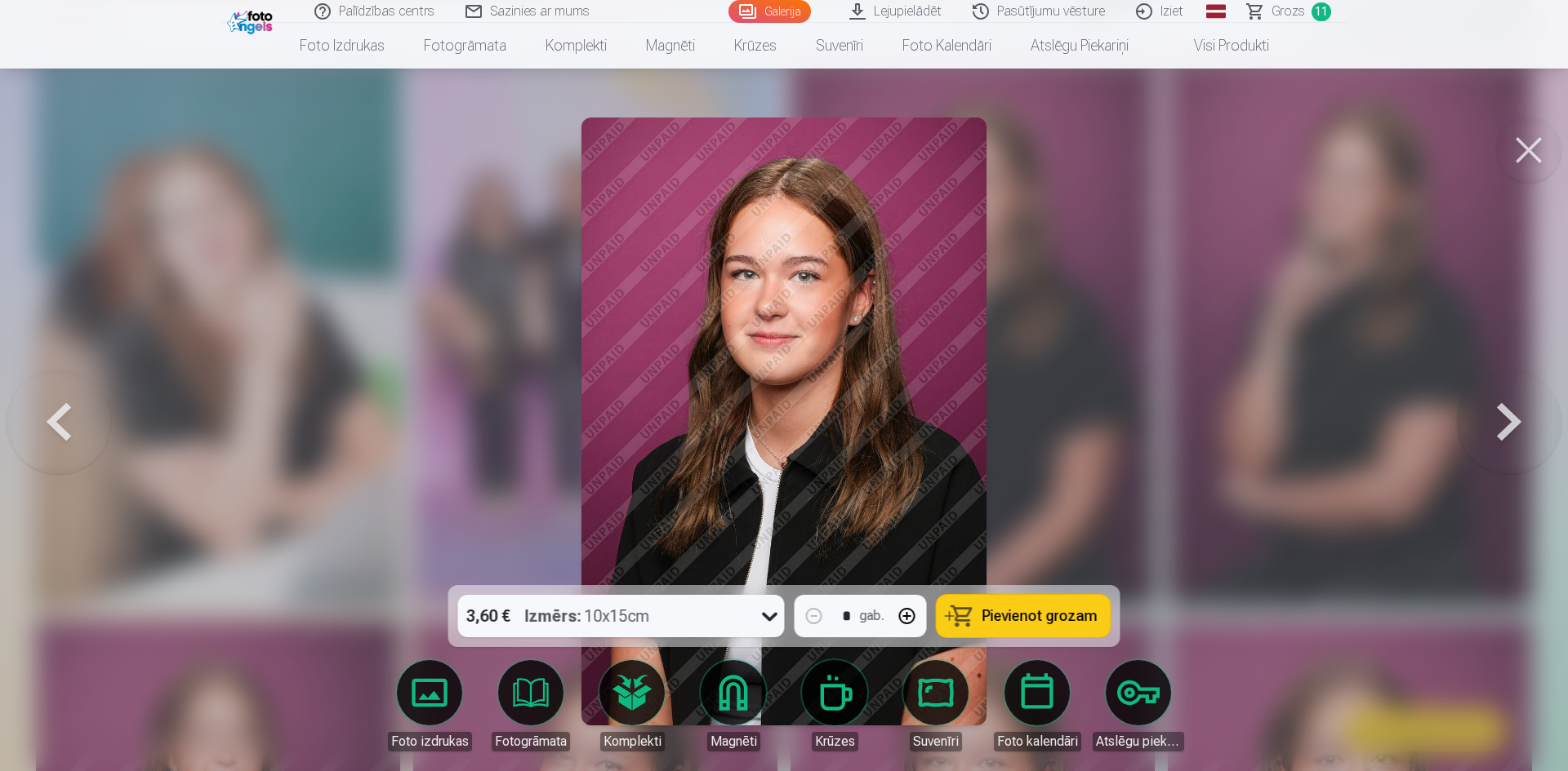
click at [1510, 419] on button at bounding box center [1509, 421] width 104 height 295
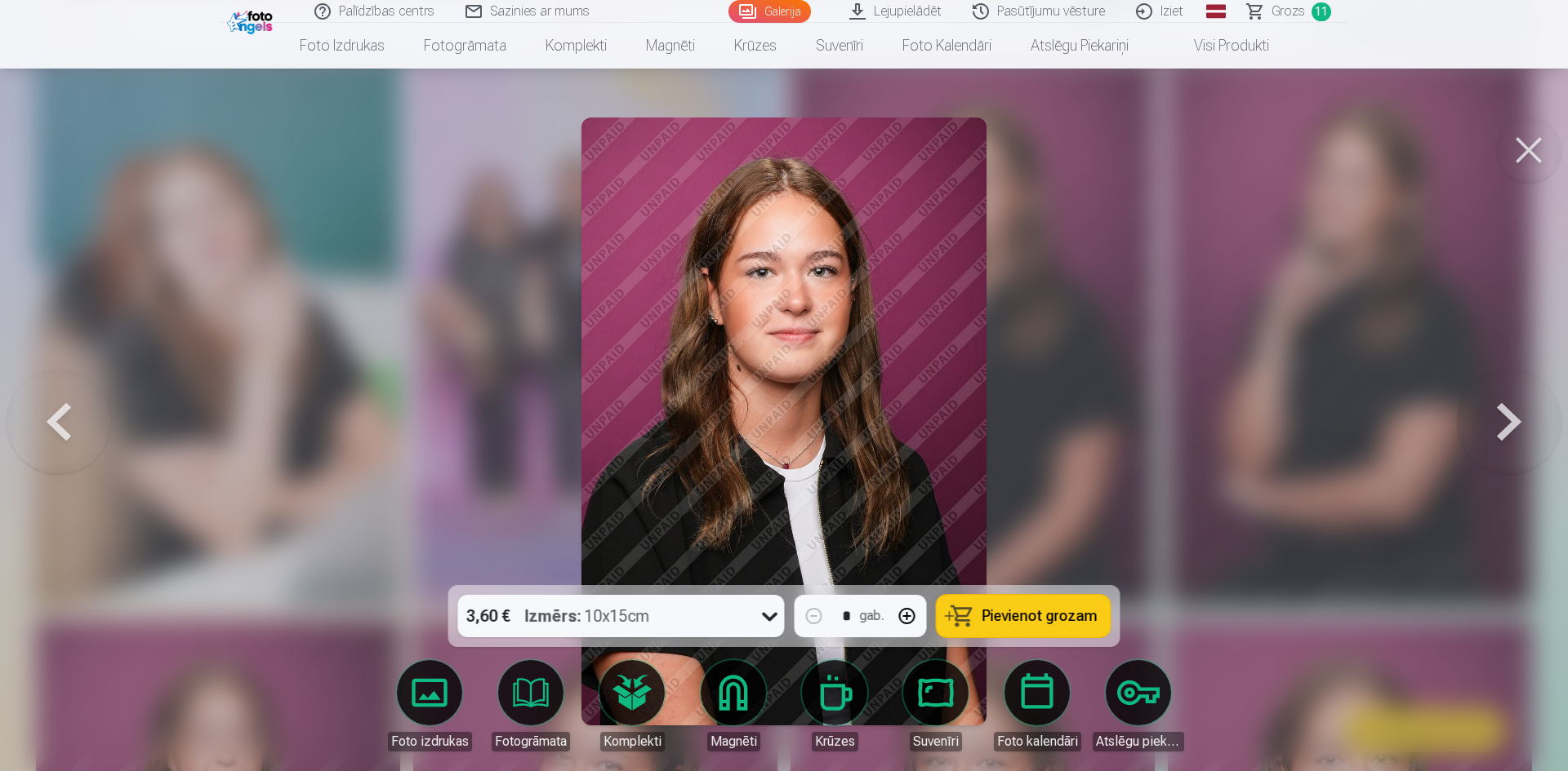
click at [1510, 419] on button at bounding box center [1509, 421] width 104 height 295
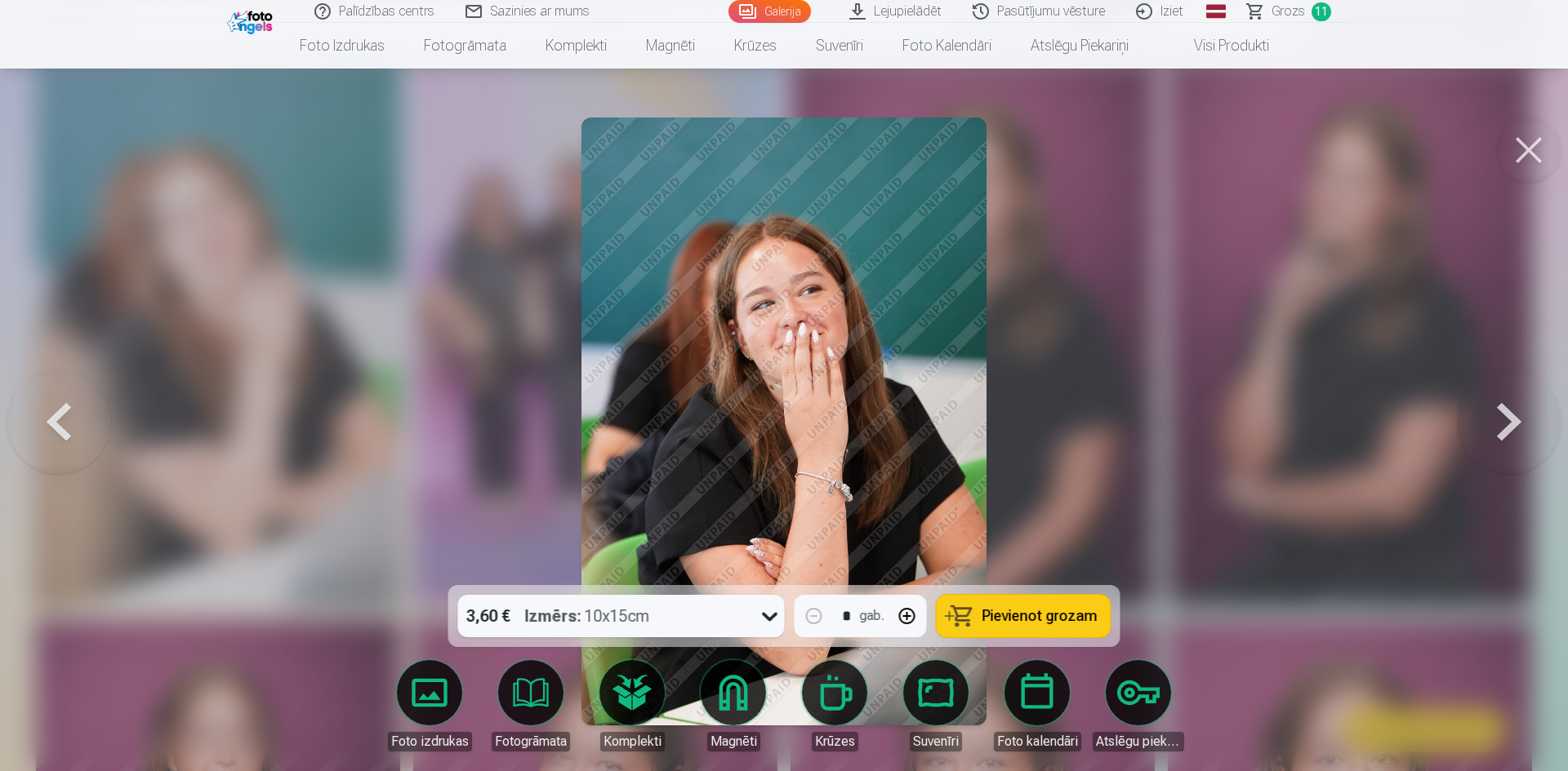
click at [1510, 419] on button at bounding box center [1509, 421] width 104 height 295
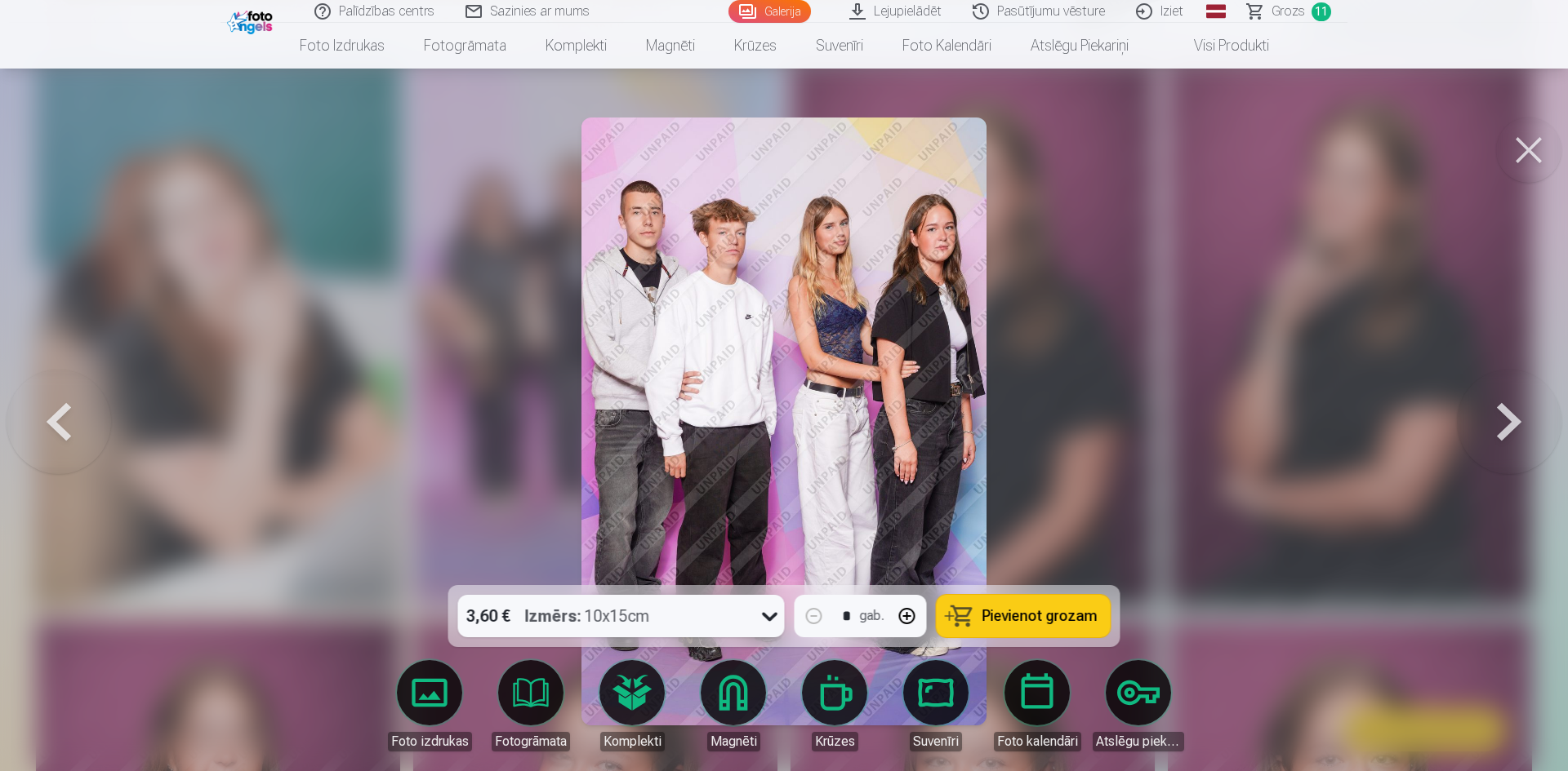
click at [37, 423] on button at bounding box center [59, 421] width 104 height 295
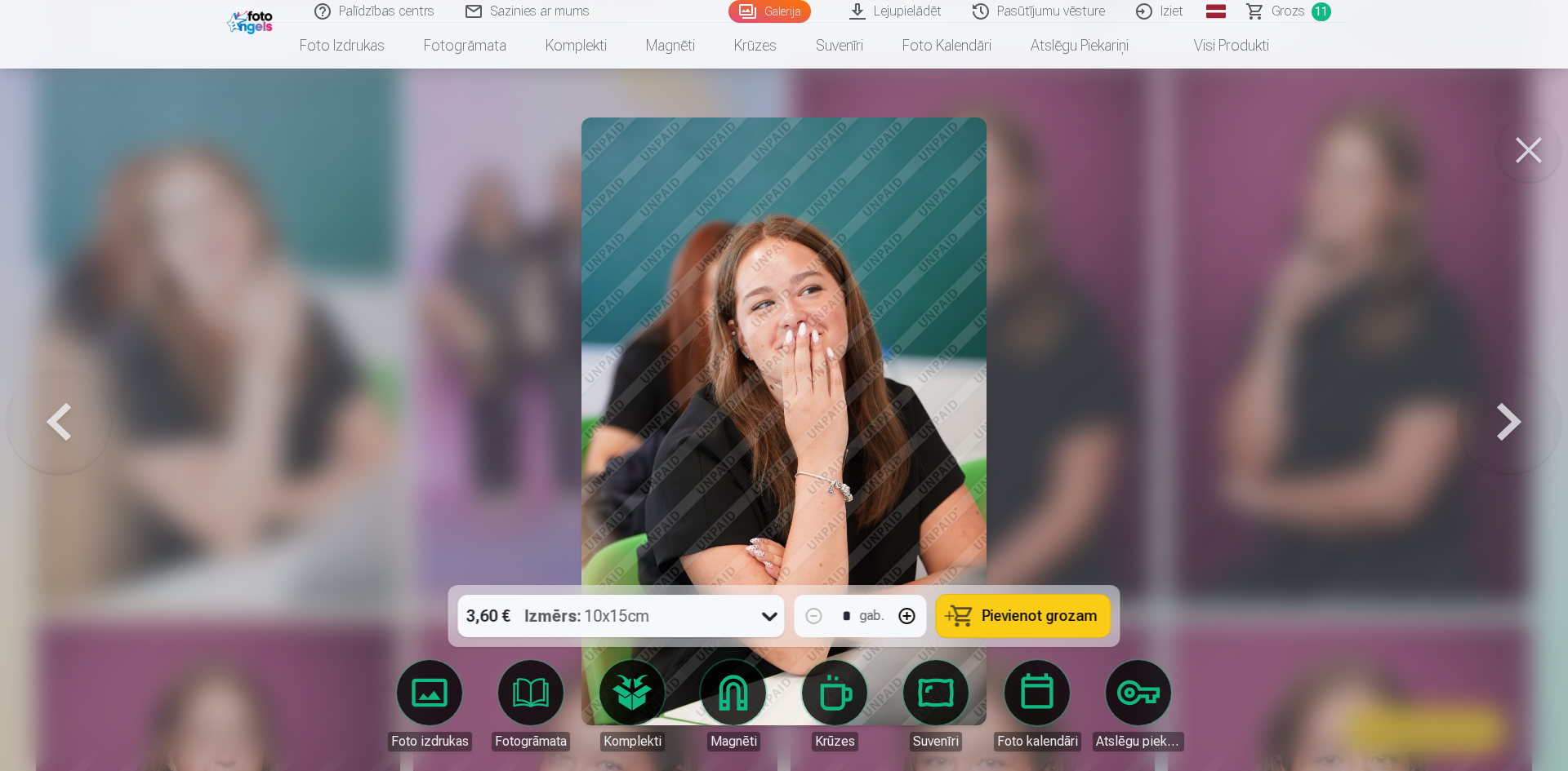
click at [37, 423] on button at bounding box center [59, 421] width 104 height 295
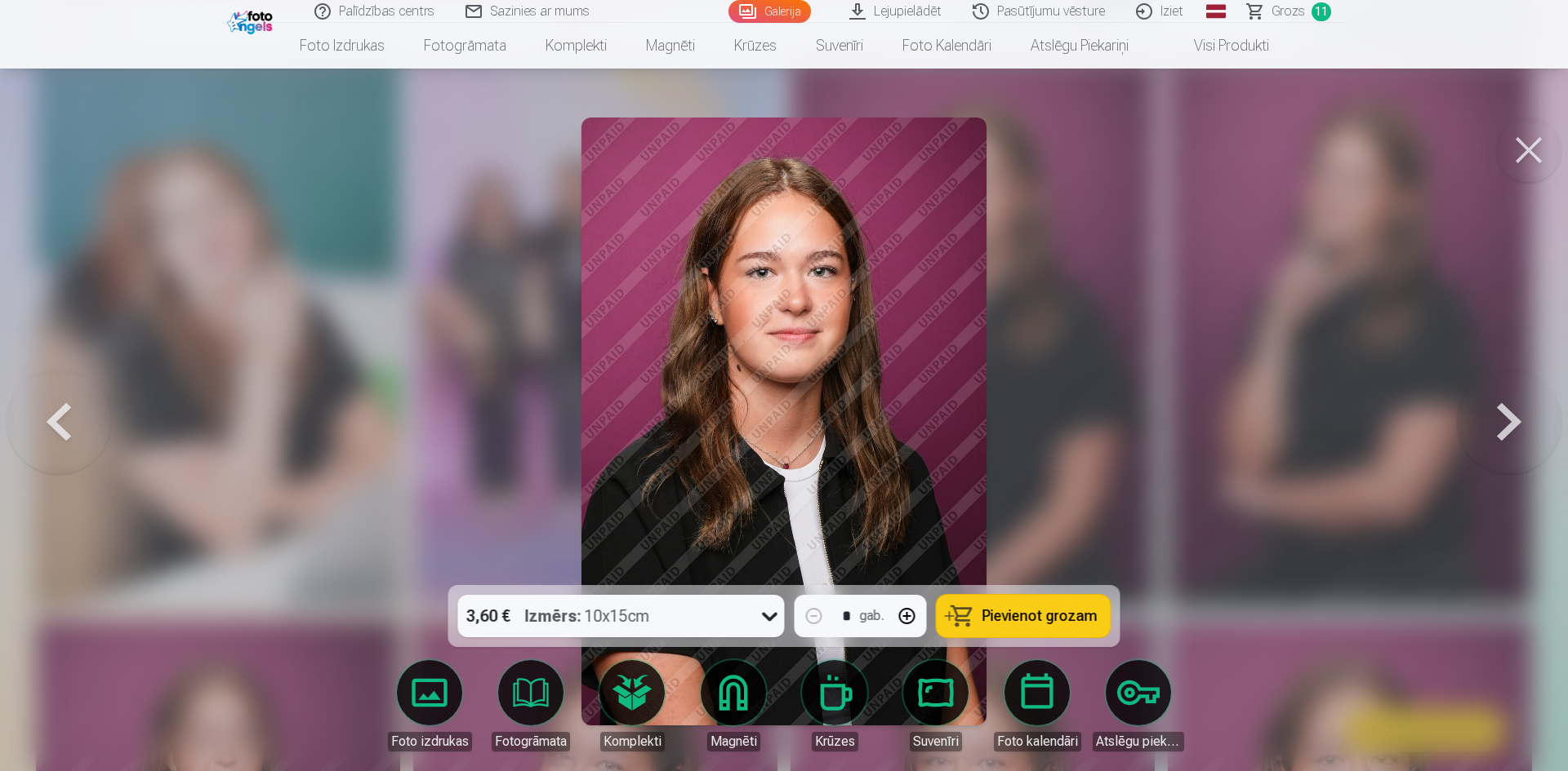
click at [37, 423] on button at bounding box center [59, 421] width 104 height 295
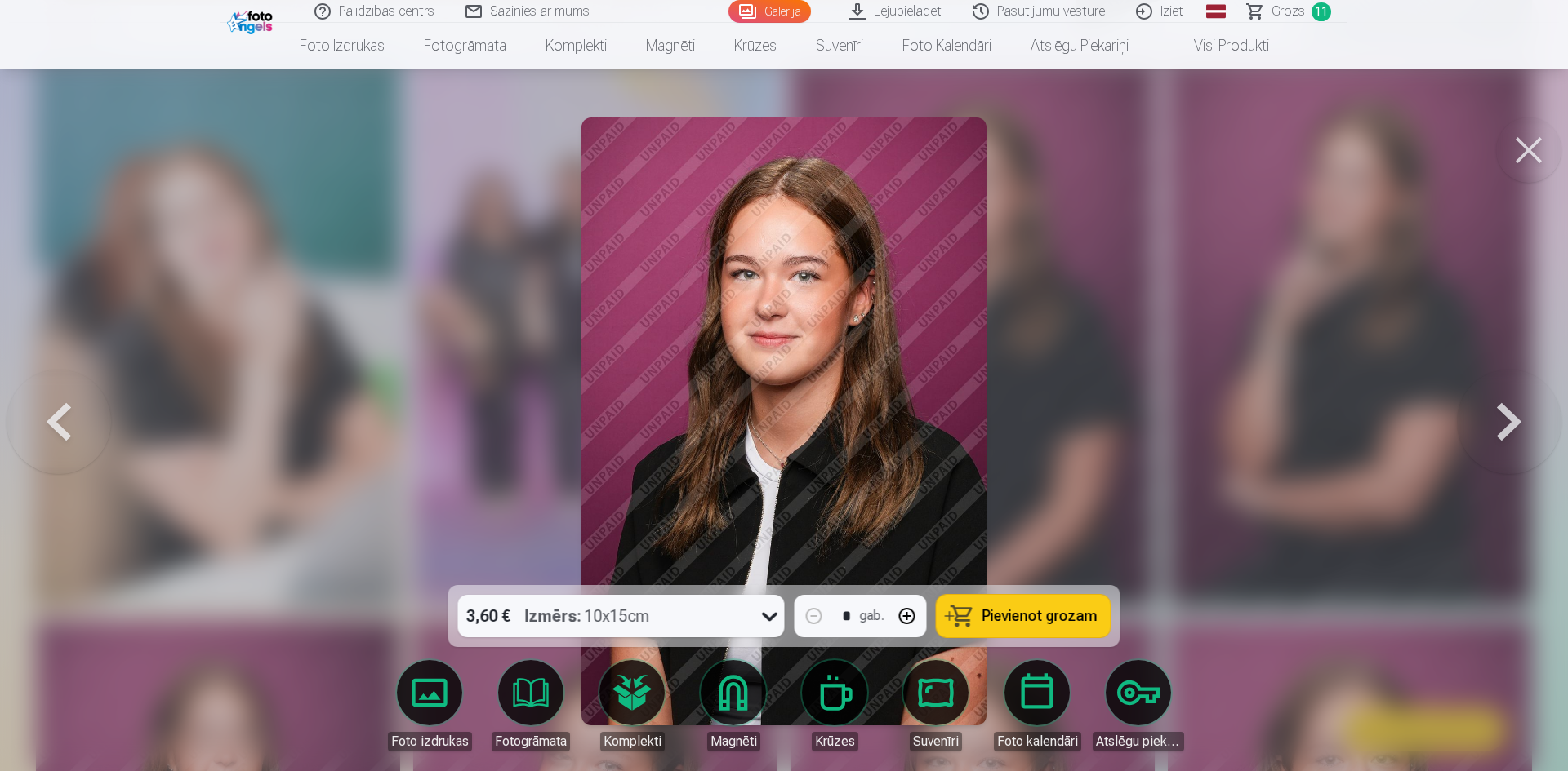
click at [1509, 426] on button at bounding box center [1509, 421] width 104 height 295
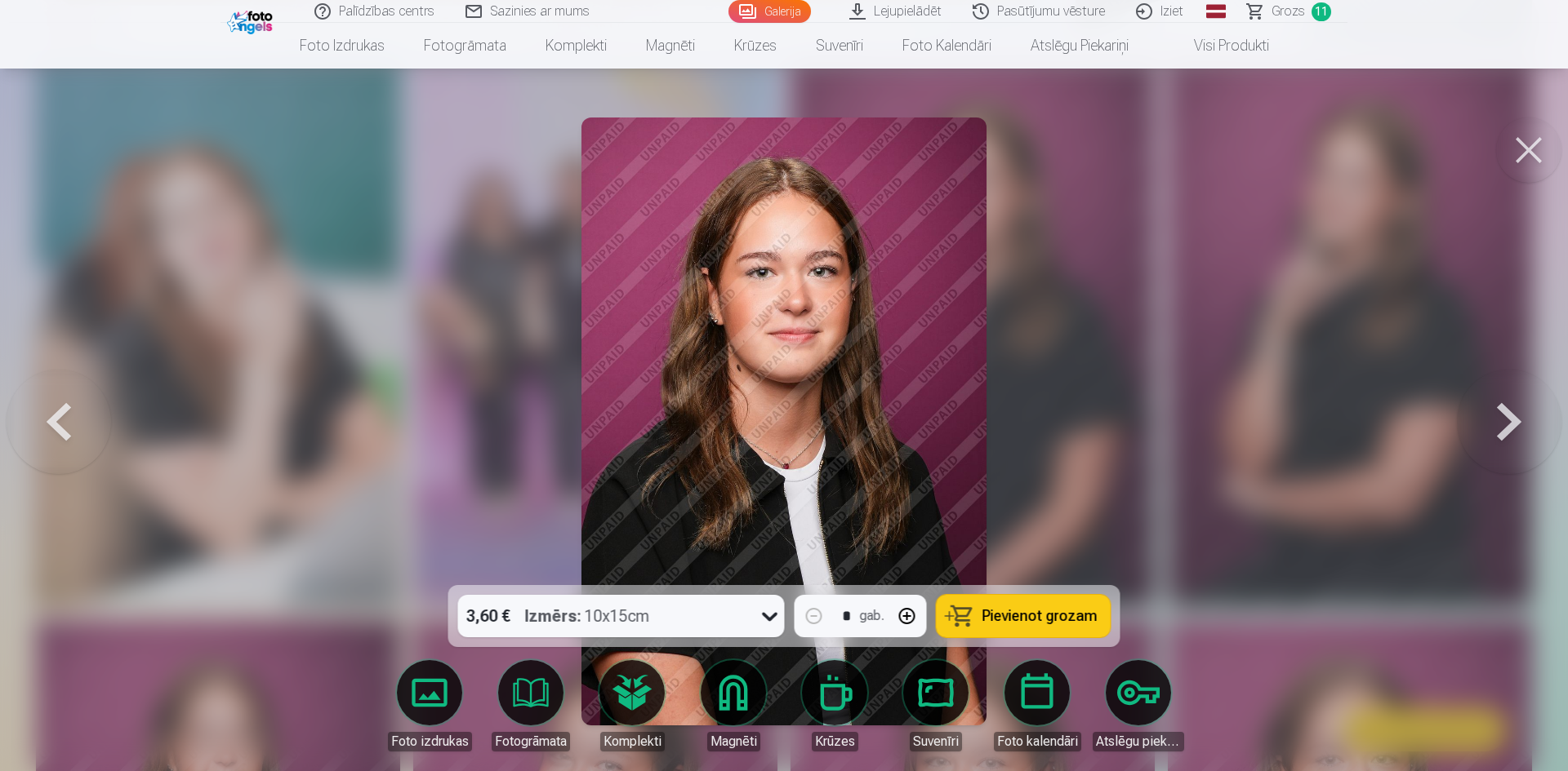
click at [1044, 617] on span "Pievienot grozam" at bounding box center [1040, 616] width 115 height 15
click at [1281, 9] on span "Grozs" at bounding box center [1288, 11] width 34 height 20
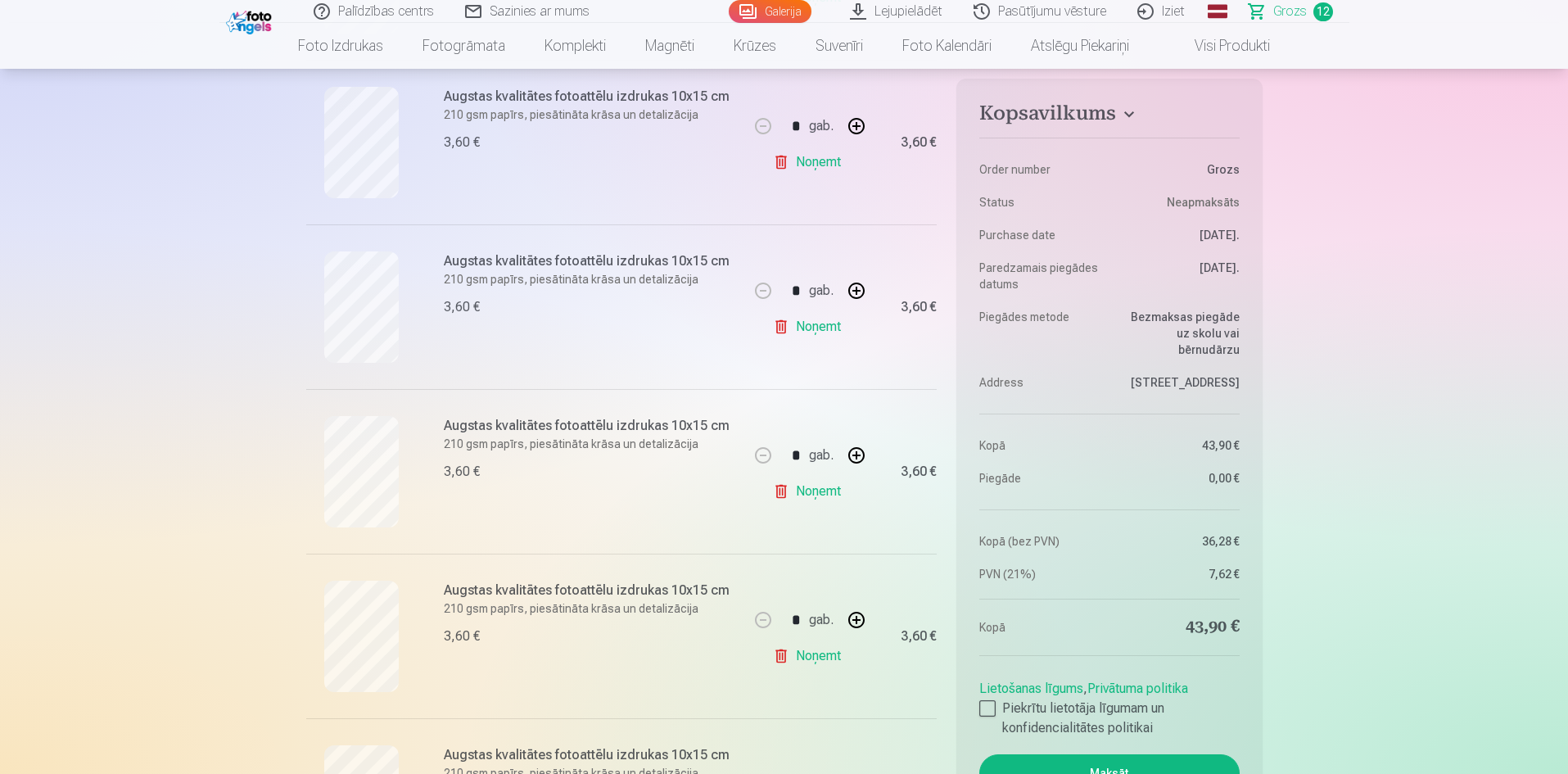
scroll to position [1228, 0]
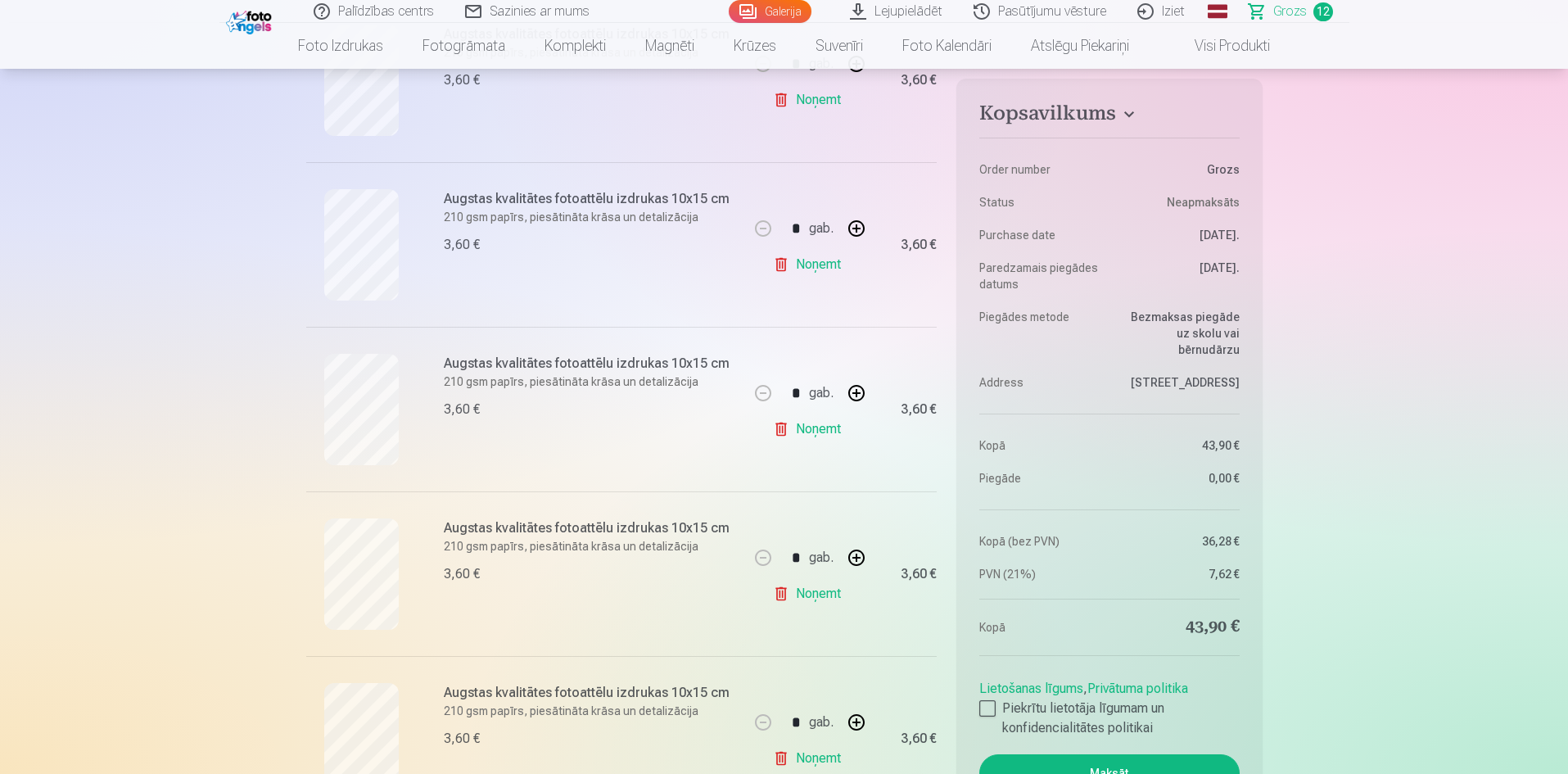
click at [816, 589] on link "Noņemt" at bounding box center [810, 594] width 75 height 33
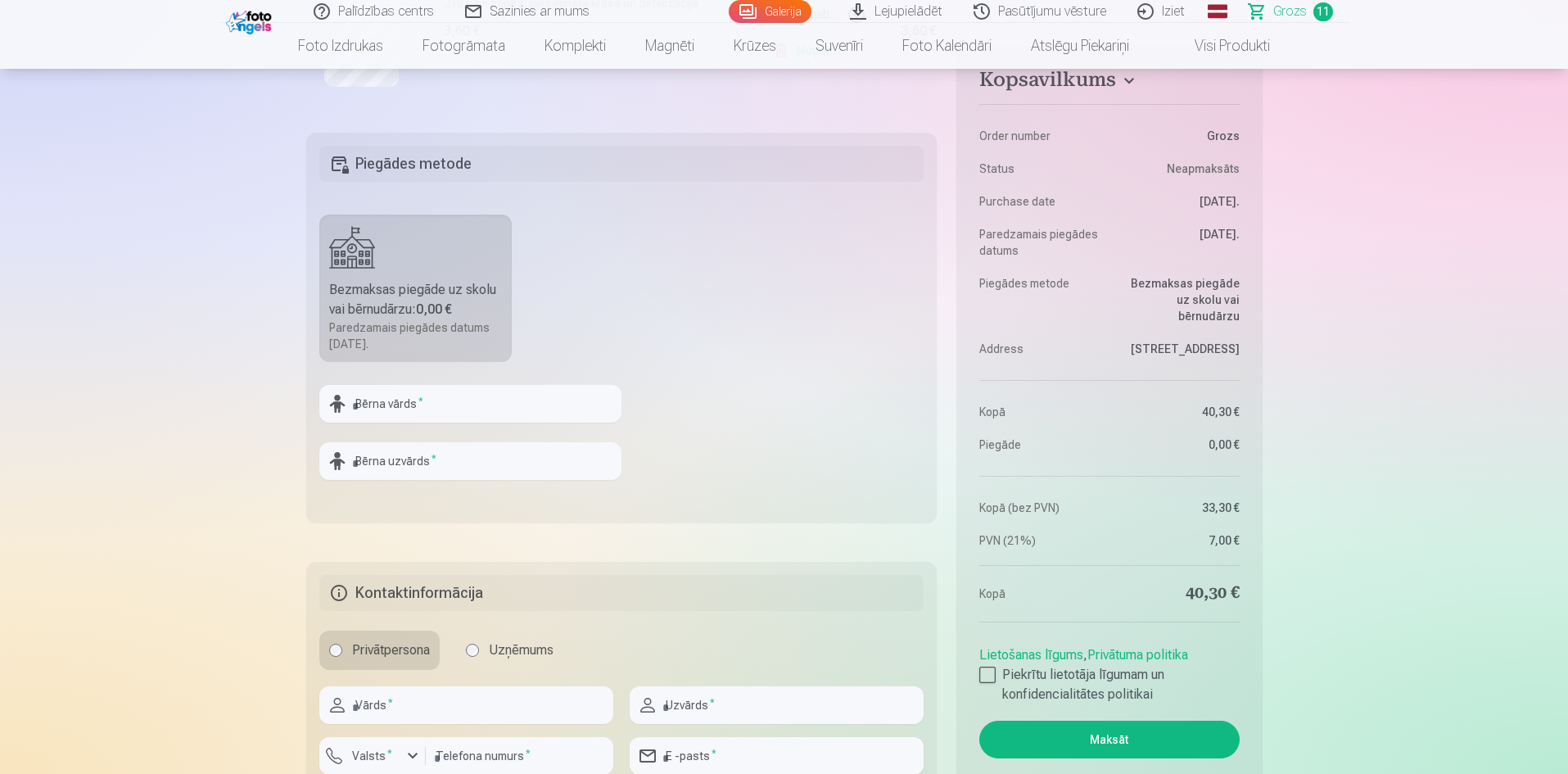
scroll to position [2130, 0]
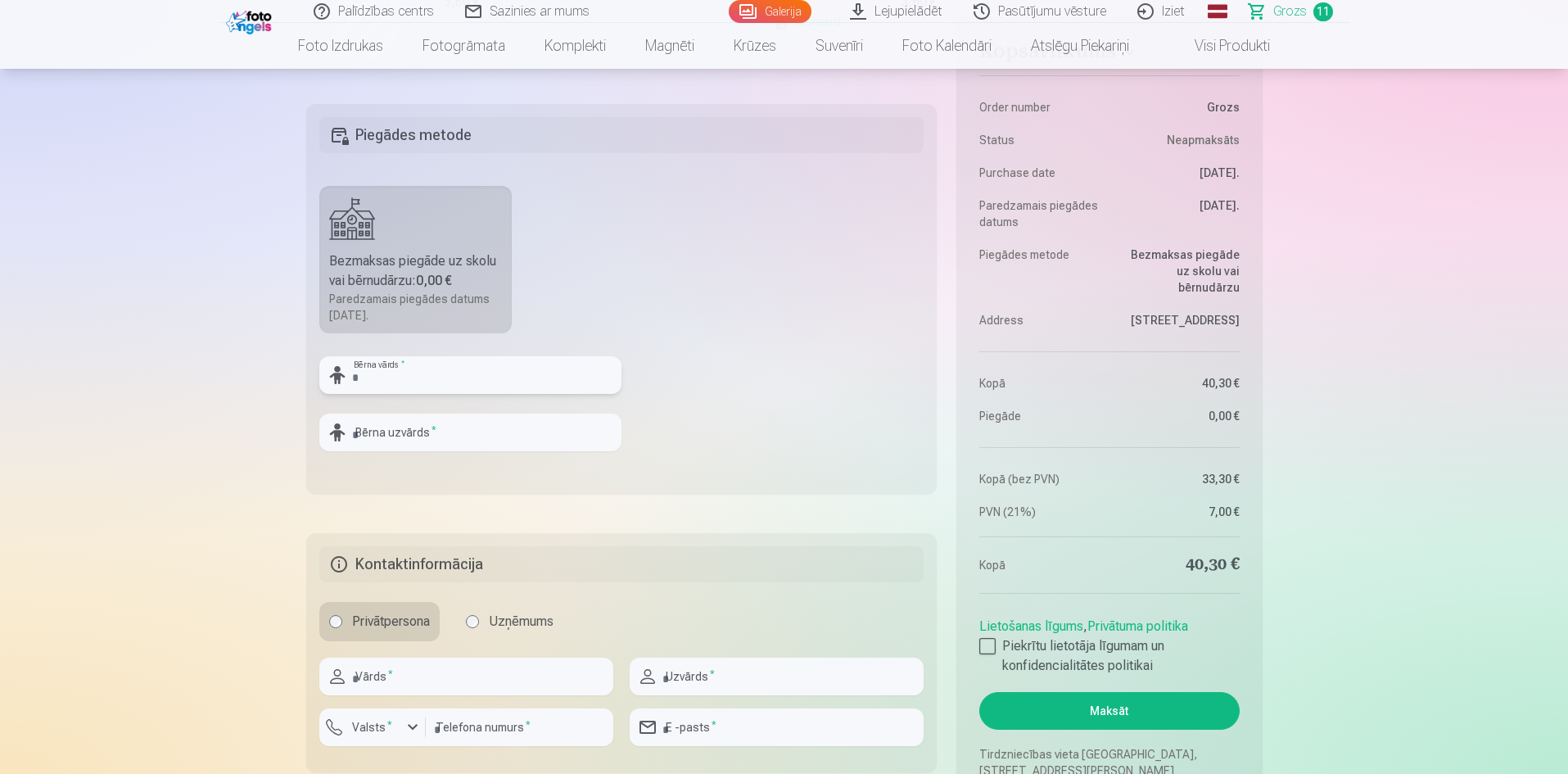
click at [434, 367] on input "text" at bounding box center [470, 374] width 302 height 37
type input "*"
type input "*****"
click at [405, 430] on input "text" at bounding box center [470, 432] width 302 height 37
type input "******"
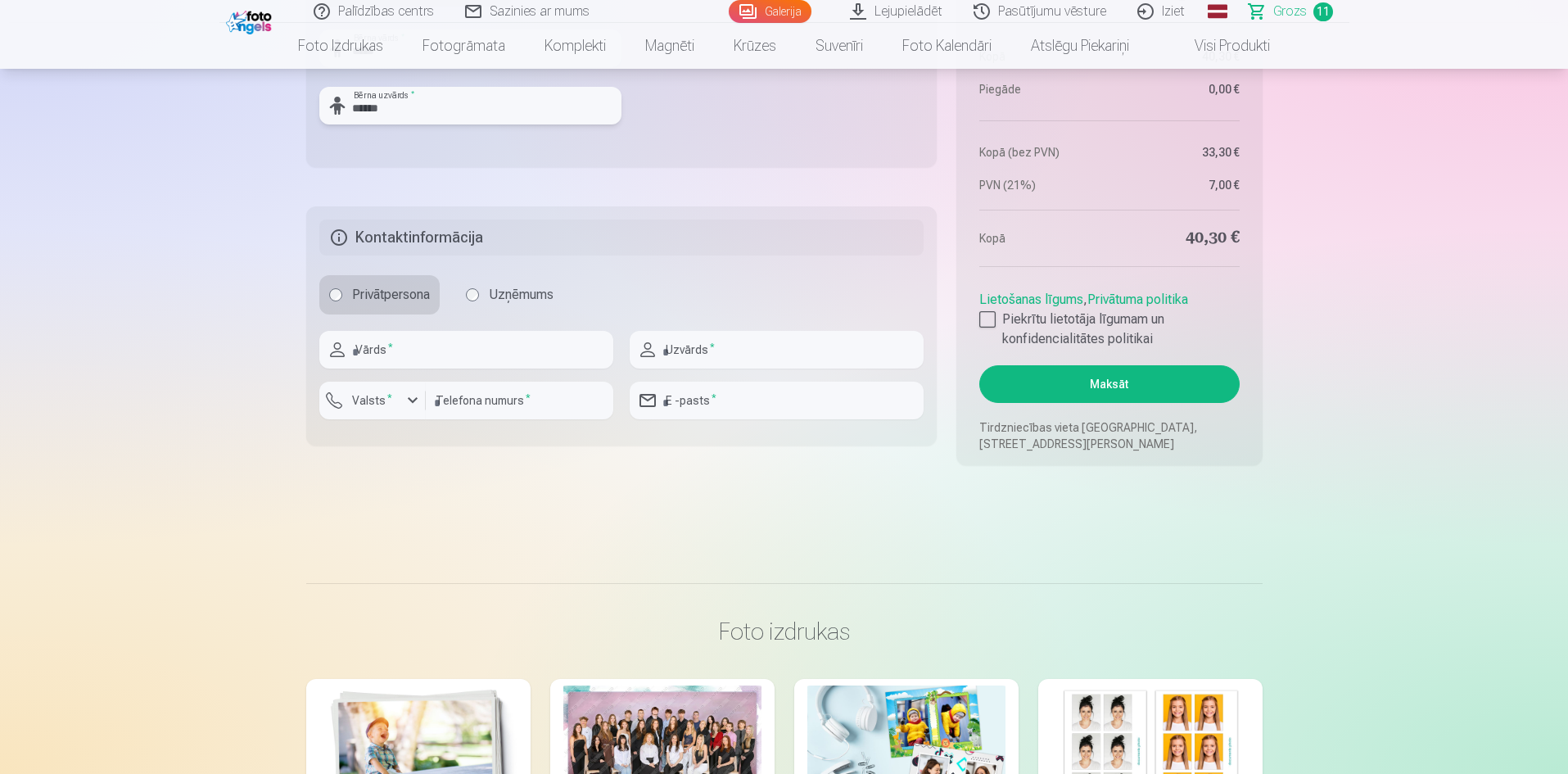
scroll to position [2458, 0]
click at [403, 347] on input "text" at bounding box center [466, 348] width 294 height 37
type input "*******"
type input "******"
type input "********"
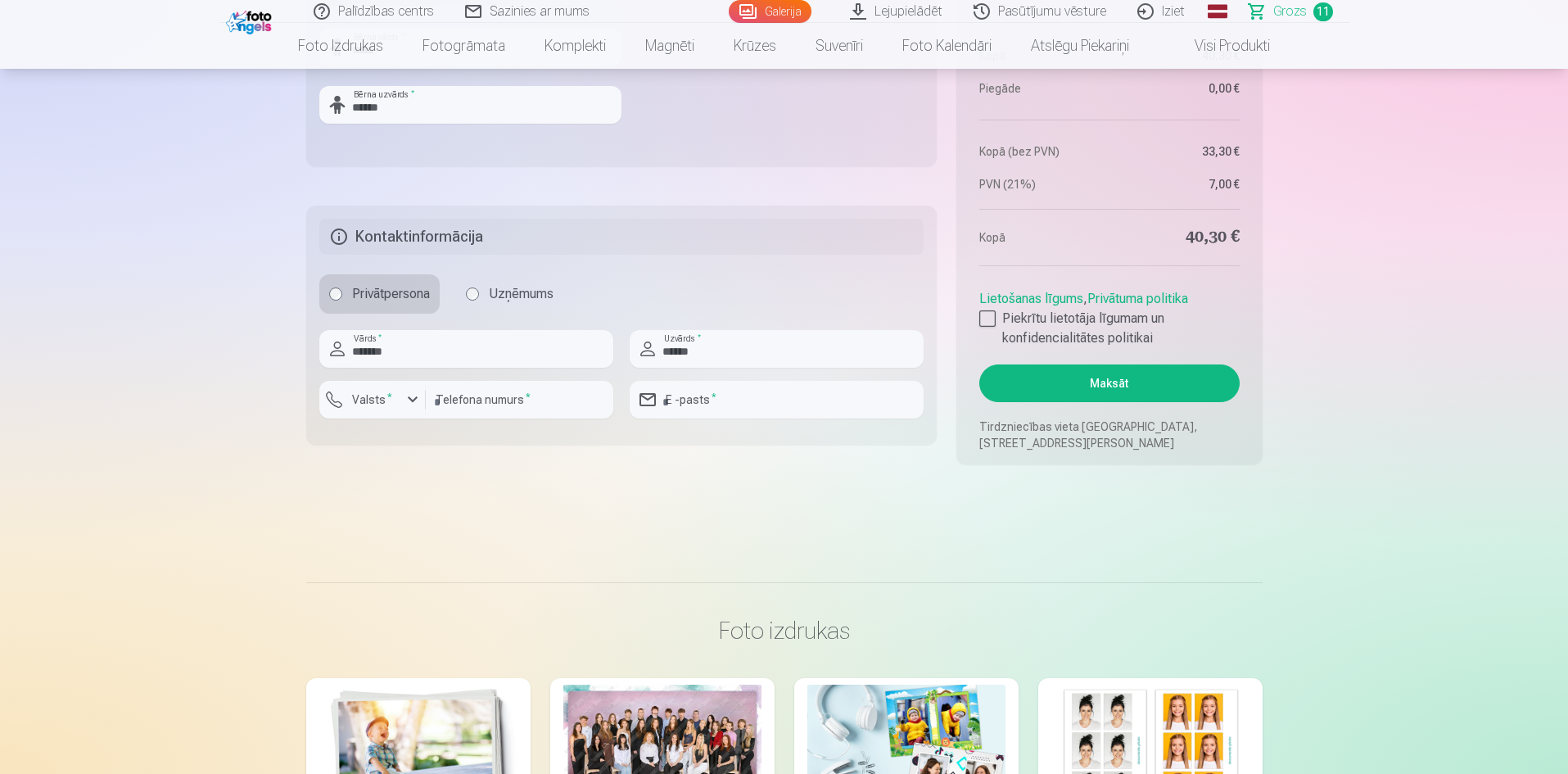
type input "**********"
click at [990, 312] on div at bounding box center [987, 319] width 17 height 17
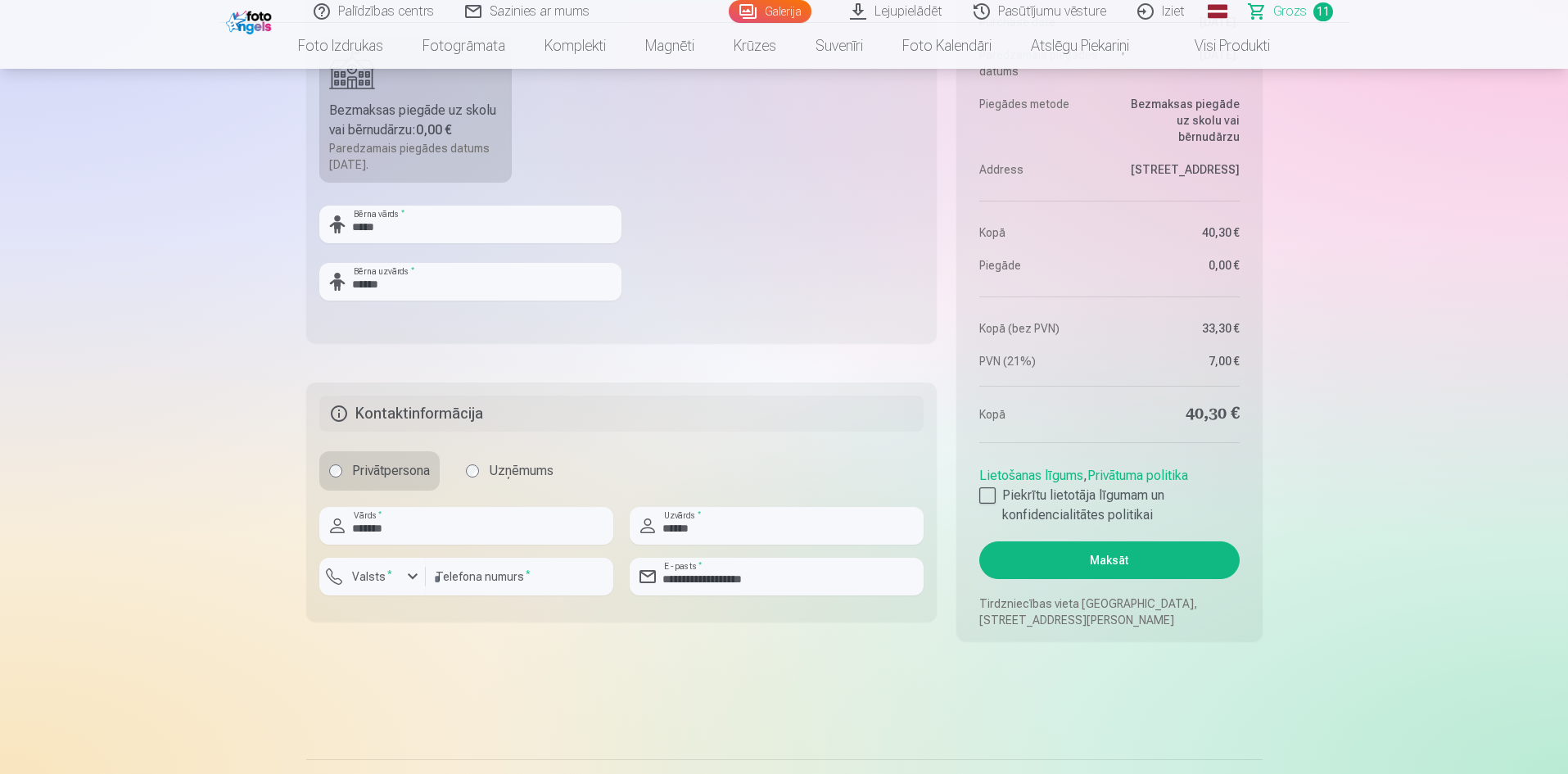
scroll to position [2294, 0]
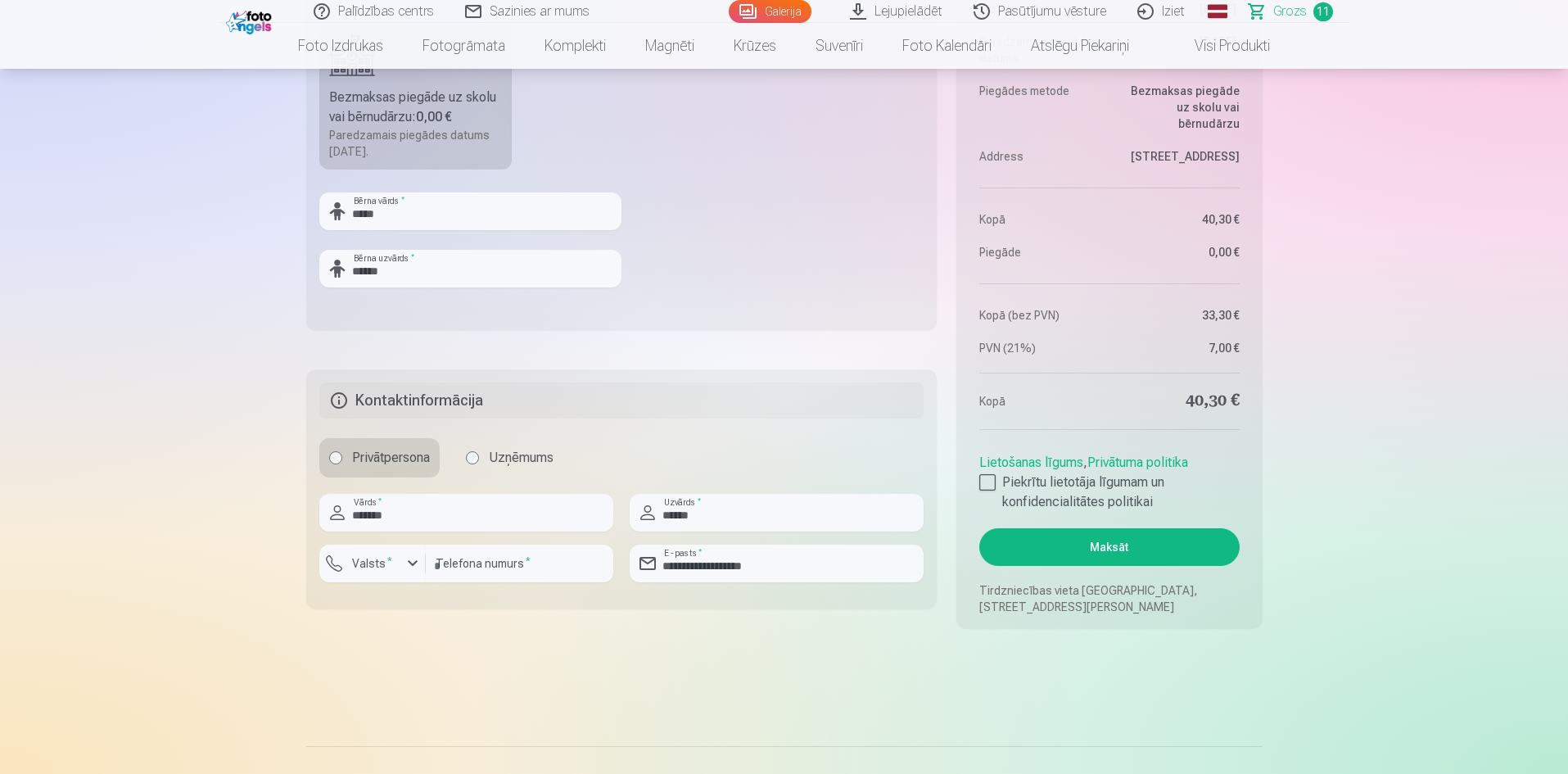
click at [1109, 548] on button "Maksāt" at bounding box center [1109, 547] width 259 height 37
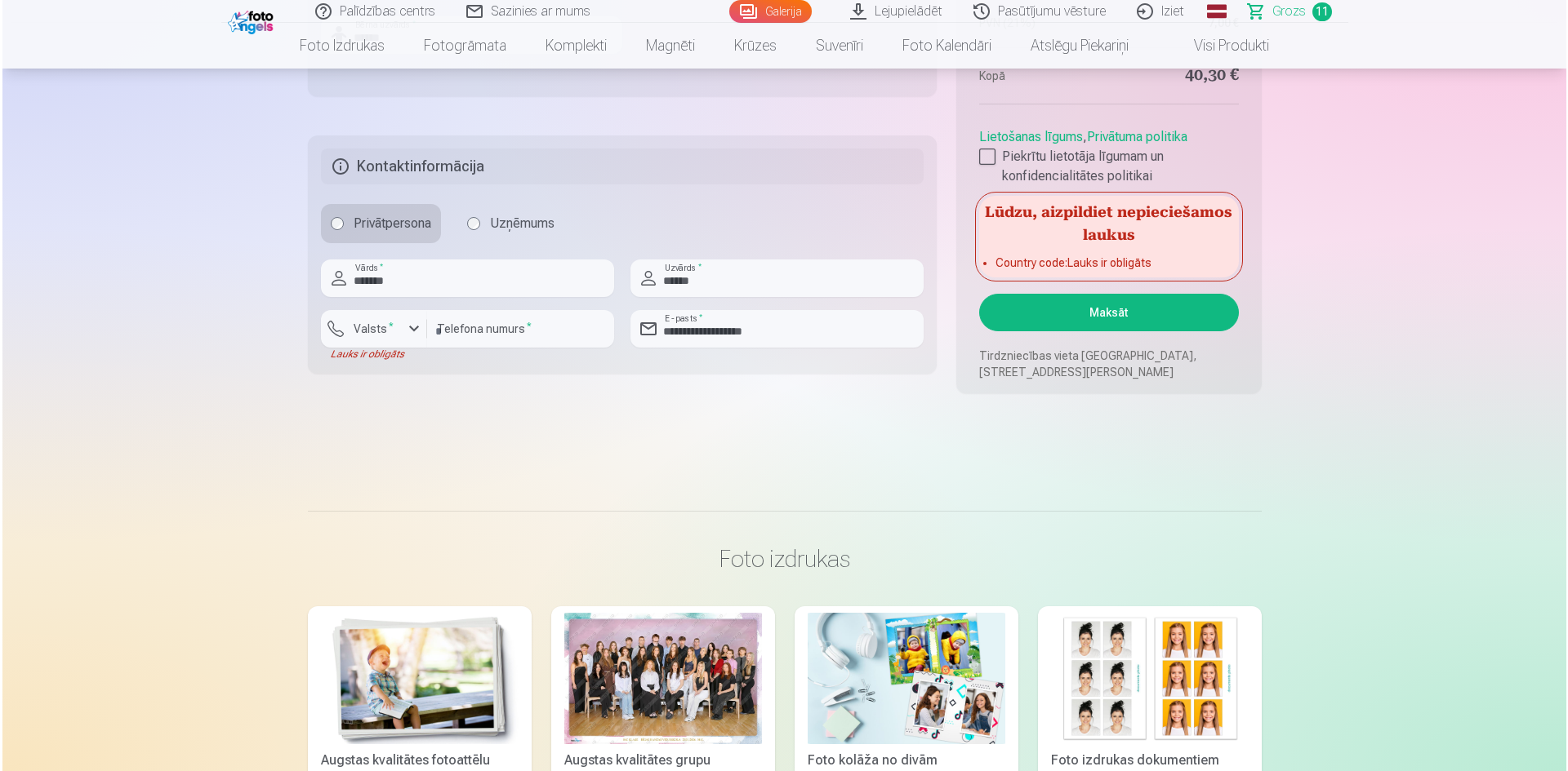
scroll to position [2530, 0]
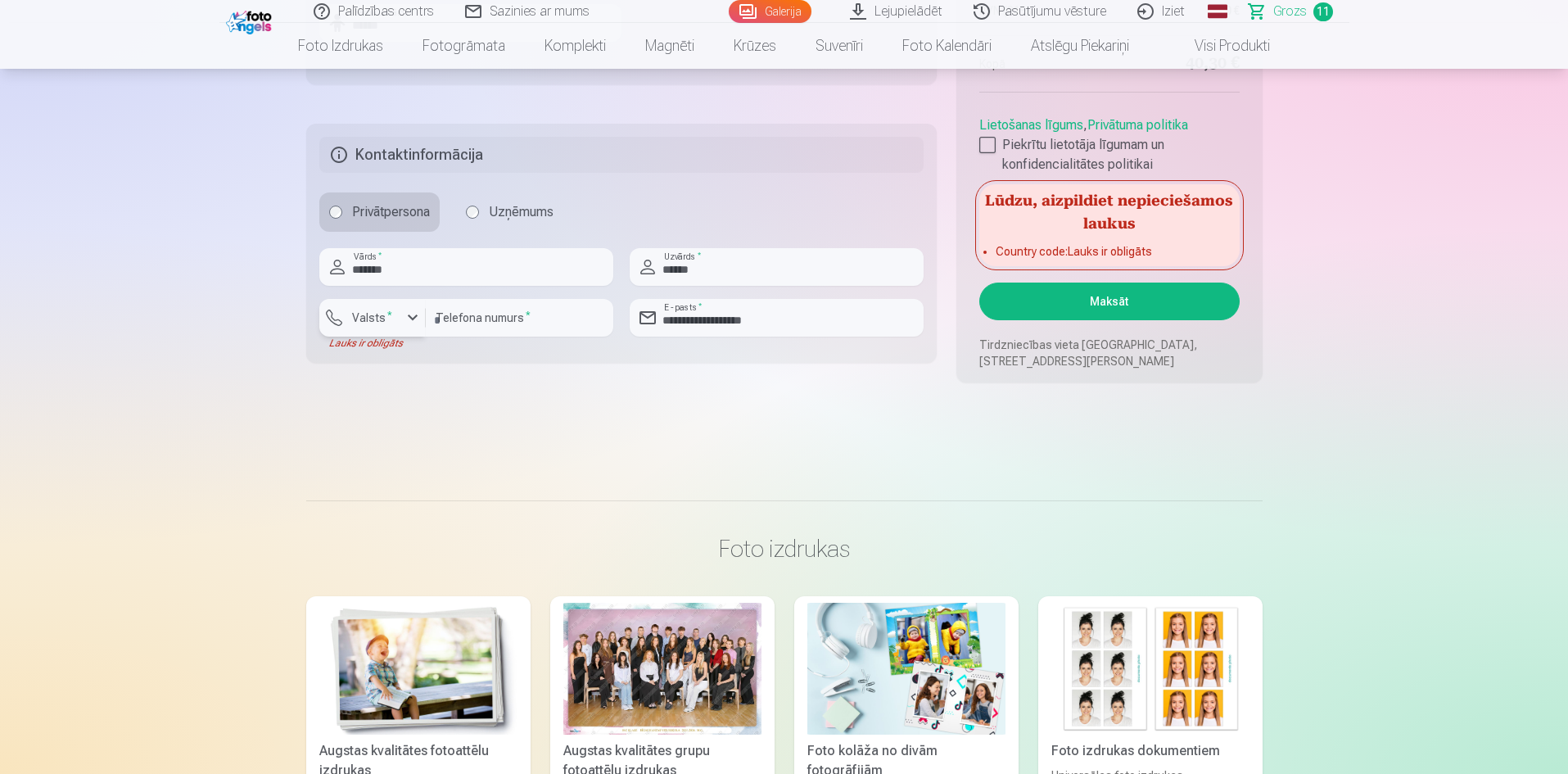
click at [406, 314] on div "button" at bounding box center [412, 318] width 20 height 20
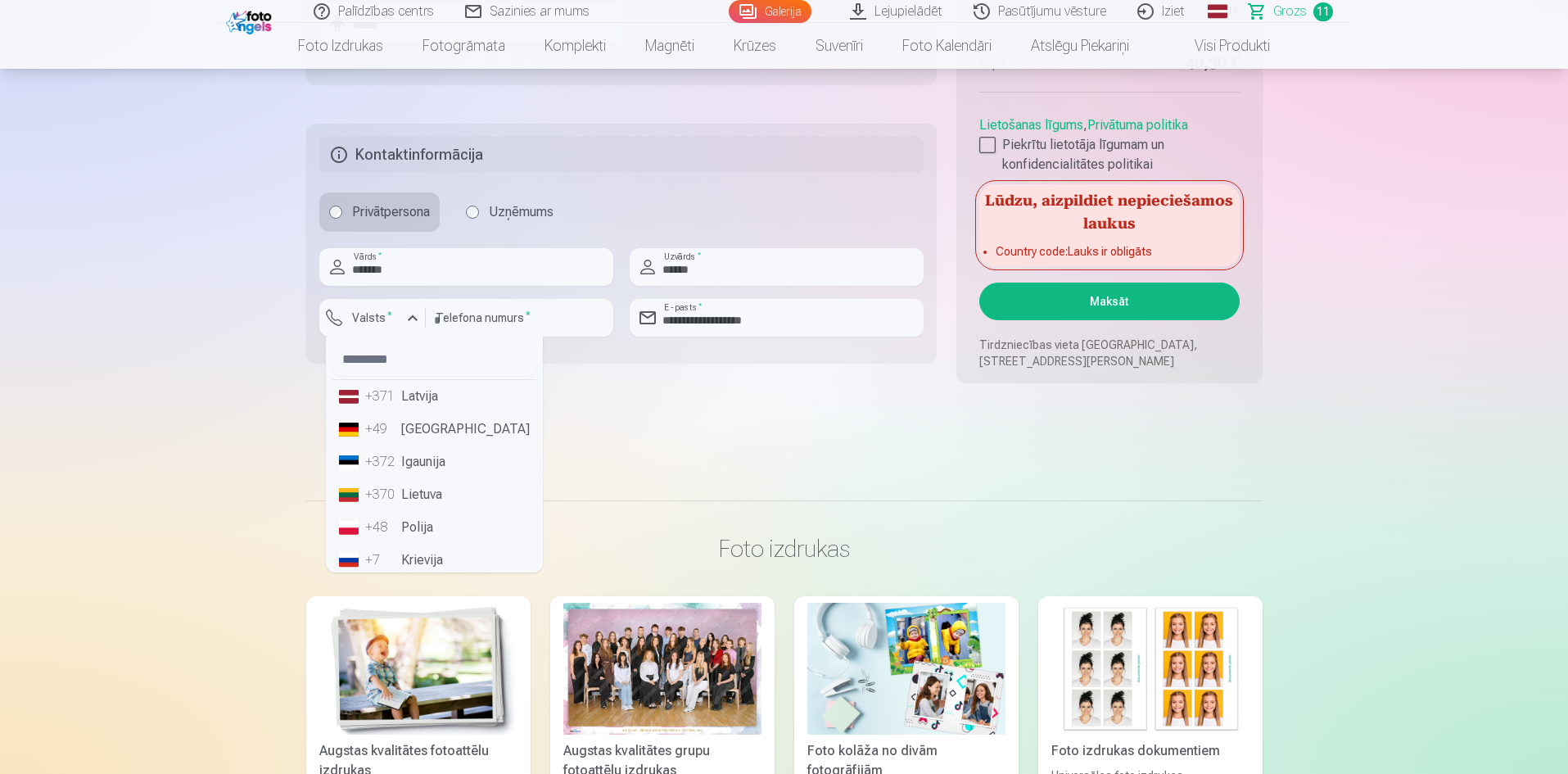
click at [423, 395] on li "+371 Latvija" at bounding box center [434, 397] width 204 height 33
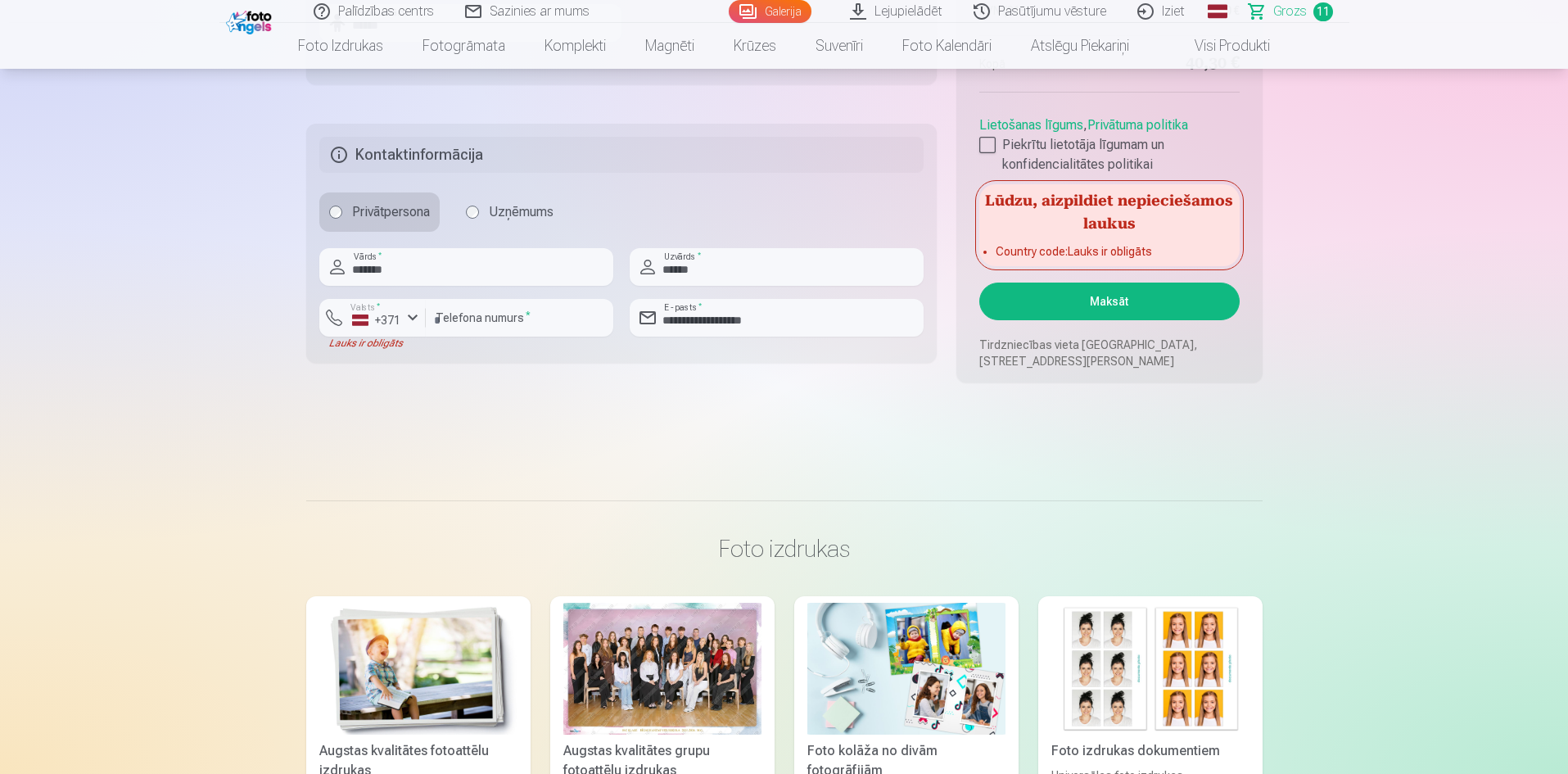
click at [1096, 298] on button "Maksāt" at bounding box center [1109, 301] width 259 height 37
